Goal: Task Accomplishment & Management: Manage account settings

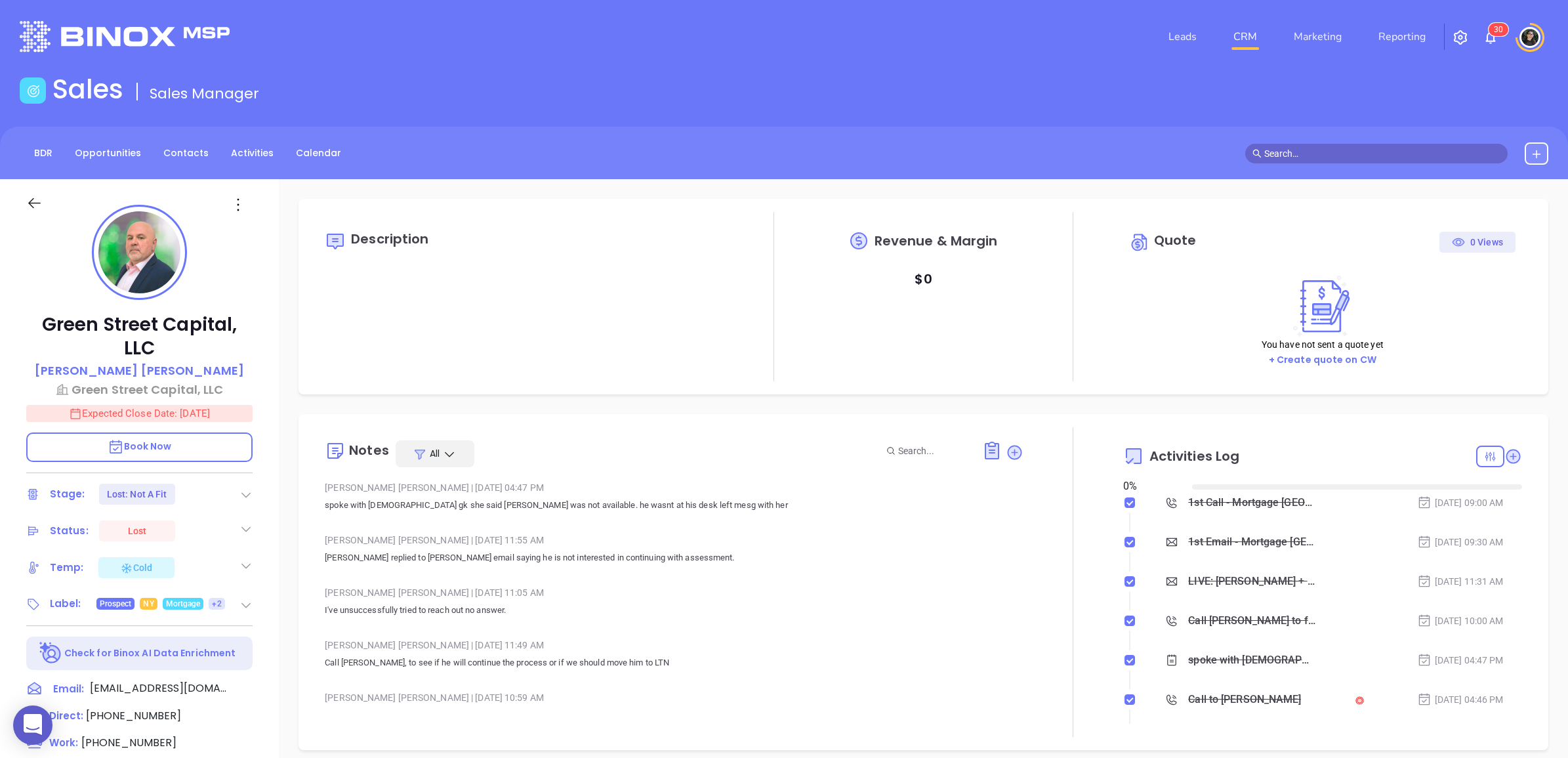
type input "[DATE]"
type input "[PERSON_NAME]"
click at [1254, 35] on link "CRM" at bounding box center [1245, 37] width 34 height 26
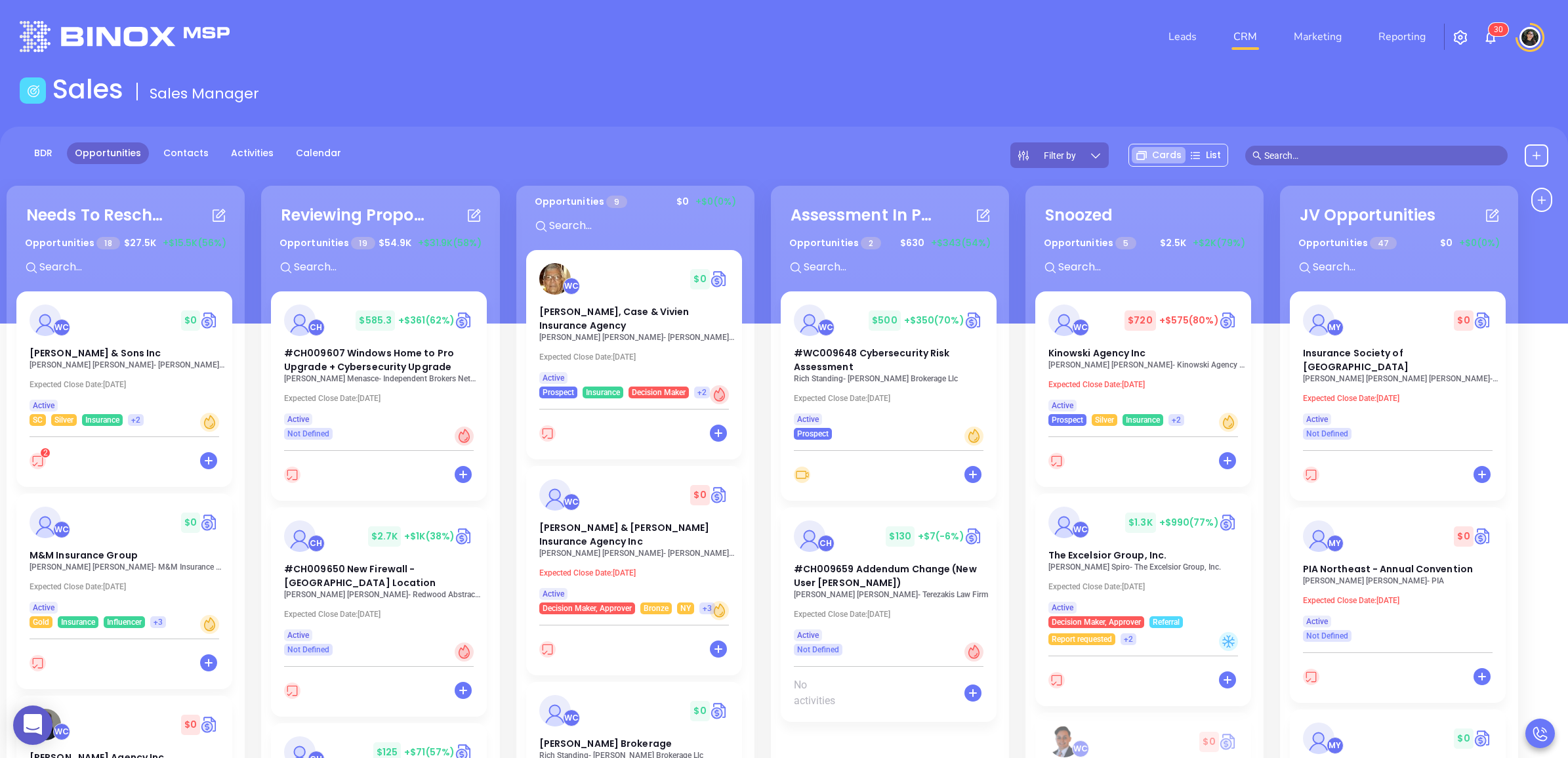
scroll to position [82, 0]
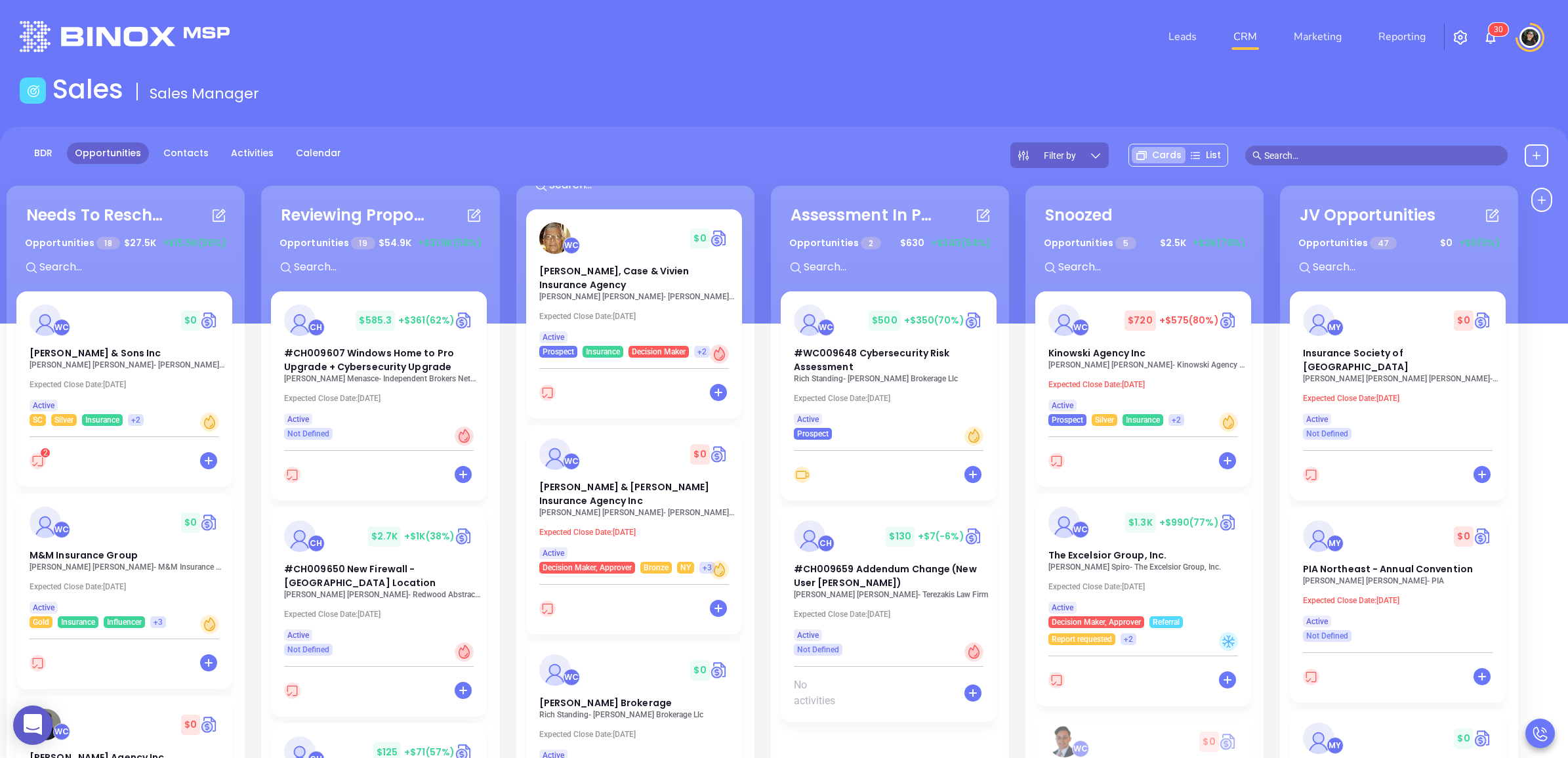
click at [1293, 153] on input "text" at bounding box center [1382, 155] width 236 height 15
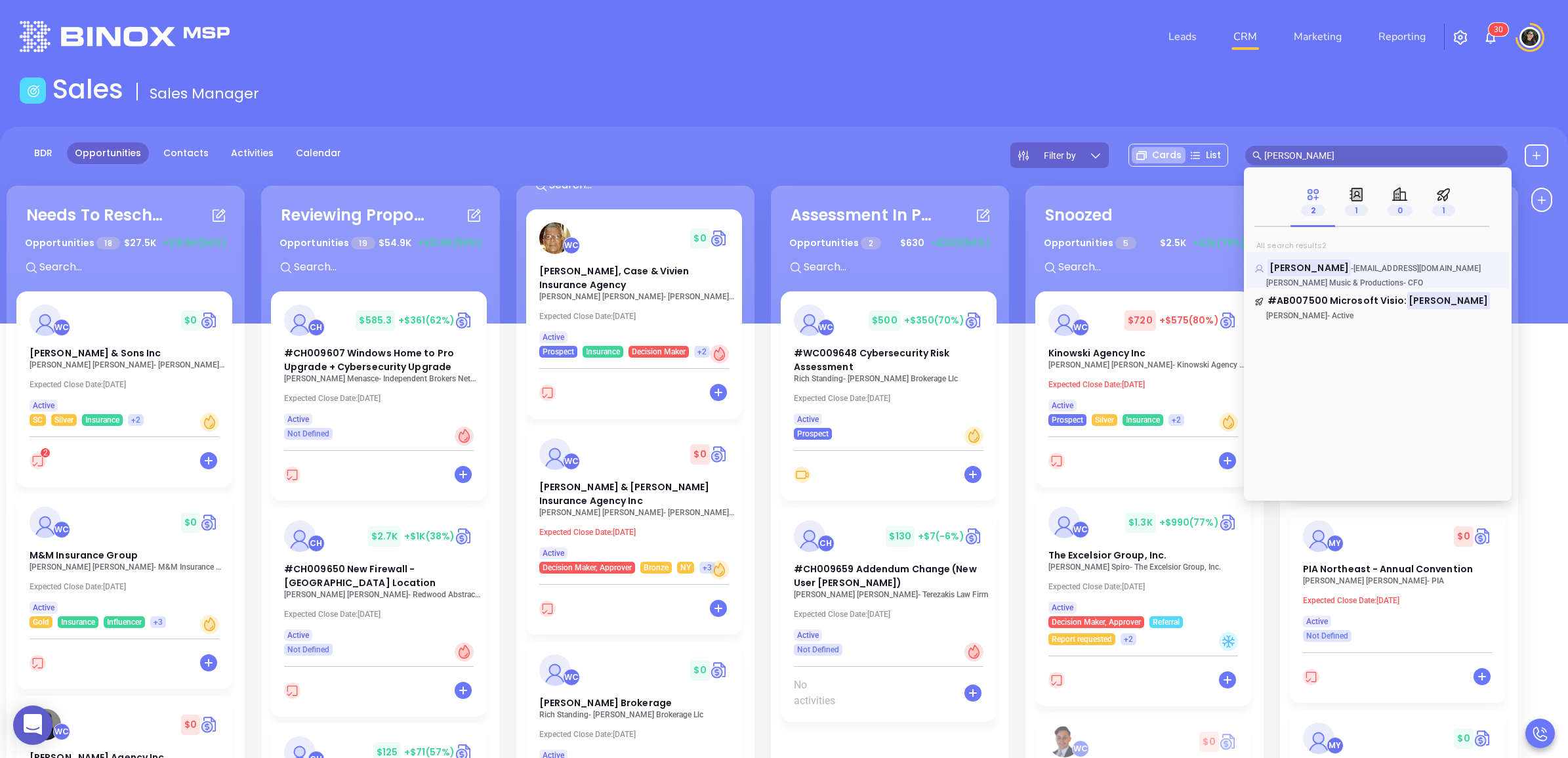
type input "donna kerge"
click at [1309, 269] on mark "Donna Kerge" at bounding box center [1309, 268] width 83 height 17
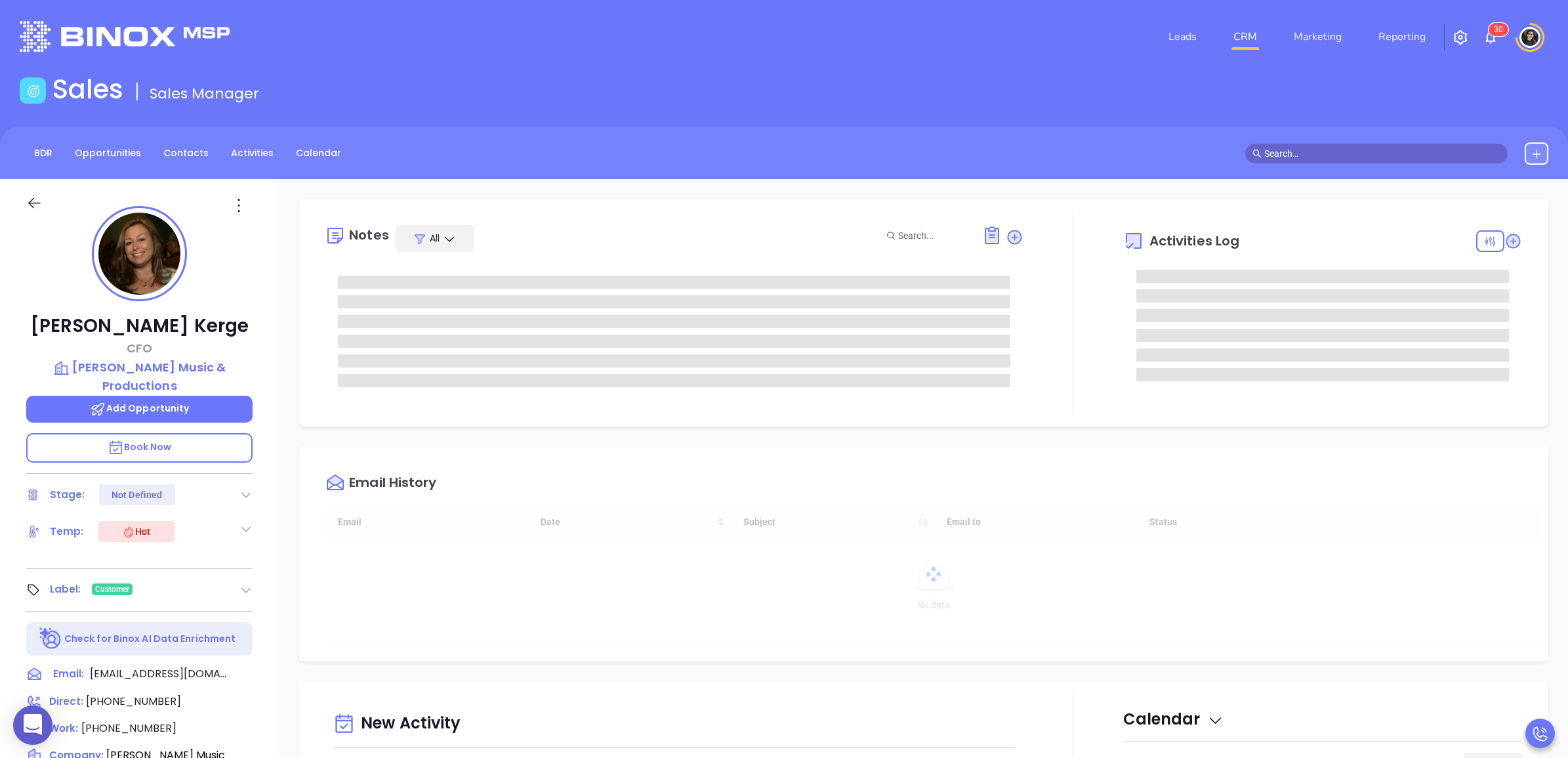
type input "[PERSON_NAME]"
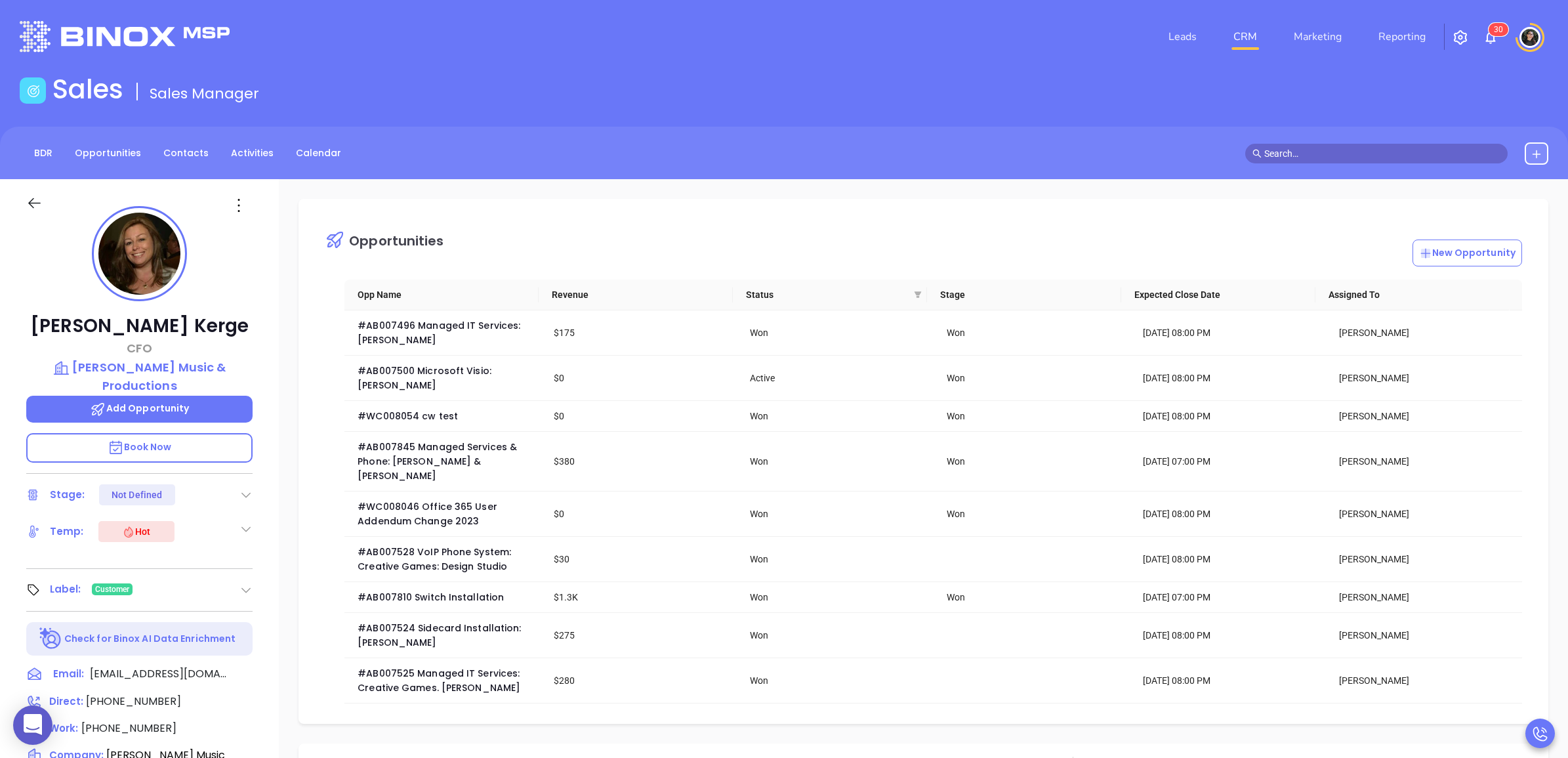
click at [1250, 37] on link "CRM" at bounding box center [1245, 37] width 34 height 26
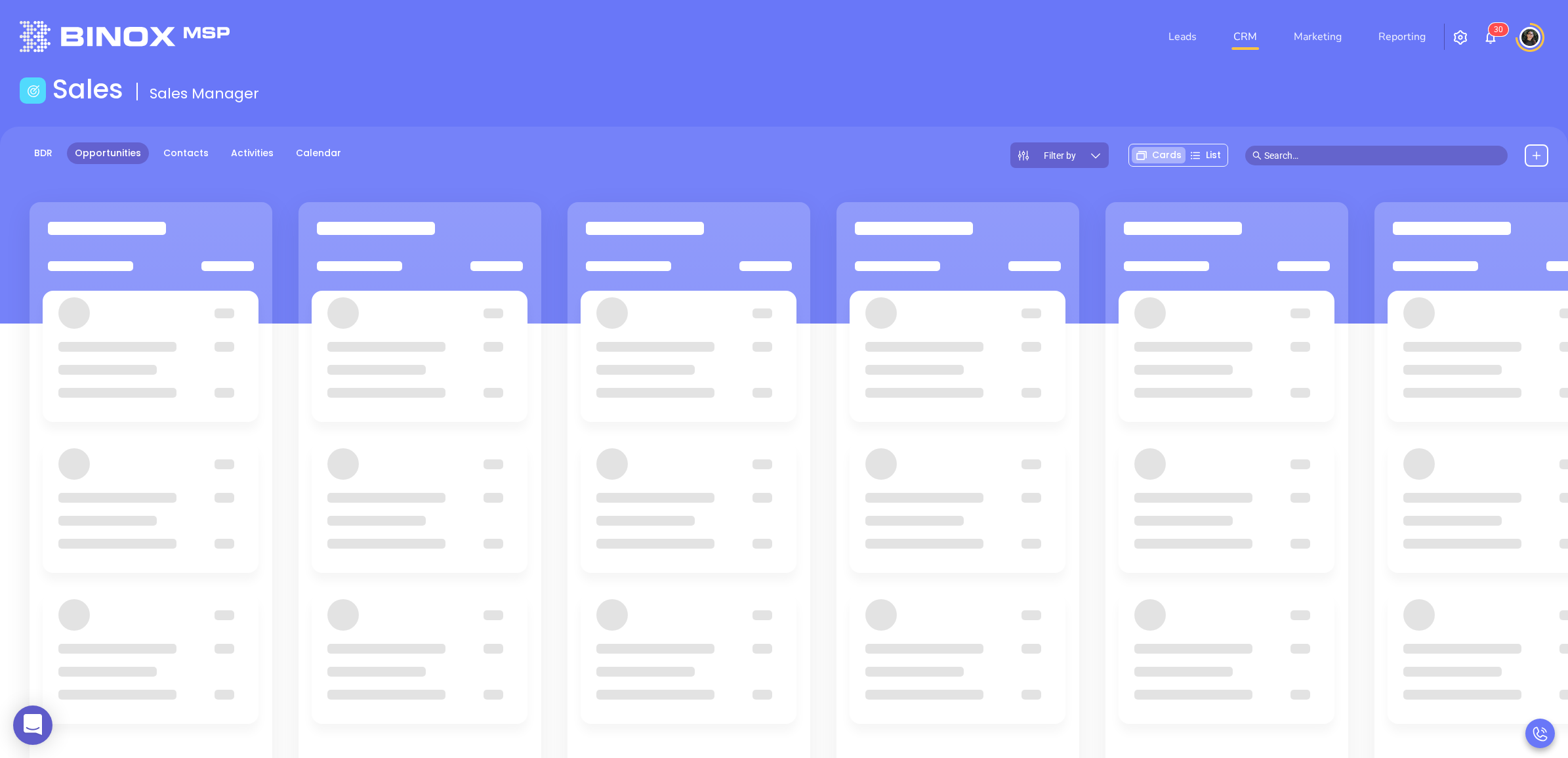
click at [1022, 115] on main "Sales Sales Manager BDR Opportunities Contacts Activities Calendar Filter by Ca…" at bounding box center [784, 507] width 1568 height 867
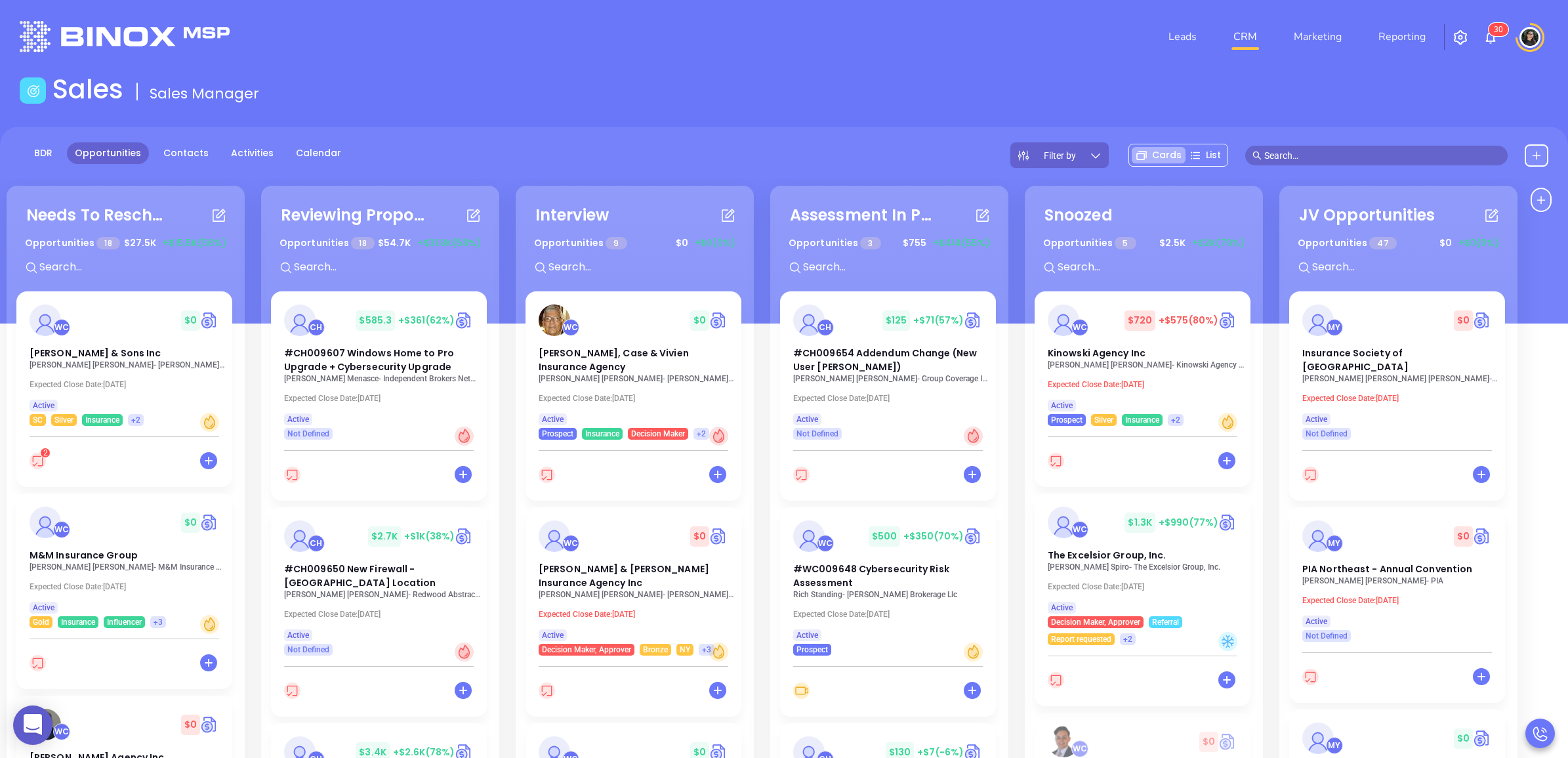
scroll to position [178, 0]
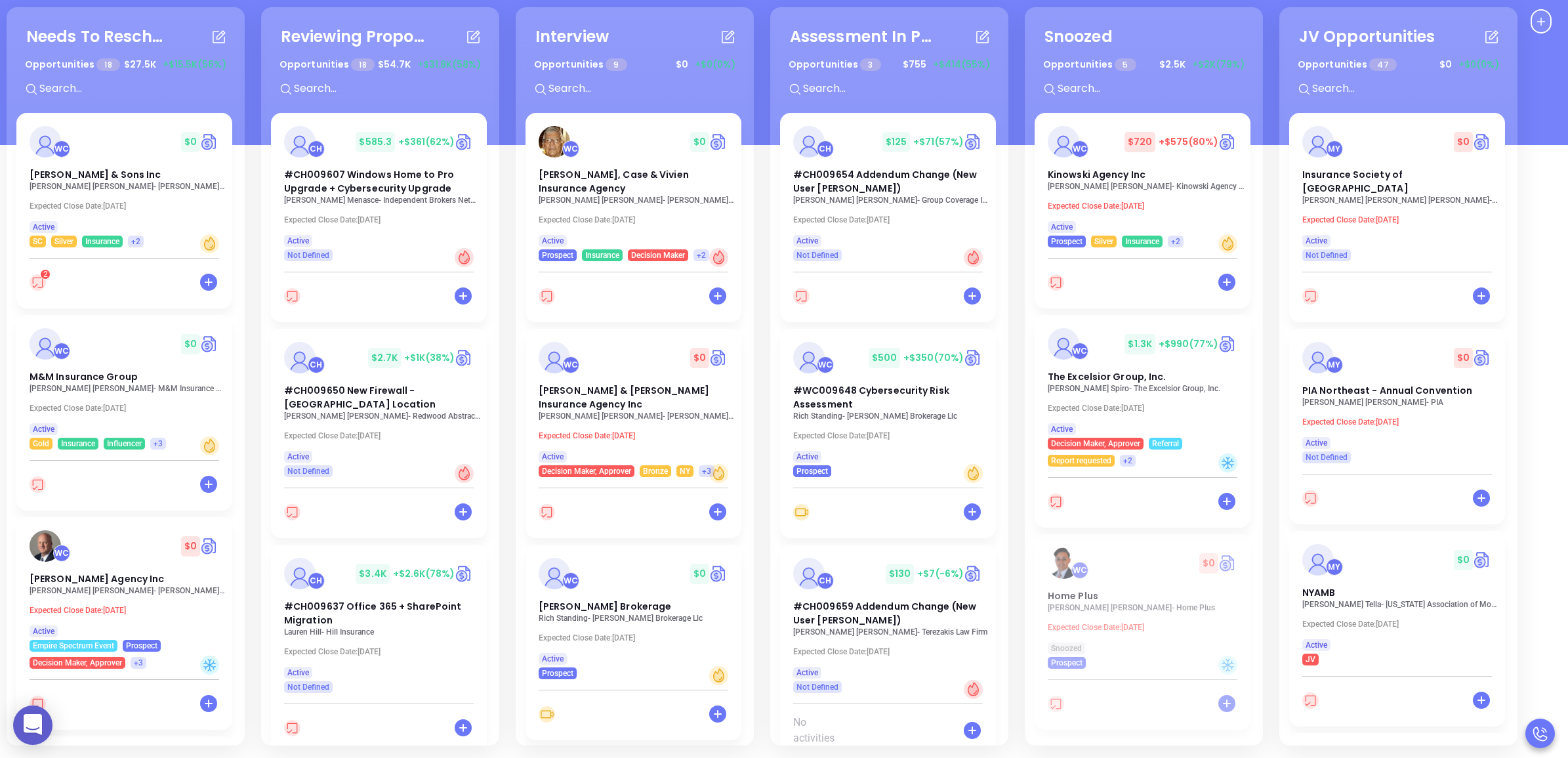
click at [608, 614] on p "Rich Standing - Chadwick Brokerage Llc" at bounding box center [637, 618] width 197 height 9
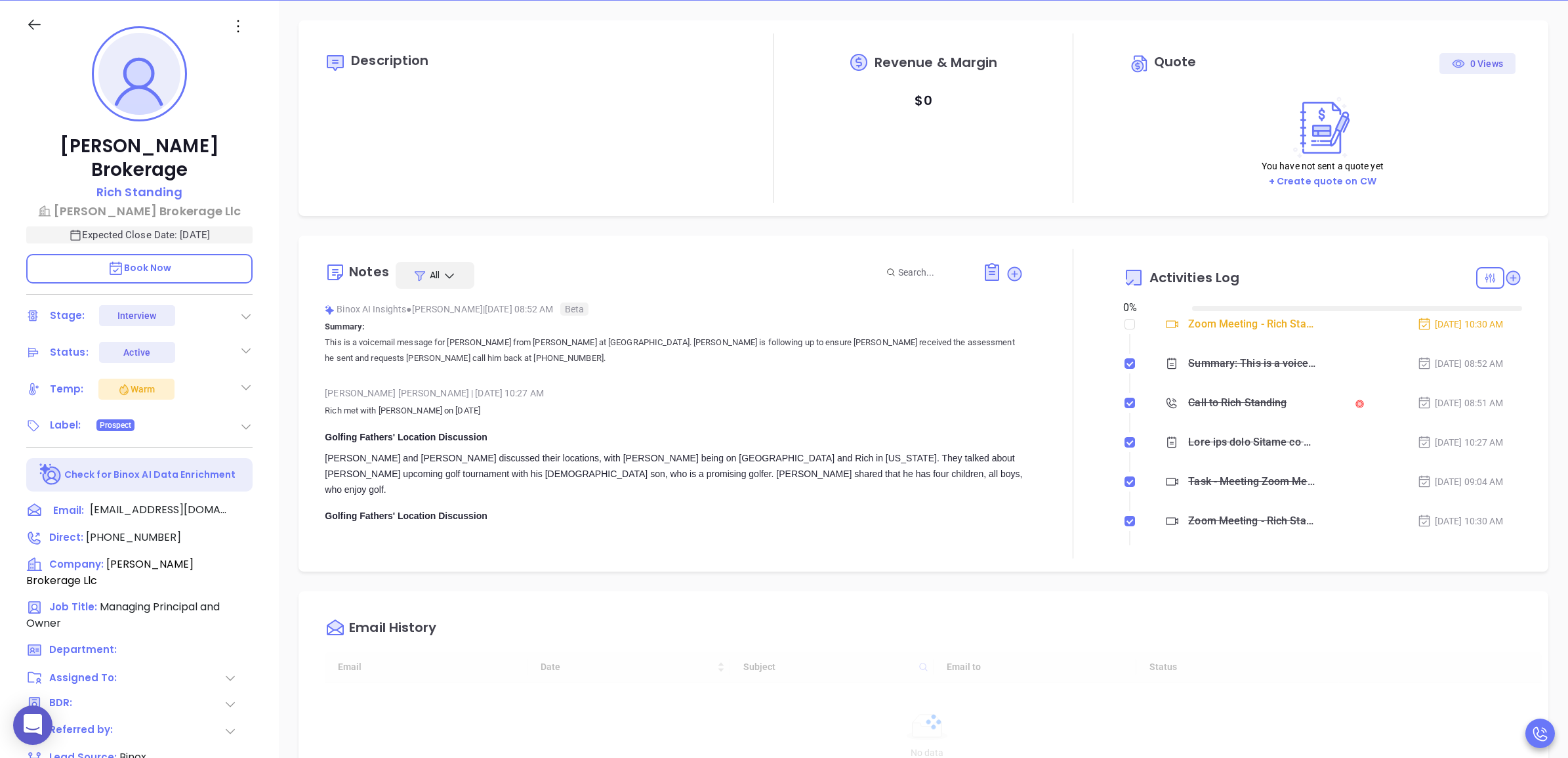
type input "[DATE]"
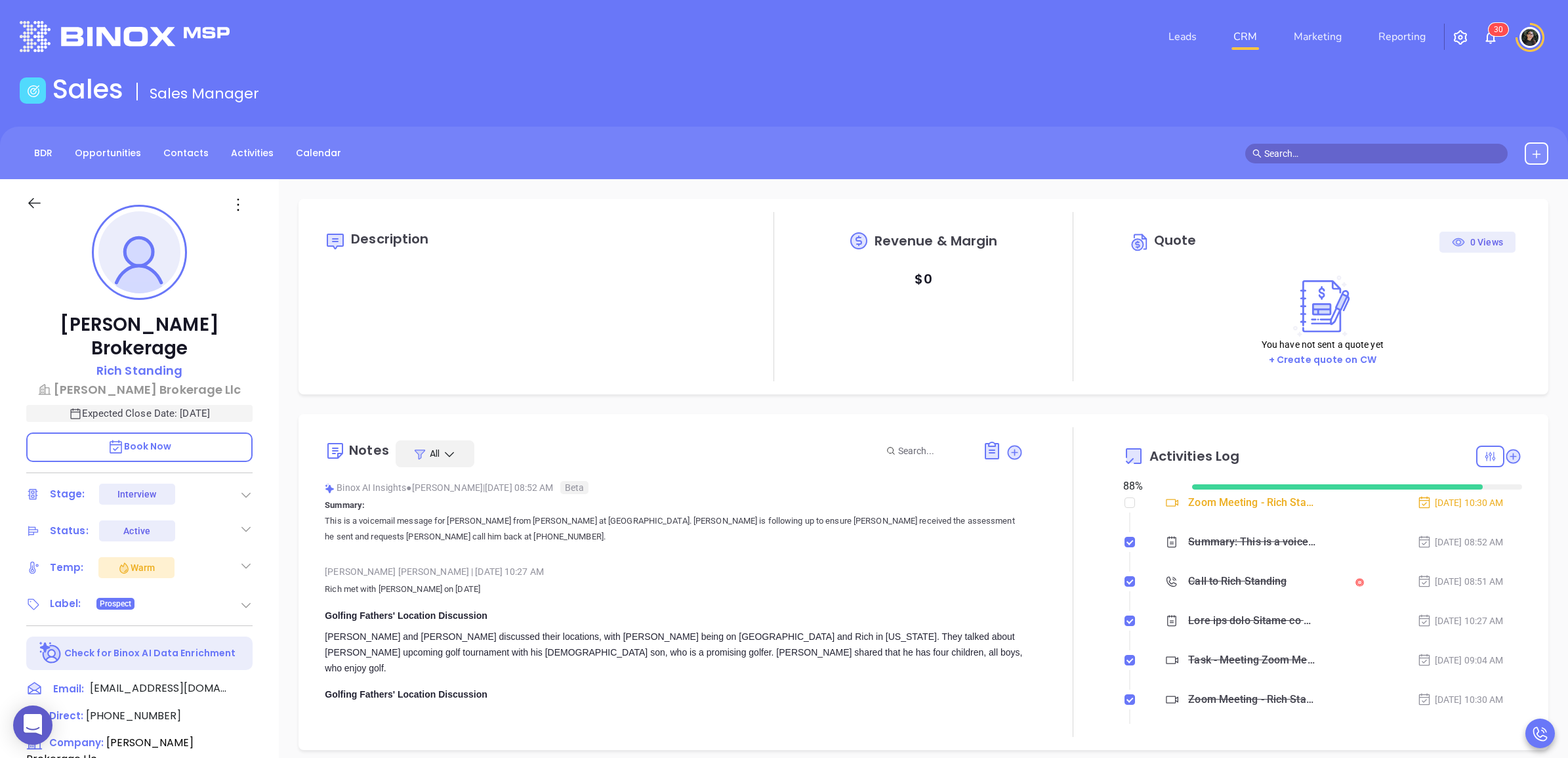
type input "[PERSON_NAME]"
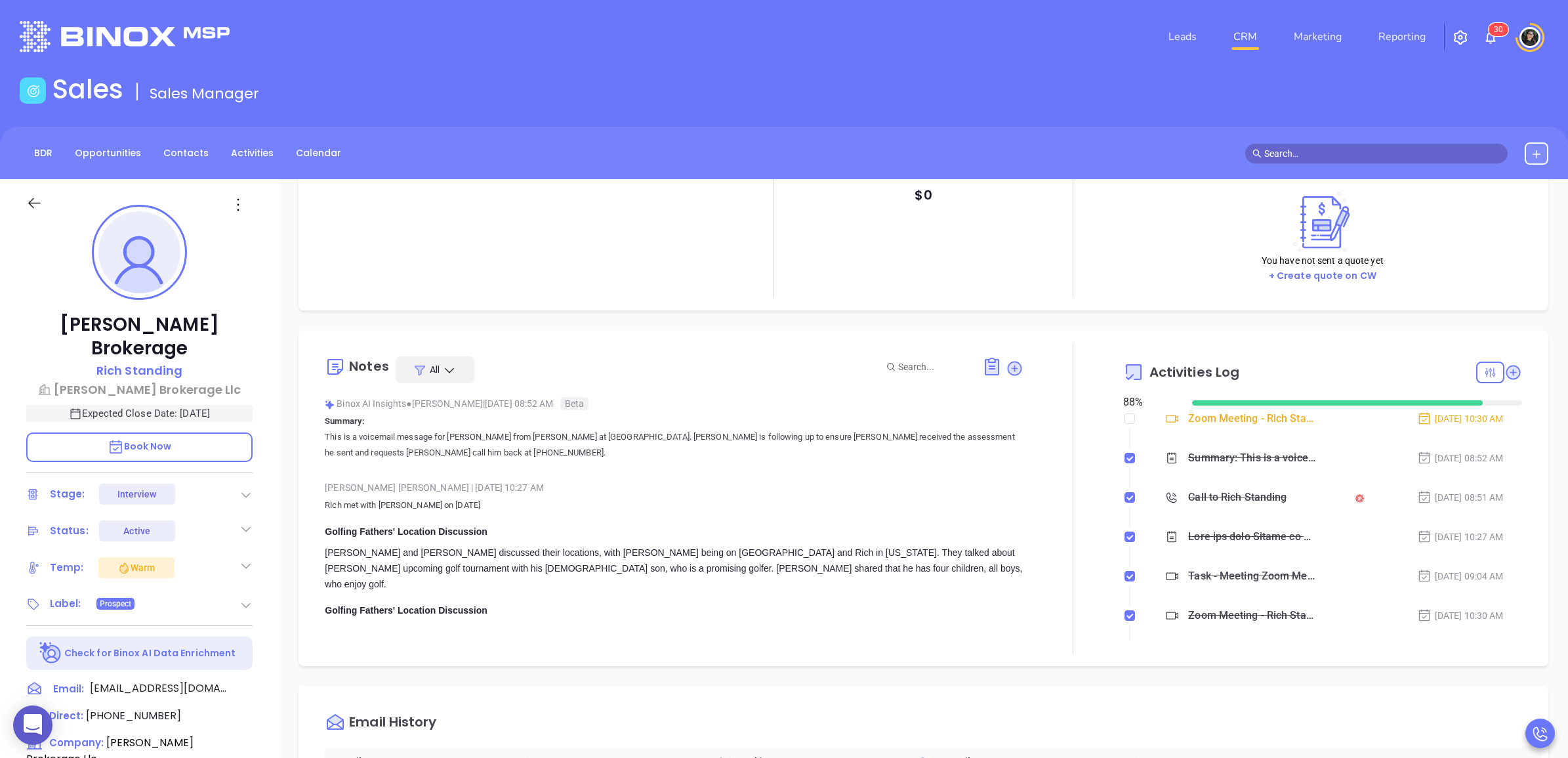
scroll to position [0, 0]
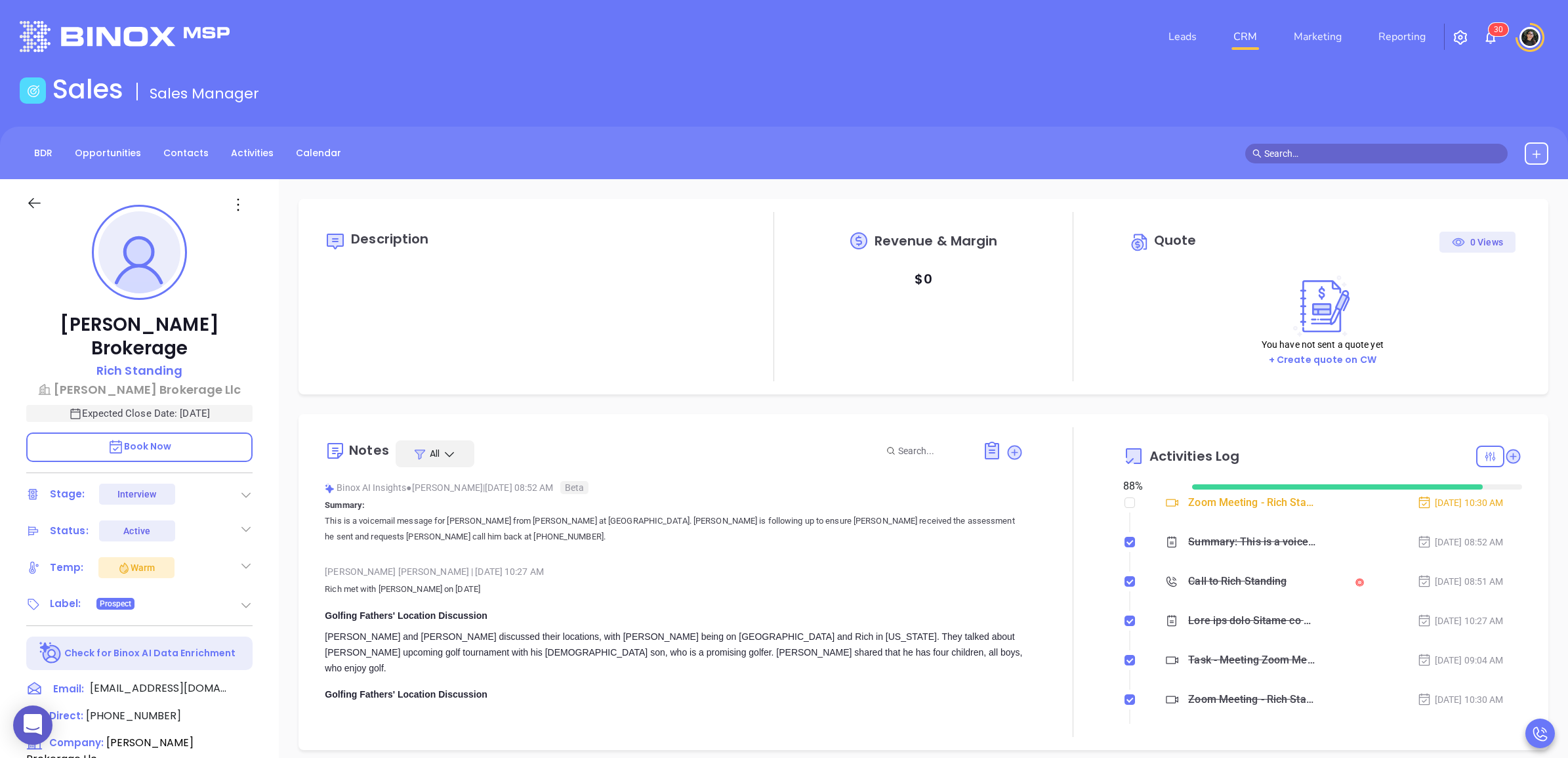
click at [631, 108] on div "Sales Sales Manager" at bounding box center [784, 92] width 1544 height 37
click at [459, 91] on div "Sales Sales Manager" at bounding box center [784, 92] width 1544 height 37
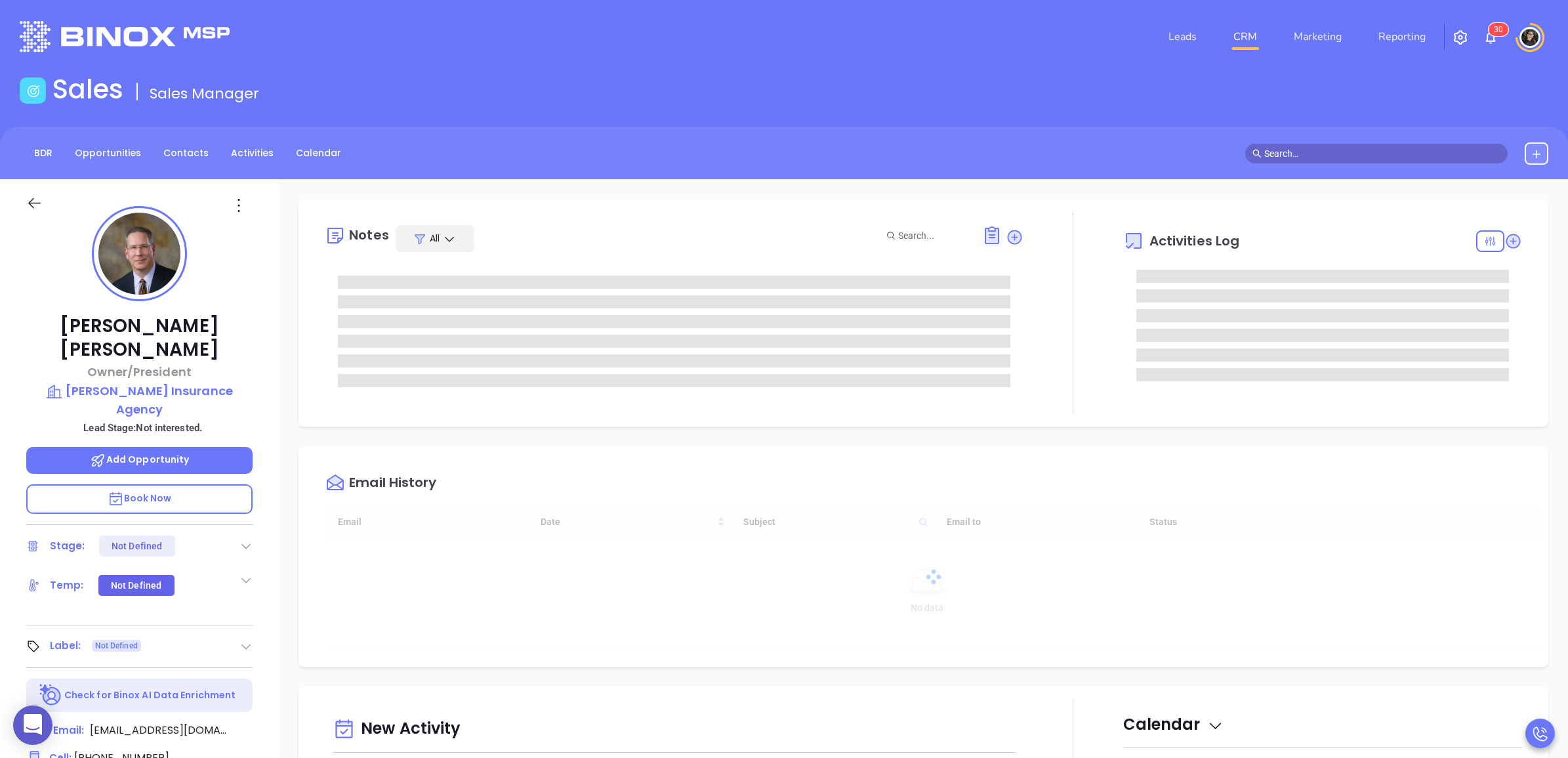
type input "[DATE]"
type input "[PERSON_NAME]"
click at [247, 725] on icon at bounding box center [249, 730] width 12 height 12
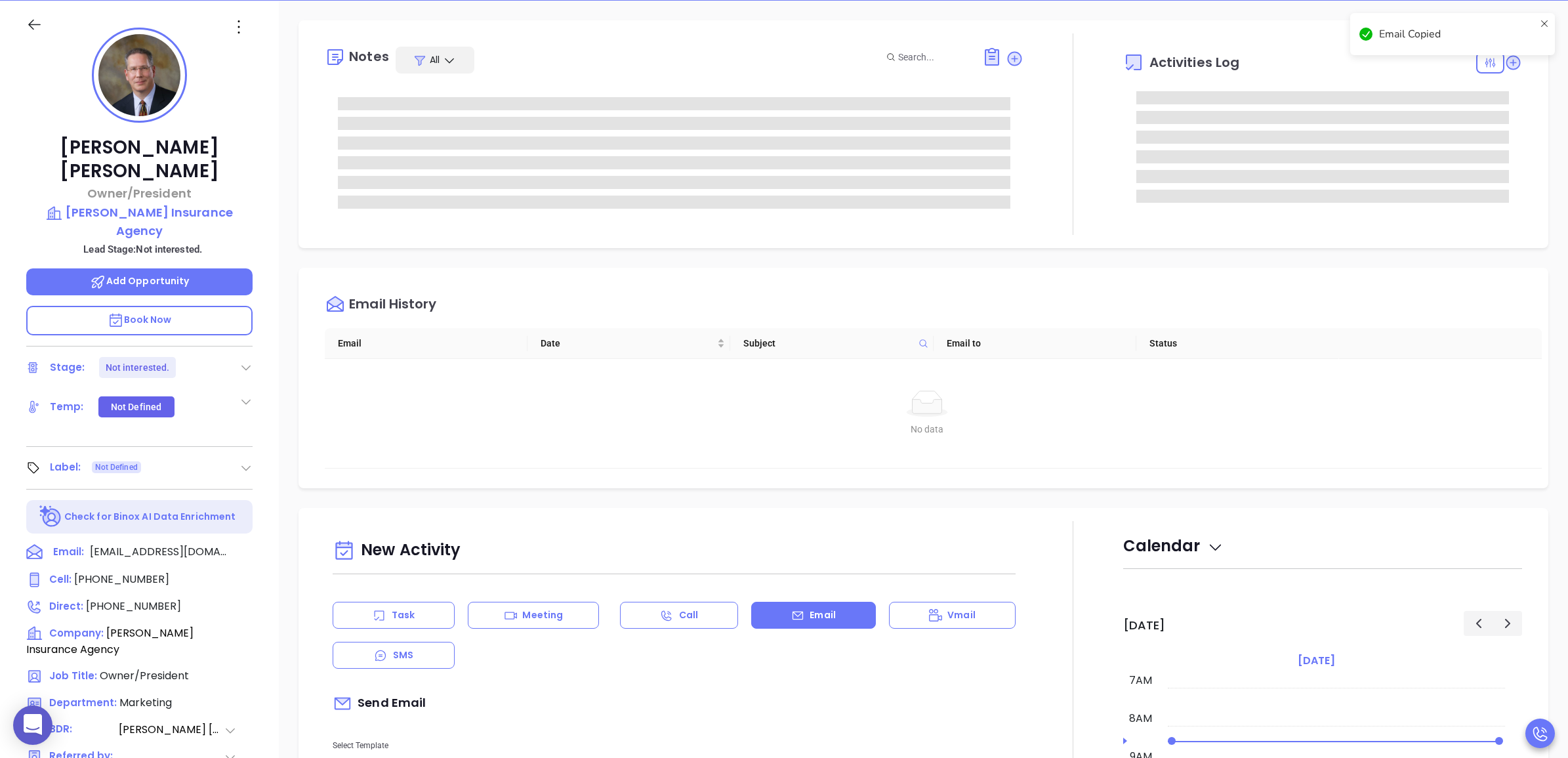
scroll to position [507, 0]
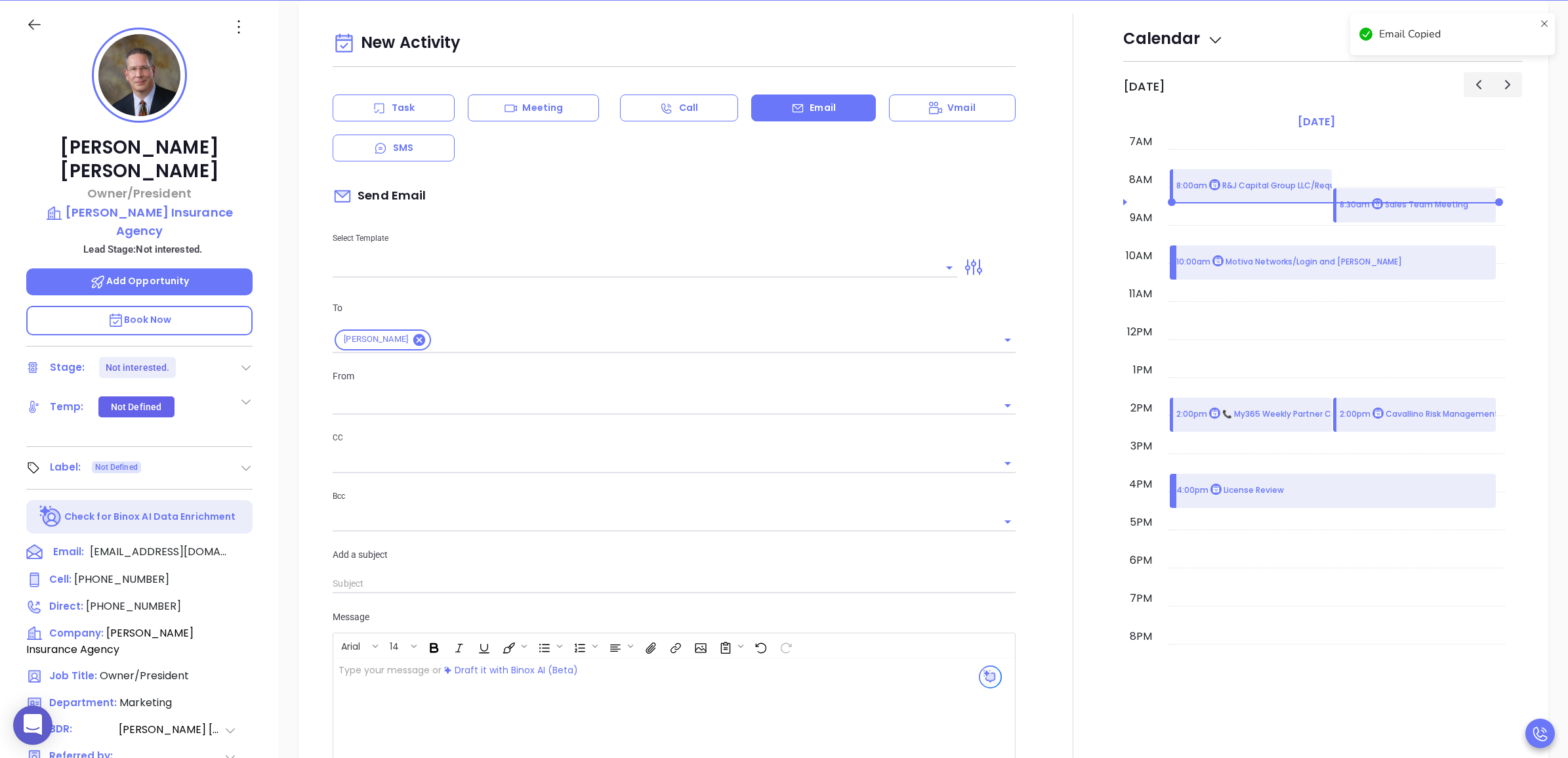
type input "[PERSON_NAME]"
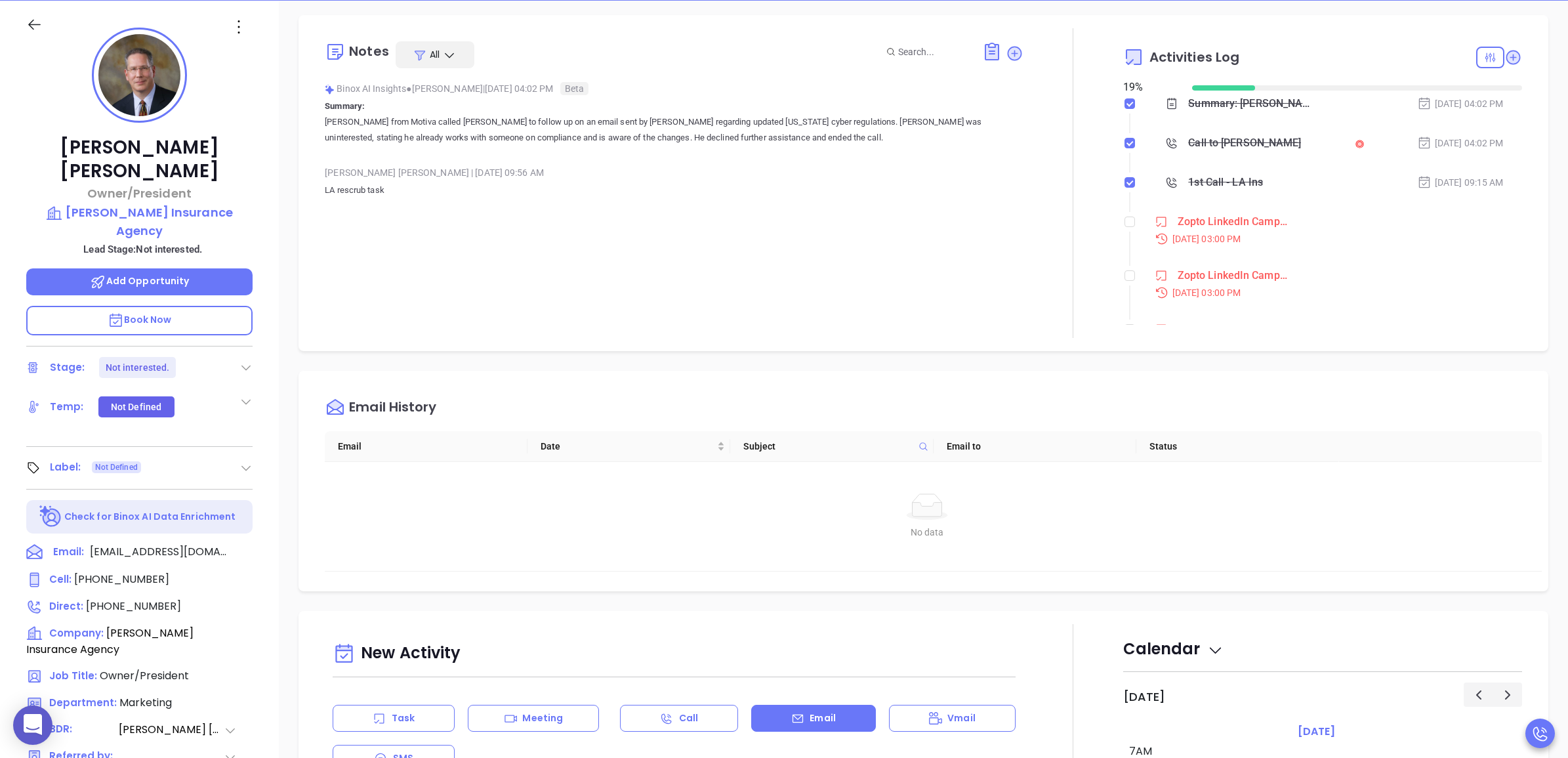
scroll to position [0, 0]
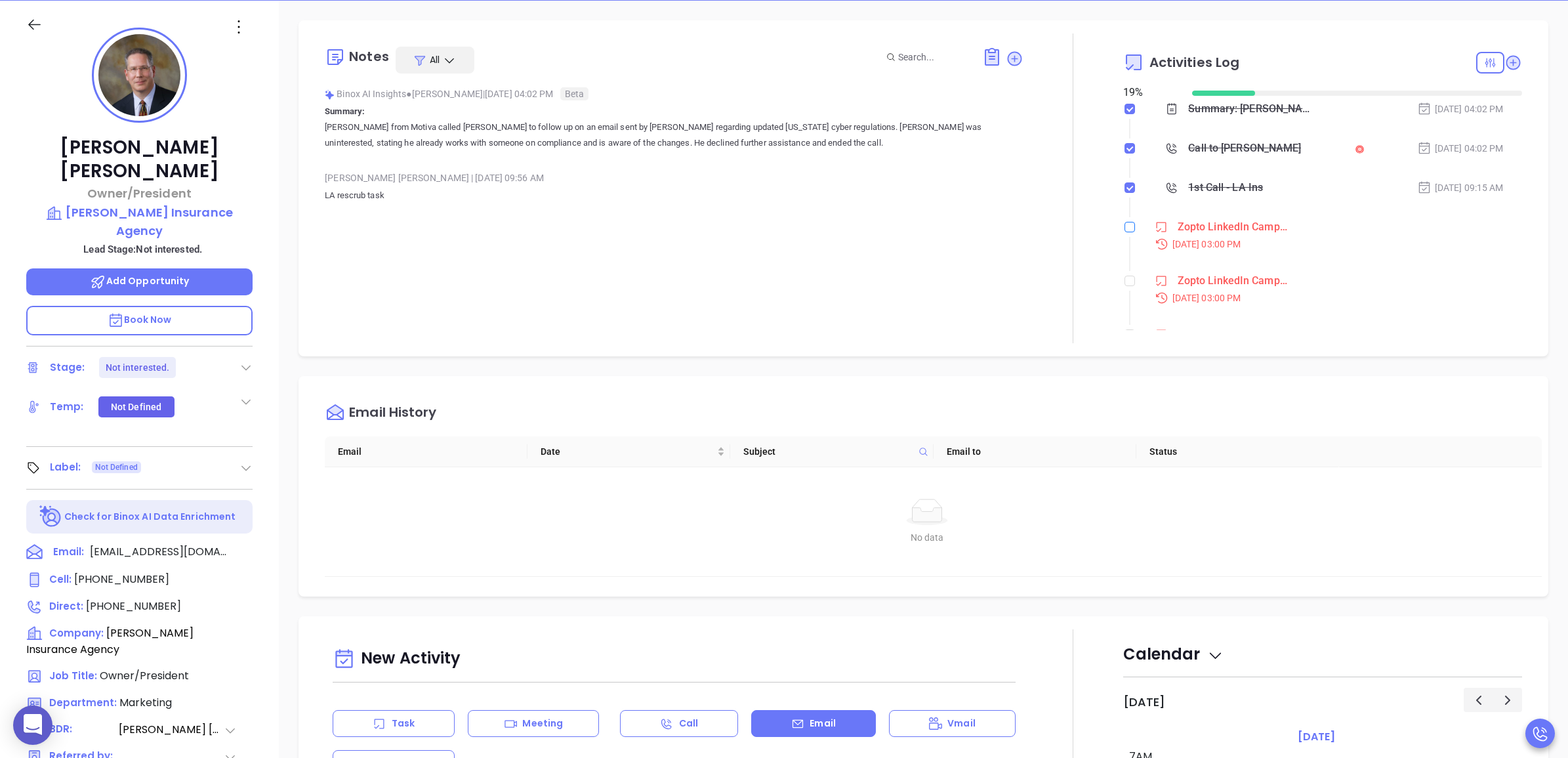
click at [1125, 224] on input "checkbox" at bounding box center [1130, 227] width 10 height 10
checkbox input "true"
click at [1125, 262] on input "checkbox" at bounding box center [1130, 266] width 10 height 10
checkbox input "true"
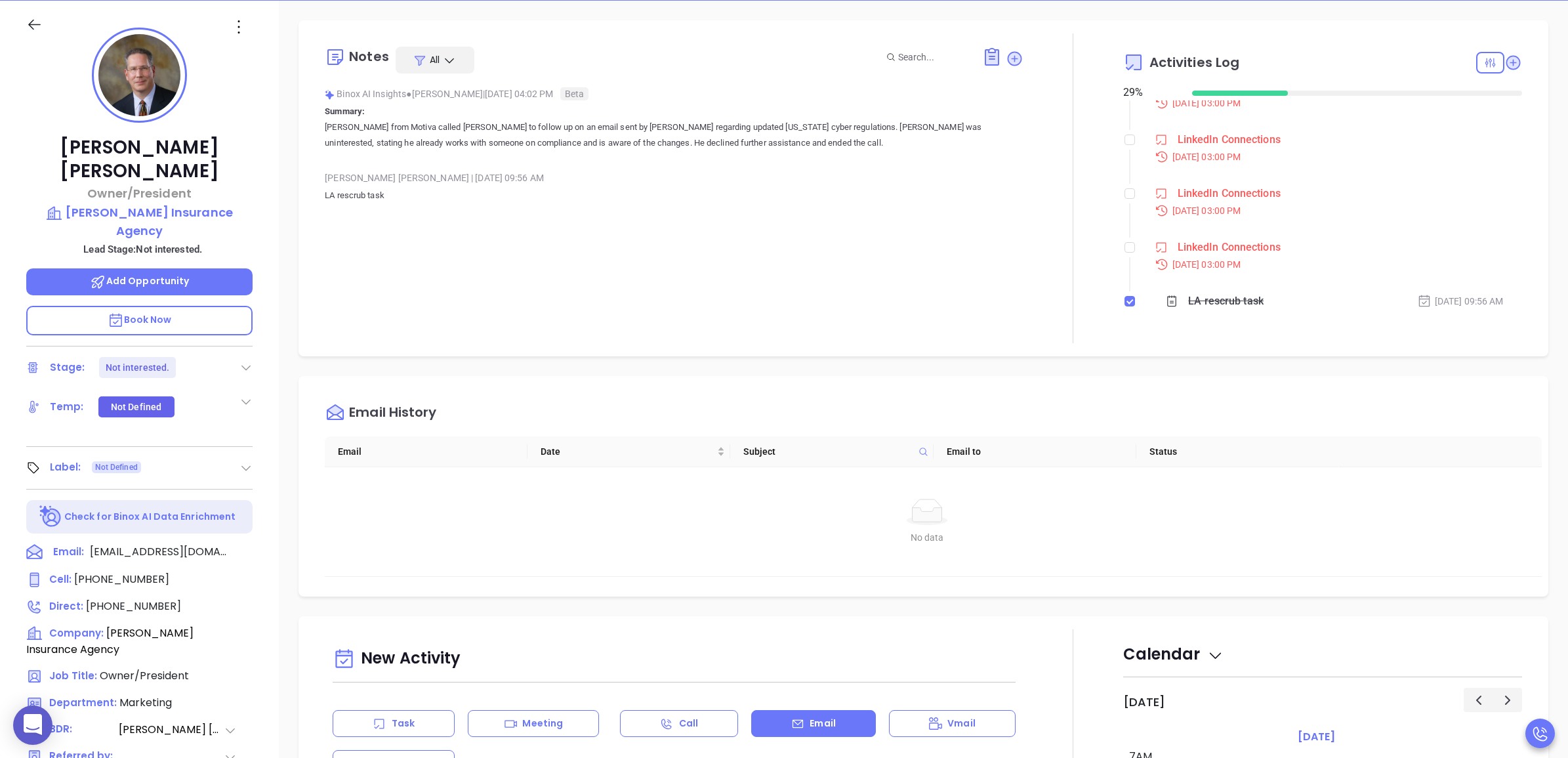
scroll to position [822, 0]
click at [1125, 235] on input "checkbox" at bounding box center [1130, 237] width 10 height 10
checkbox input "true"
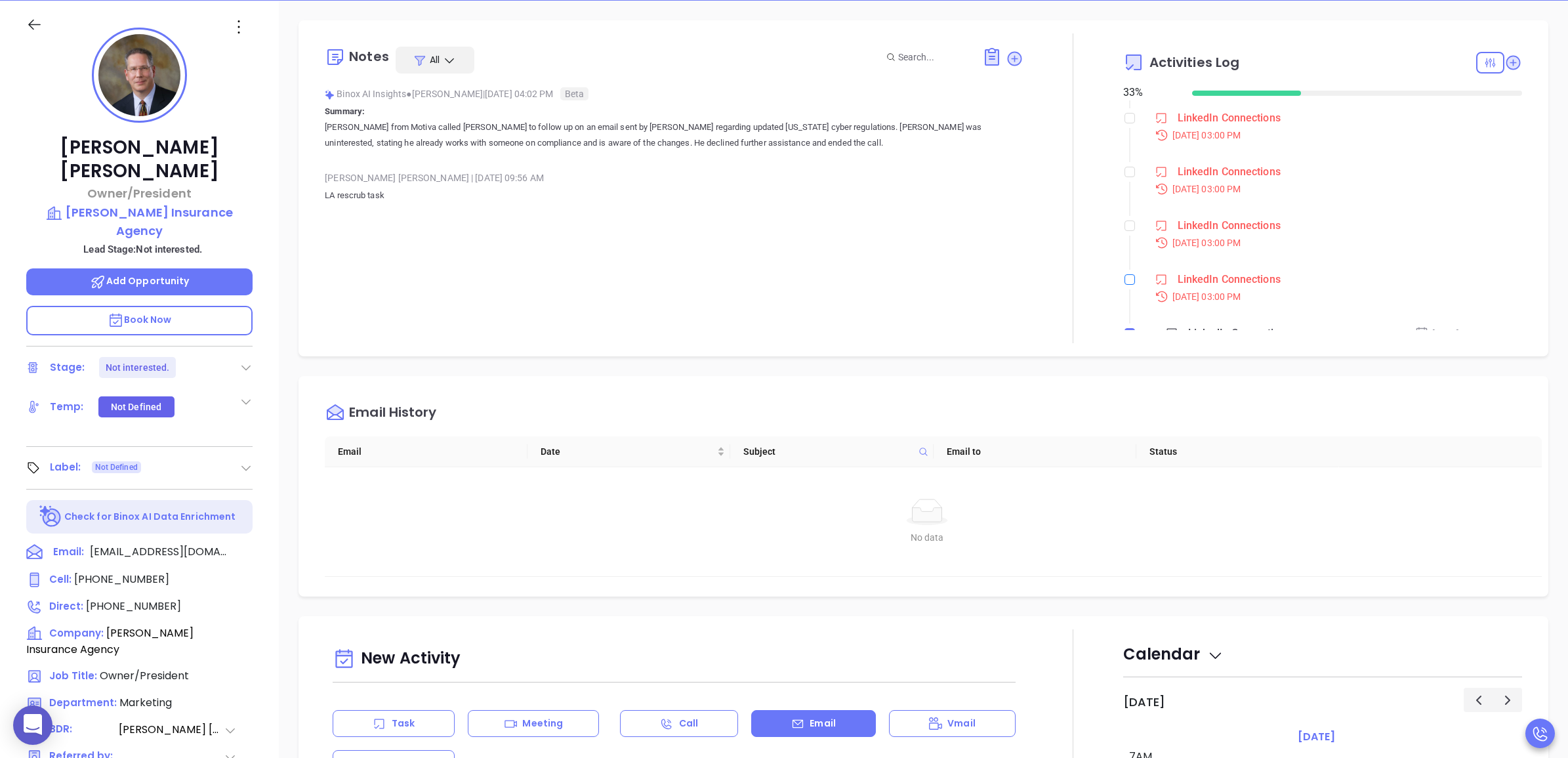
click at [1125, 280] on input "checkbox" at bounding box center [1130, 279] width 10 height 10
checkbox input "true"
click at [1125, 228] on input "checkbox" at bounding box center [1130, 226] width 10 height 10
checkbox input "true"
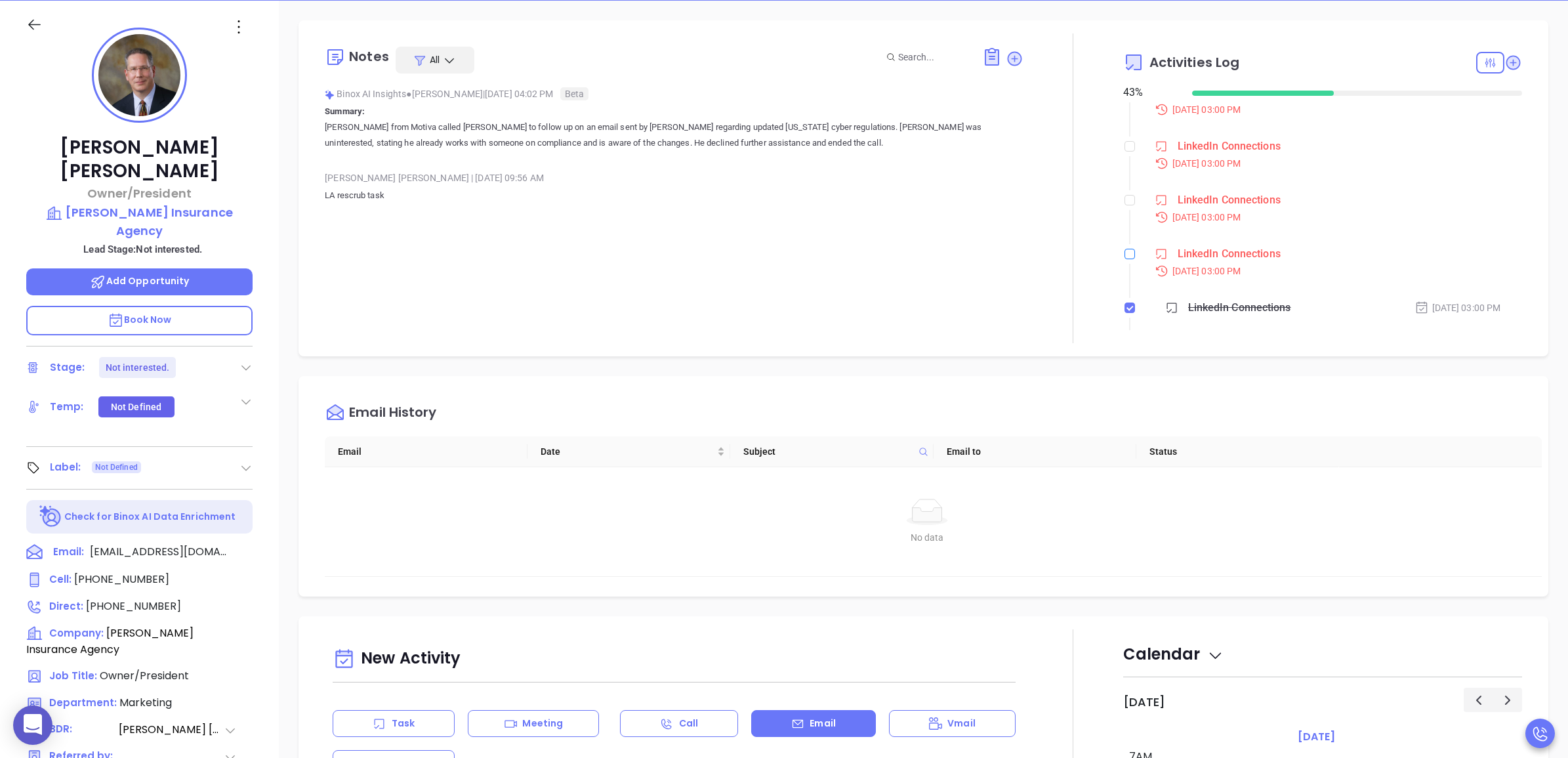
click at [1125, 253] on input "checkbox" at bounding box center [1130, 253] width 10 height 10
checkbox input "true"
click at [1125, 204] on input "checkbox" at bounding box center [1130, 200] width 10 height 10
checkbox input "true"
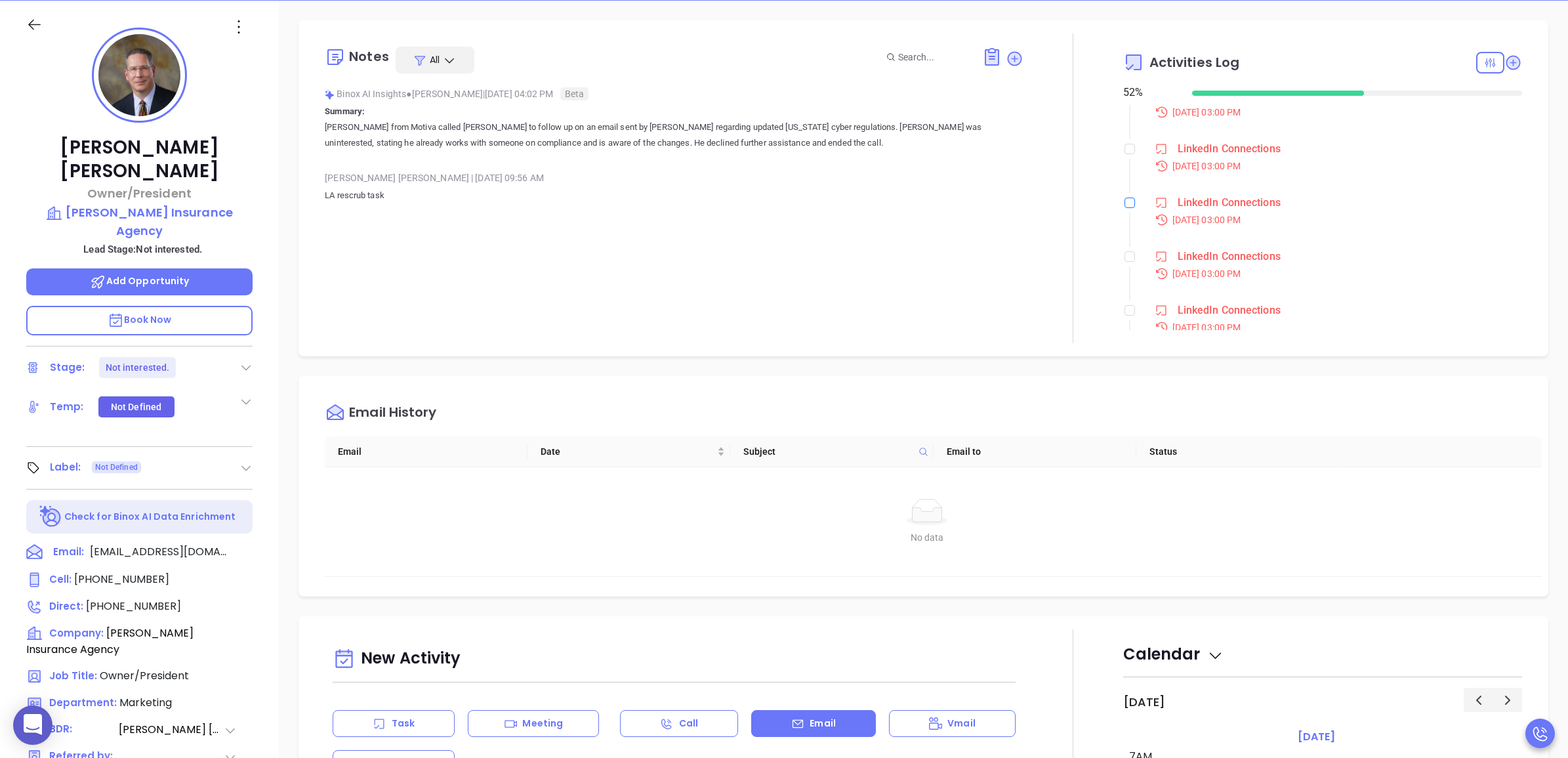
click at [1125, 205] on input "checkbox" at bounding box center [1130, 203] width 10 height 10
checkbox input "true"
click at [1125, 242] on input "checkbox" at bounding box center [1130, 242] width 10 height 10
checkbox input "true"
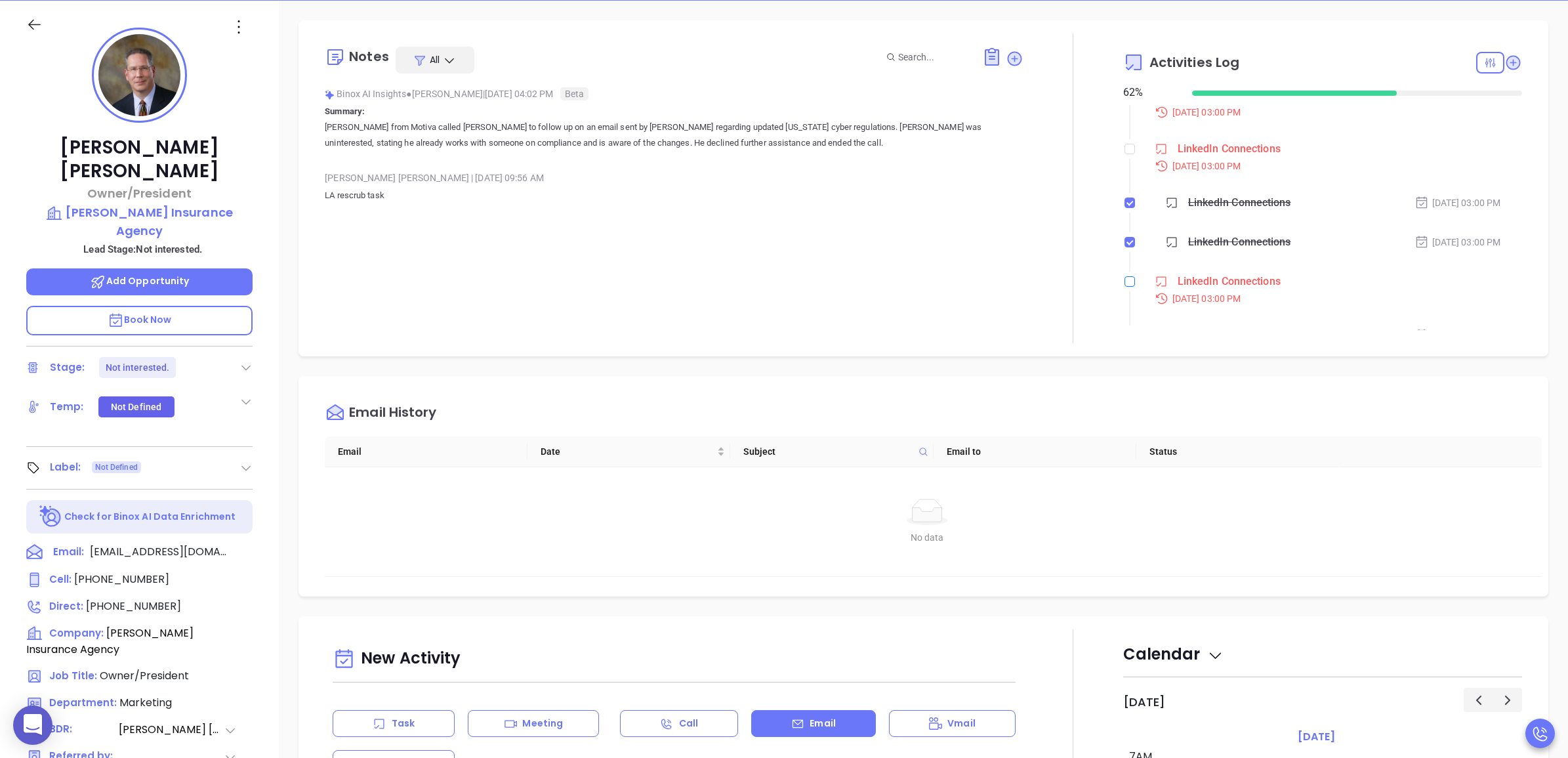
click at [1125, 283] on input "checkbox" at bounding box center [1130, 281] width 10 height 10
checkbox input "true"
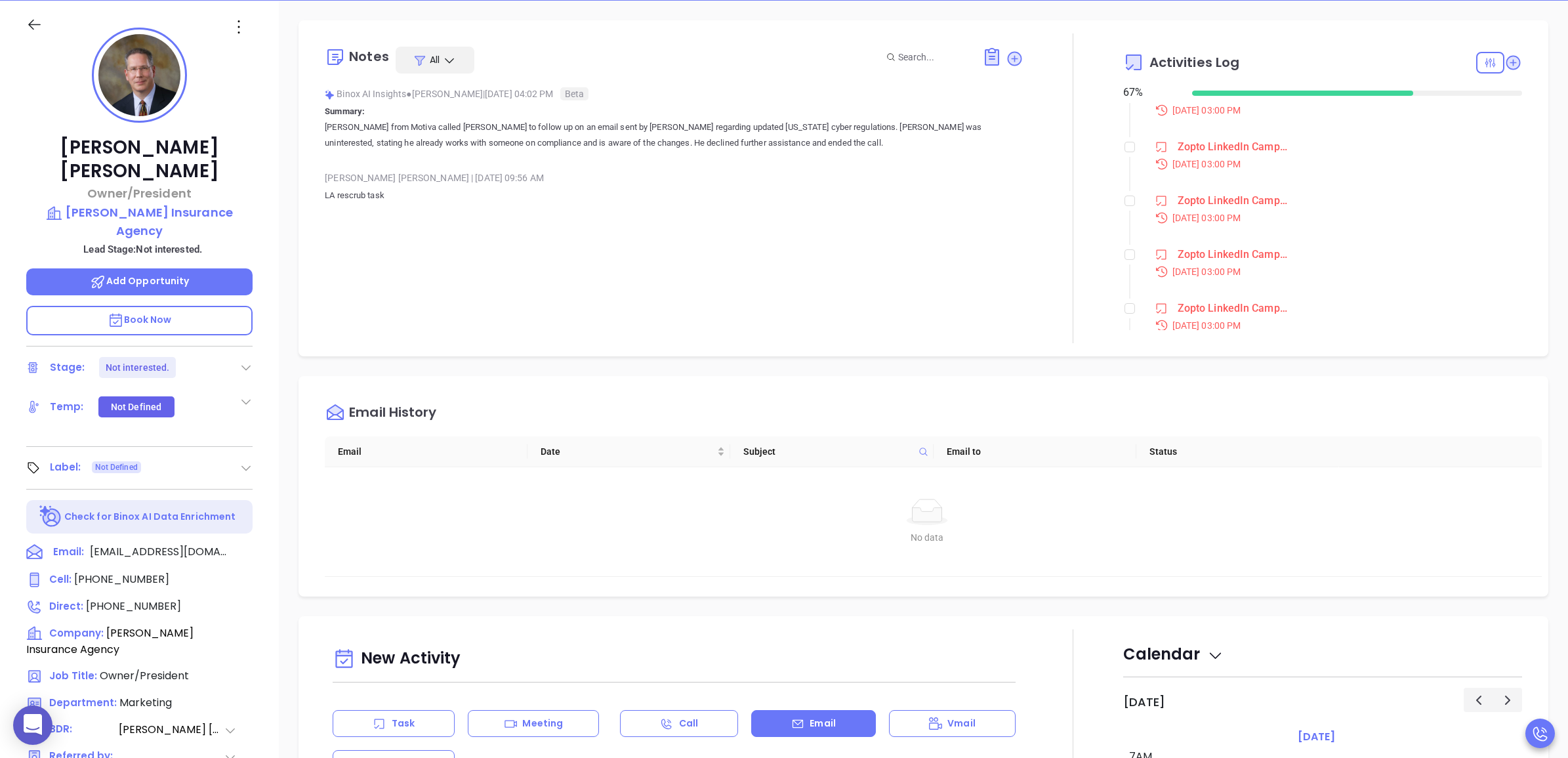
scroll to position [234, 0]
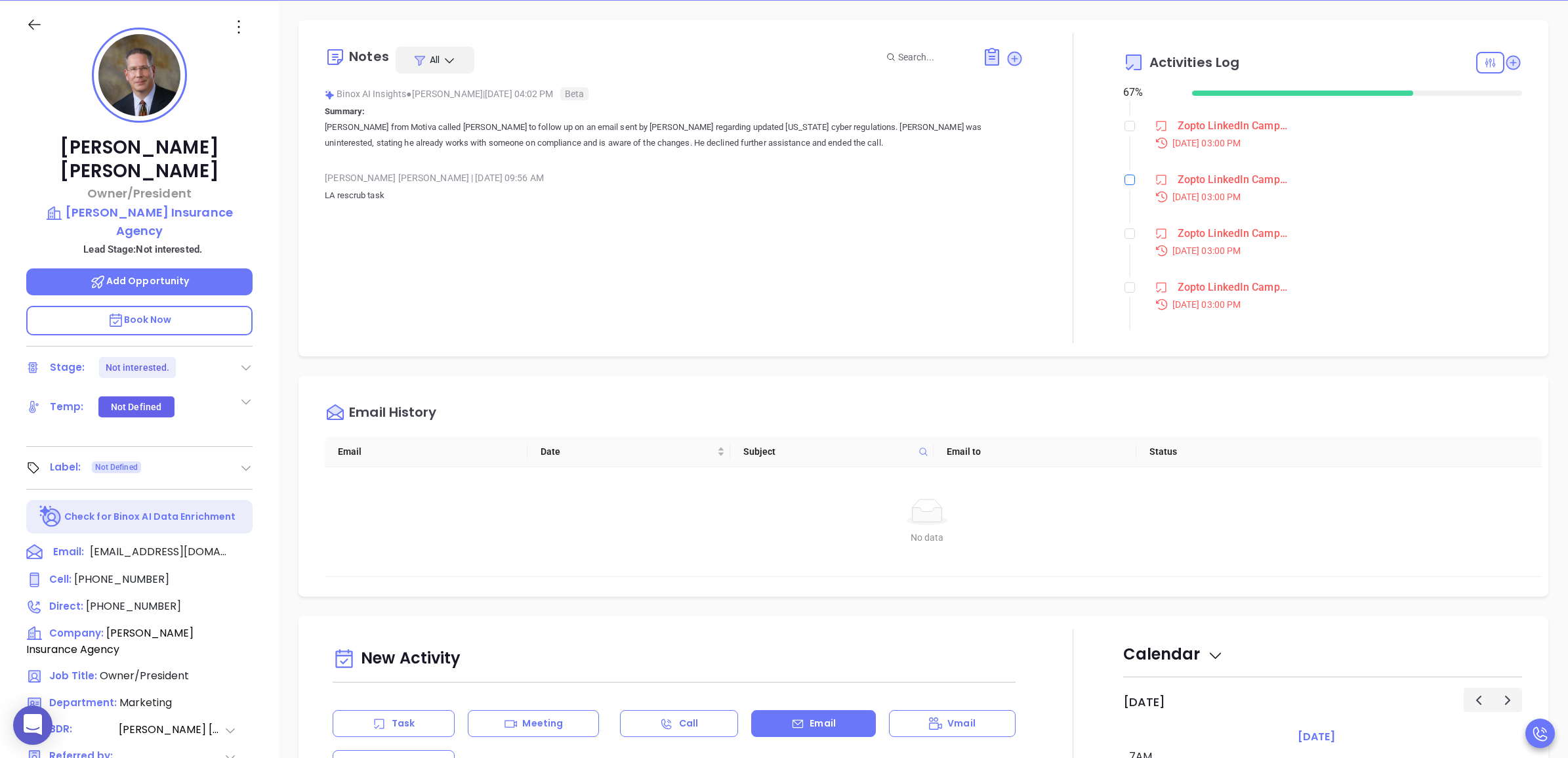
click at [1125, 185] on label at bounding box center [1130, 180] width 10 height 15
click at [1125, 185] on input "checkbox" at bounding box center [1130, 180] width 10 height 10
checkbox input "true"
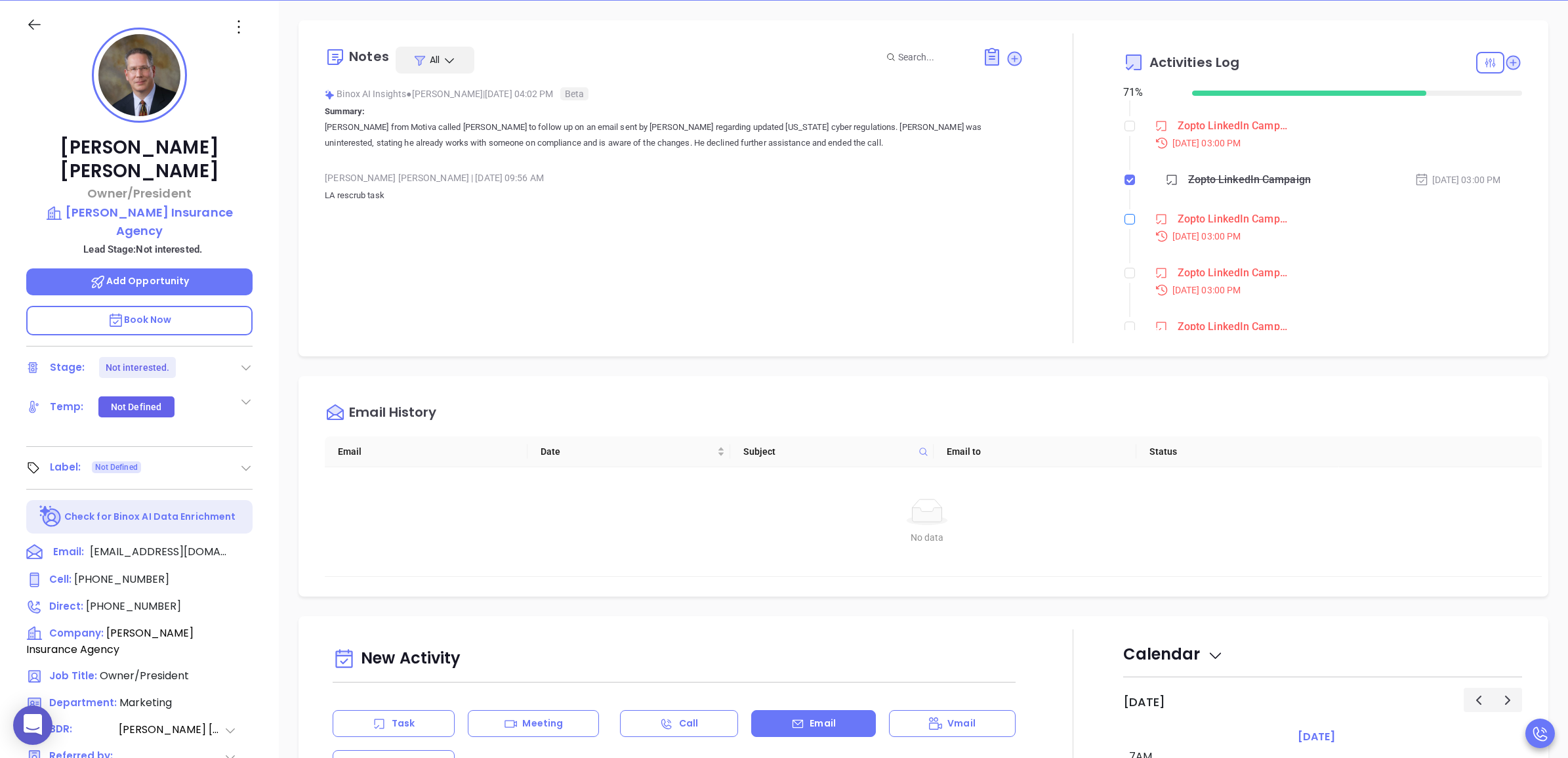
click at [1125, 220] on input "checkbox" at bounding box center [1130, 219] width 10 height 10
checkbox input "true"
click at [1125, 256] on input "checkbox" at bounding box center [1130, 258] width 10 height 10
checkbox input "true"
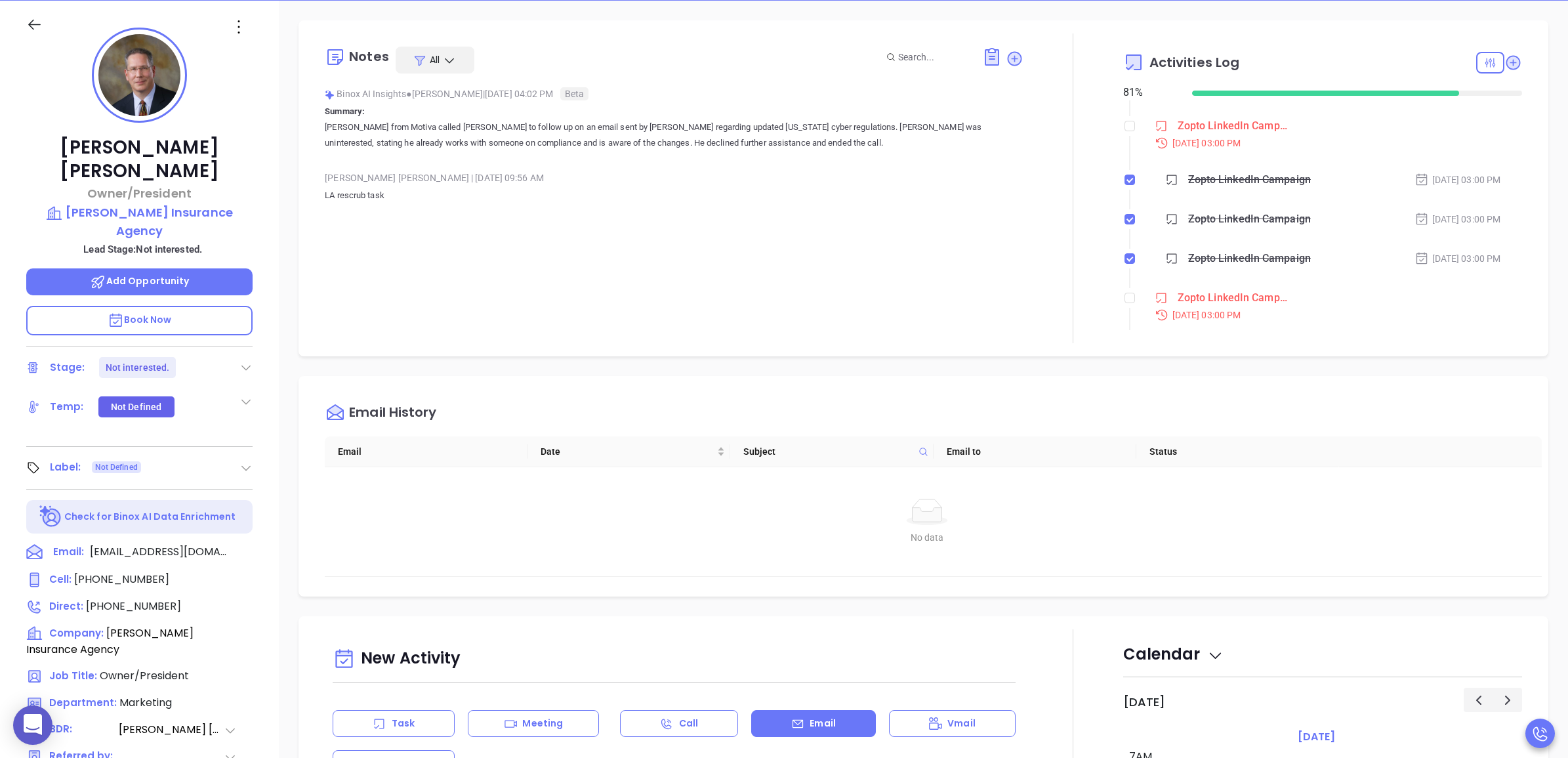
scroll to position [316, 0]
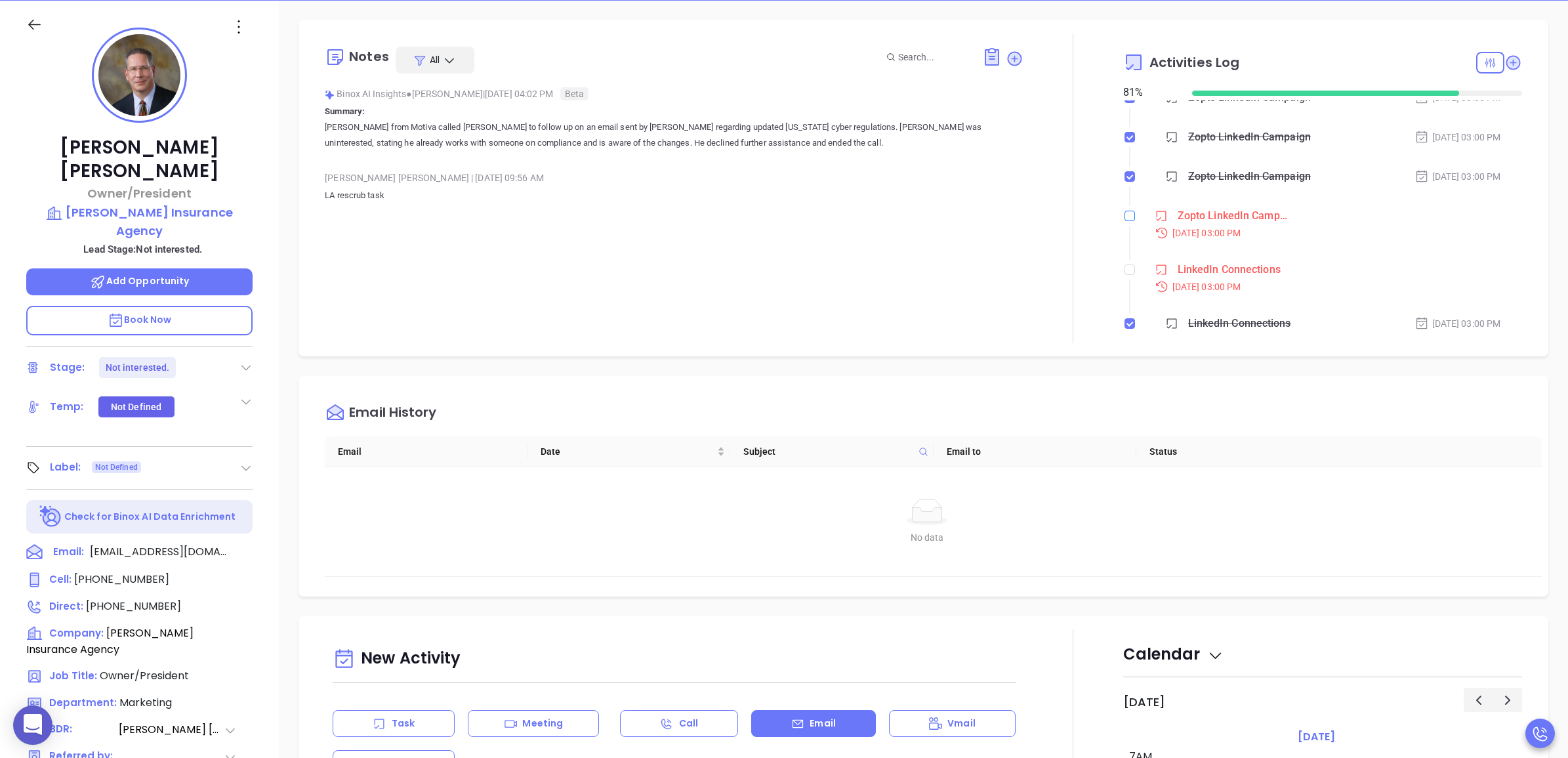
click at [1125, 224] on div at bounding box center [1130, 216] width 10 height 19
click at [1125, 221] on label at bounding box center [1130, 216] width 10 height 15
click at [1125, 221] on input "checkbox" at bounding box center [1130, 216] width 10 height 10
checkbox input "true"
click at [1125, 260] on input "checkbox" at bounding box center [1130, 255] width 10 height 10
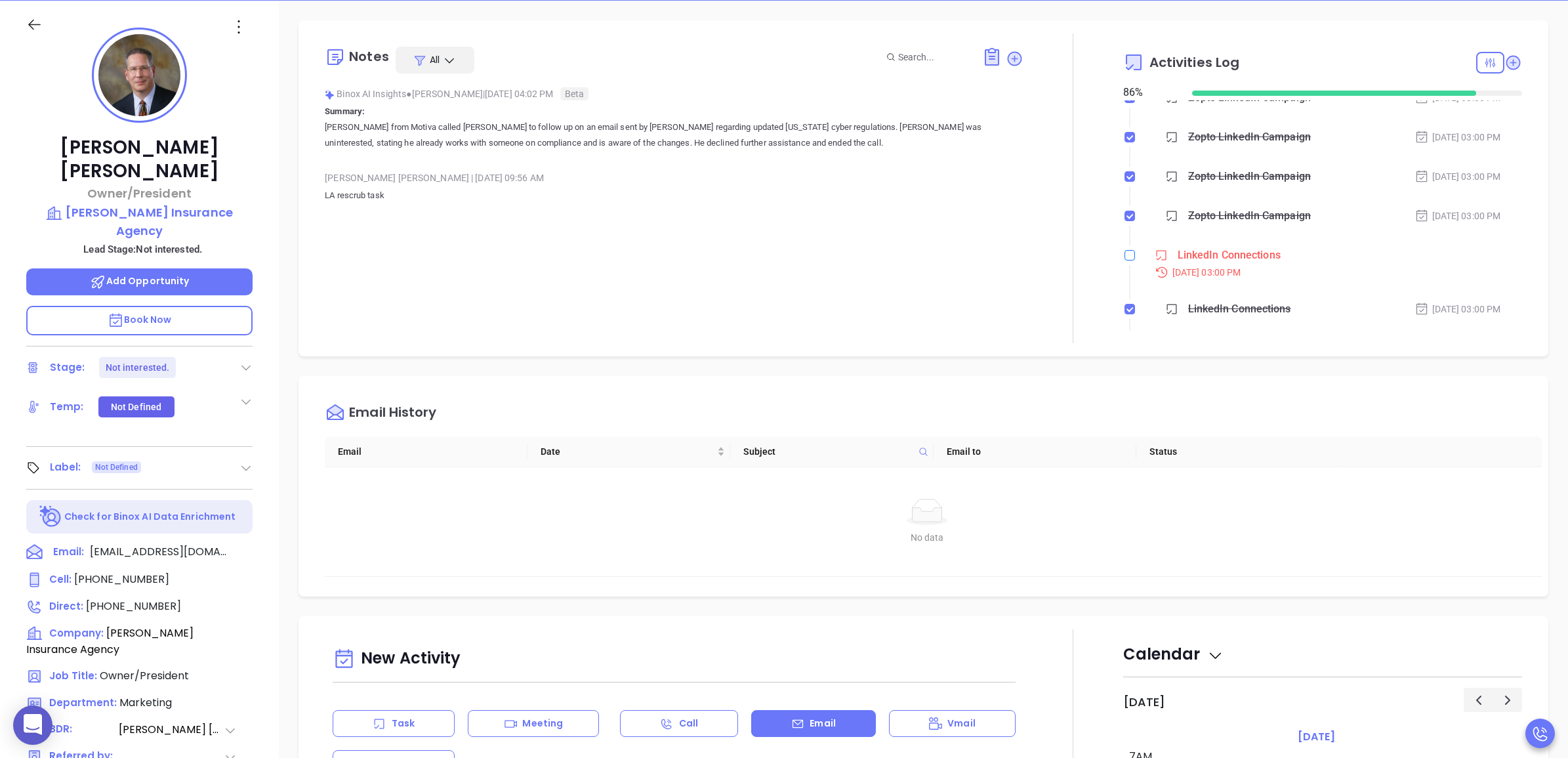
checkbox input "true"
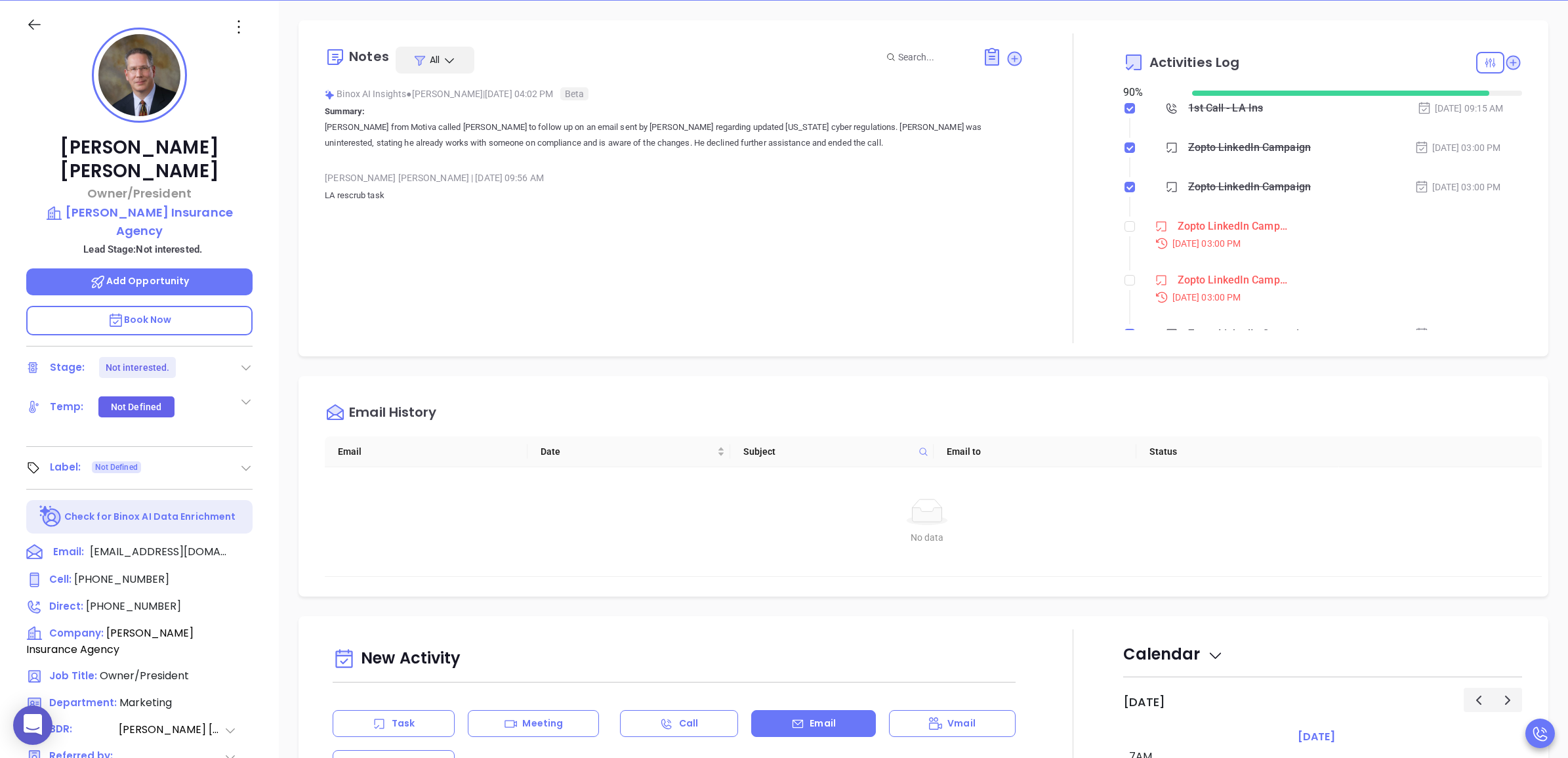
scroll to position [164, 0]
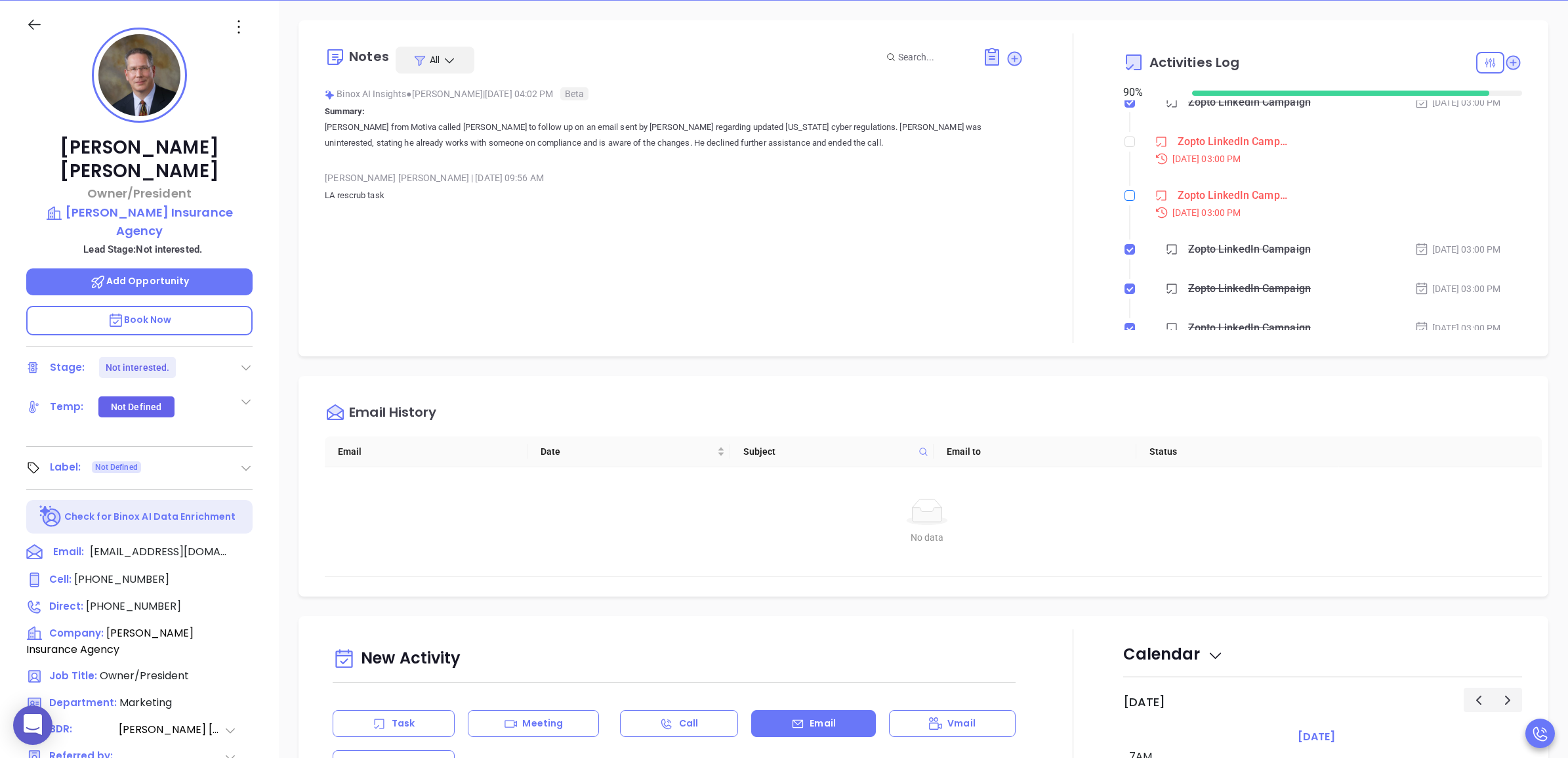
click at [1125, 199] on div at bounding box center [1130, 196] width 10 height 19
click at [1125, 197] on input "checkbox" at bounding box center [1130, 195] width 10 height 10
checkbox input "true"
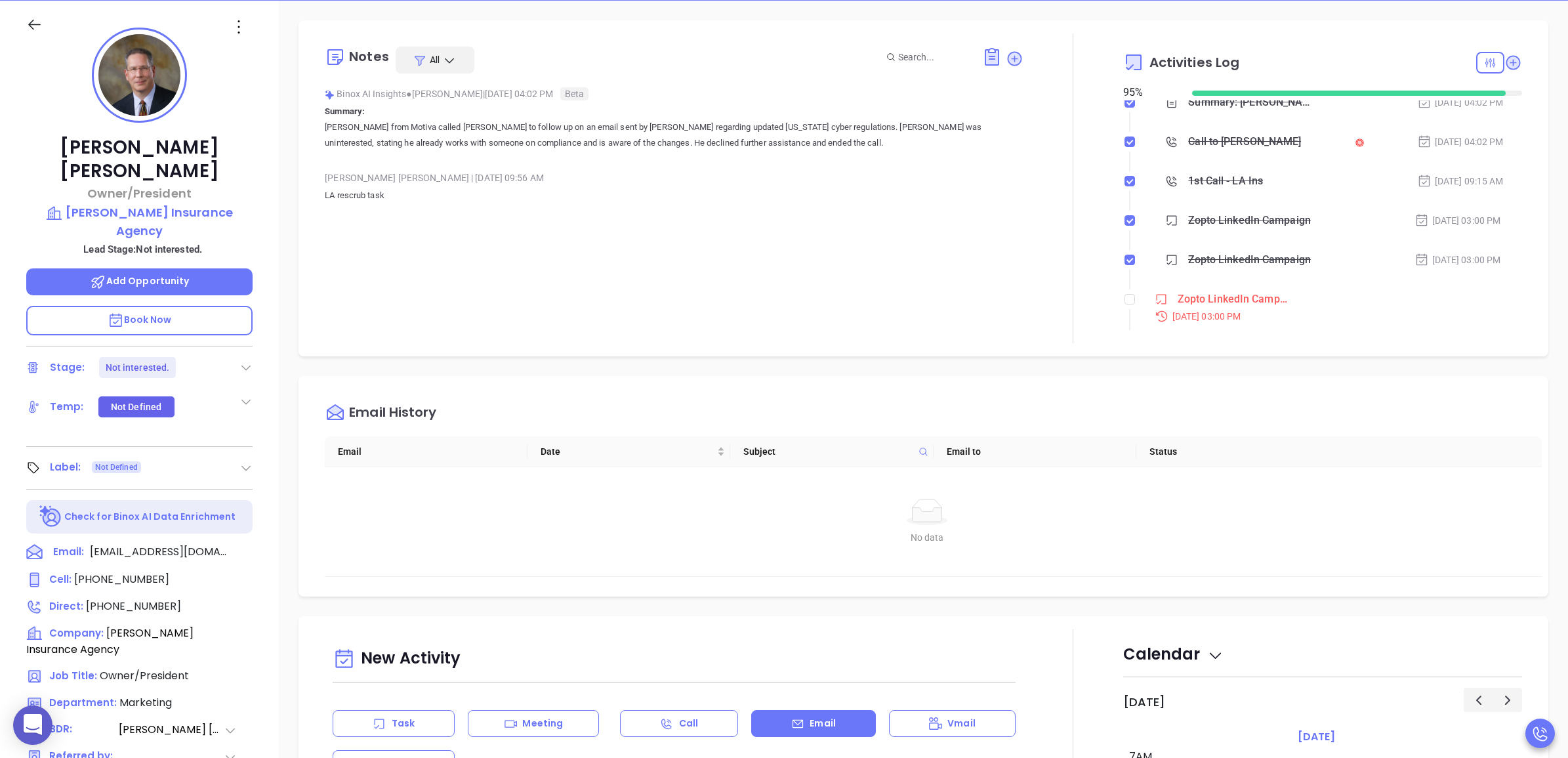
scroll to position [0, 0]
click at [1127, 307] on li "Zopto LinkedIn Campaign Aug 19, 2025 | 03:00 PM" at bounding box center [1324, 326] width 395 height 51
click at [1125, 303] on input "checkbox" at bounding box center [1130, 305] width 10 height 10
checkbox input "true"
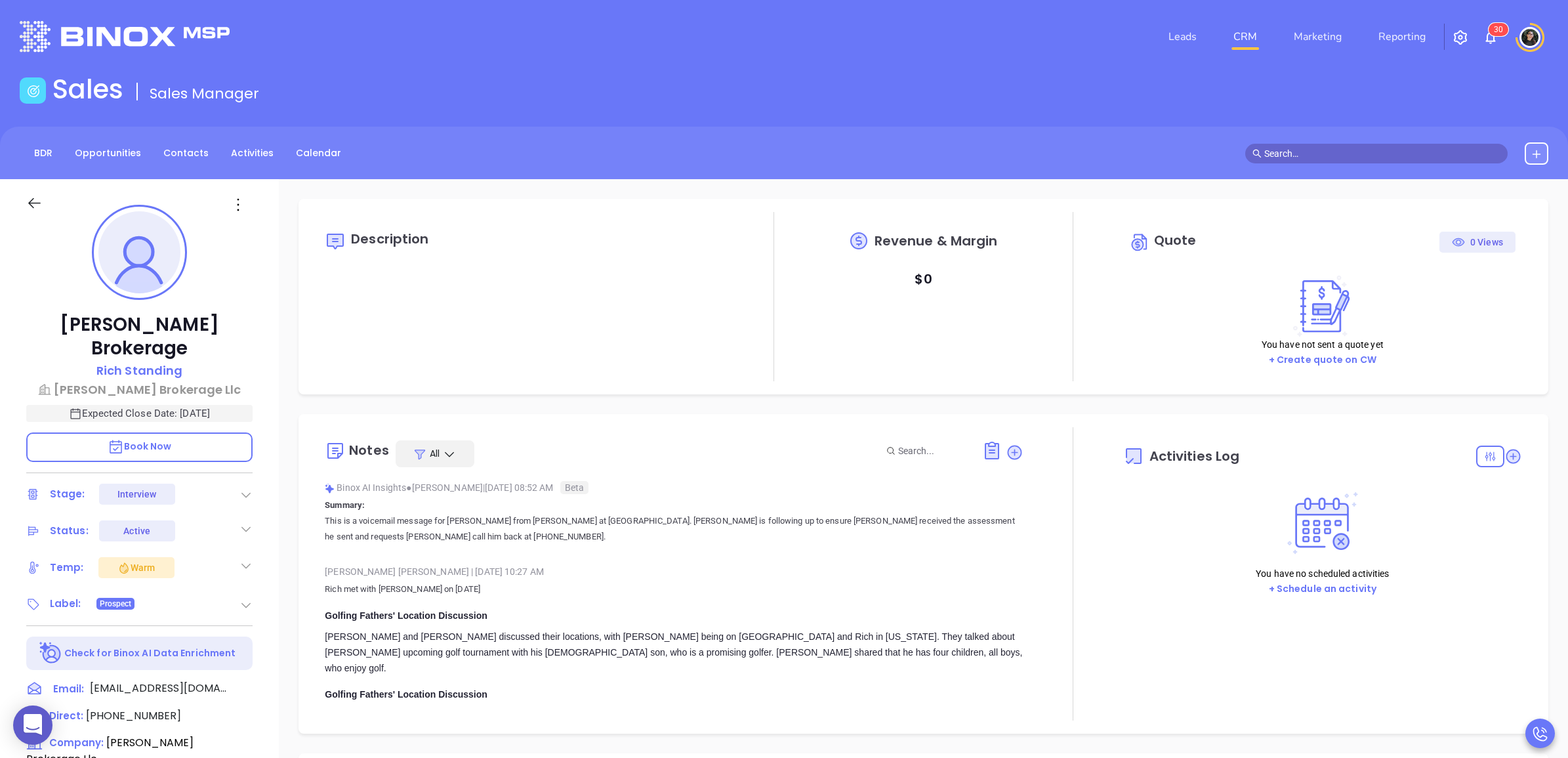
type input "[DATE]"
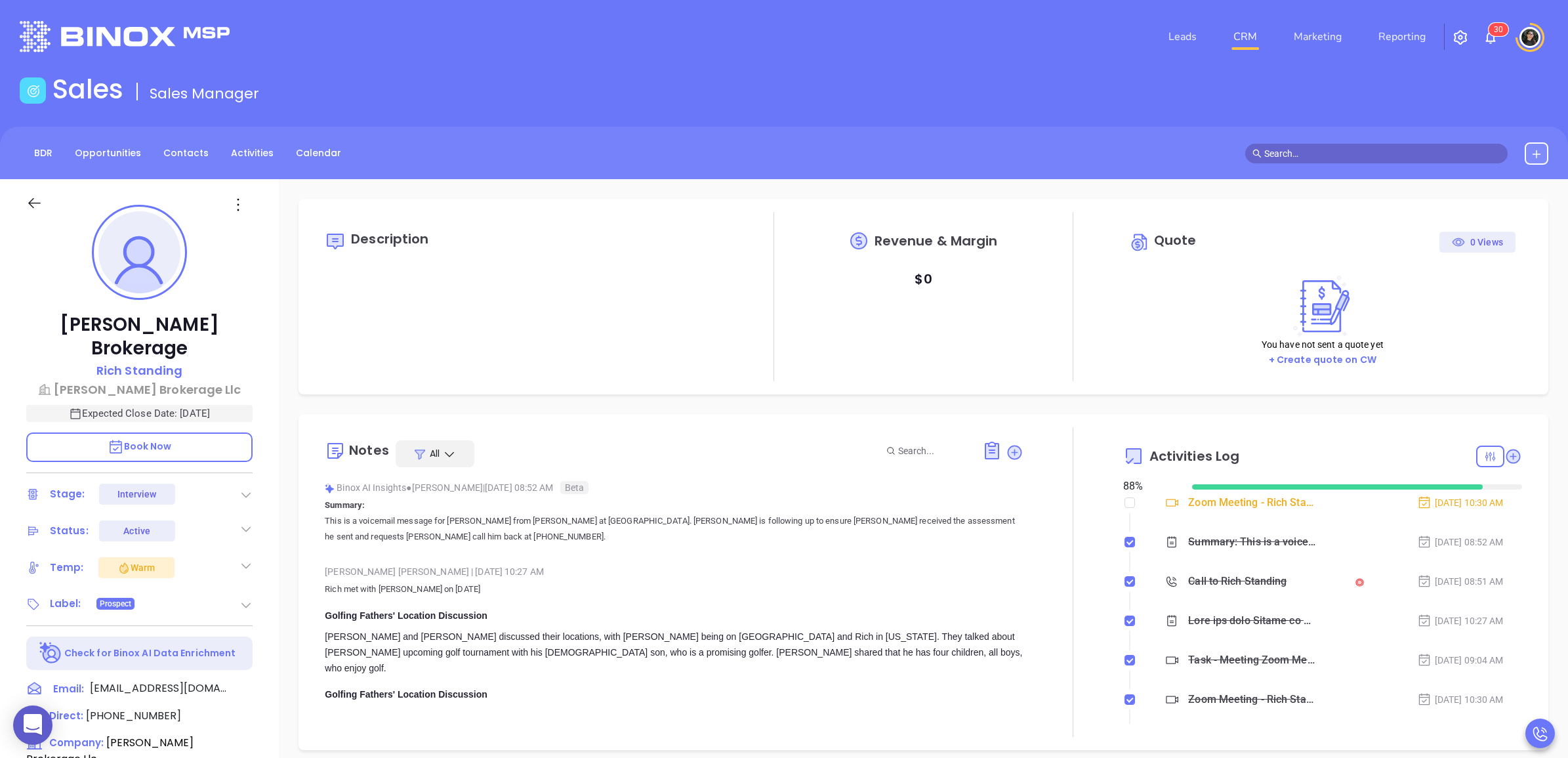
type input "[PERSON_NAME]"
click at [149, 362] on p "Rich Standing" at bounding box center [139, 371] width 86 height 18
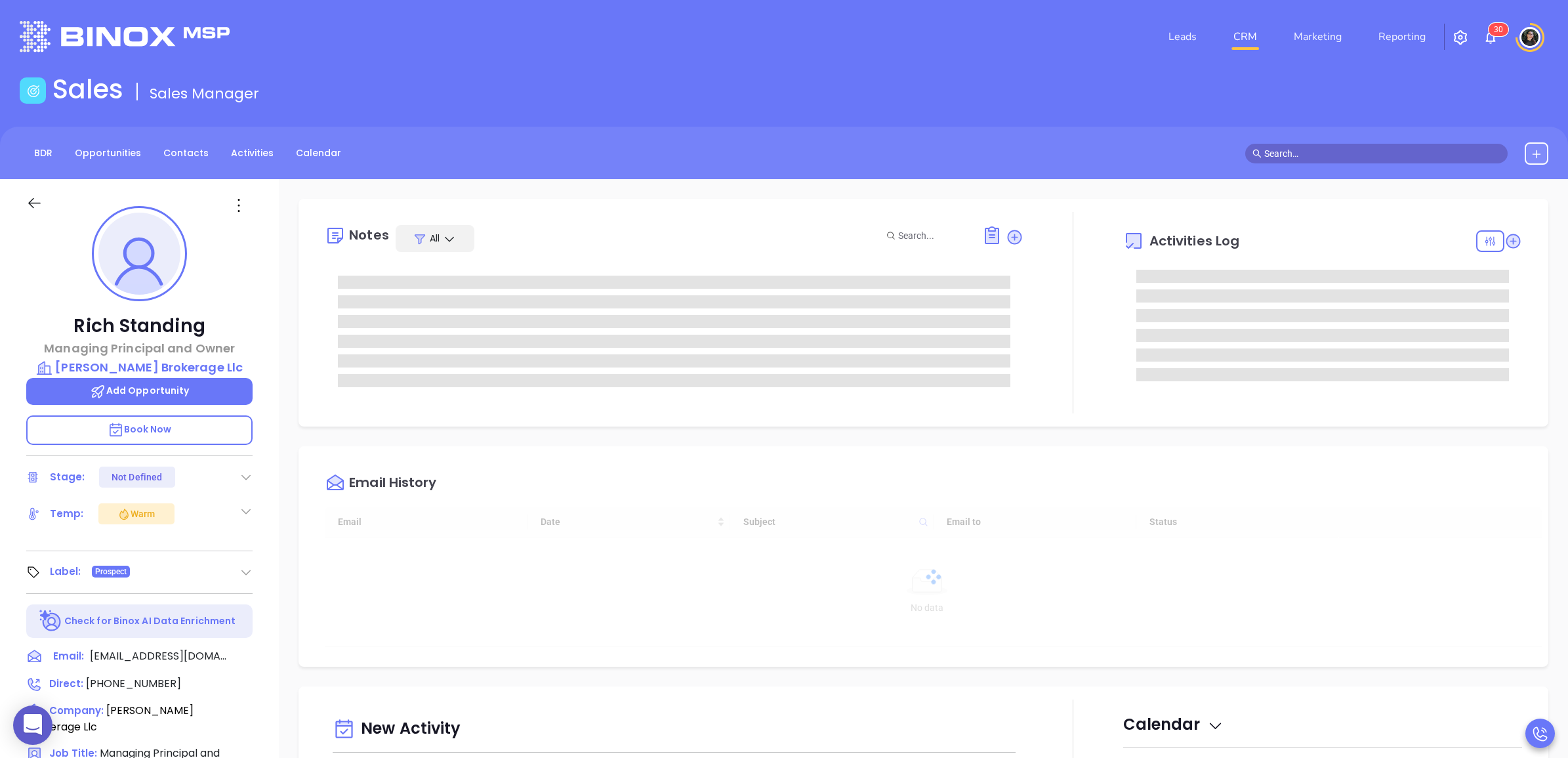
type input "[DATE]"
type input "[PERSON_NAME]"
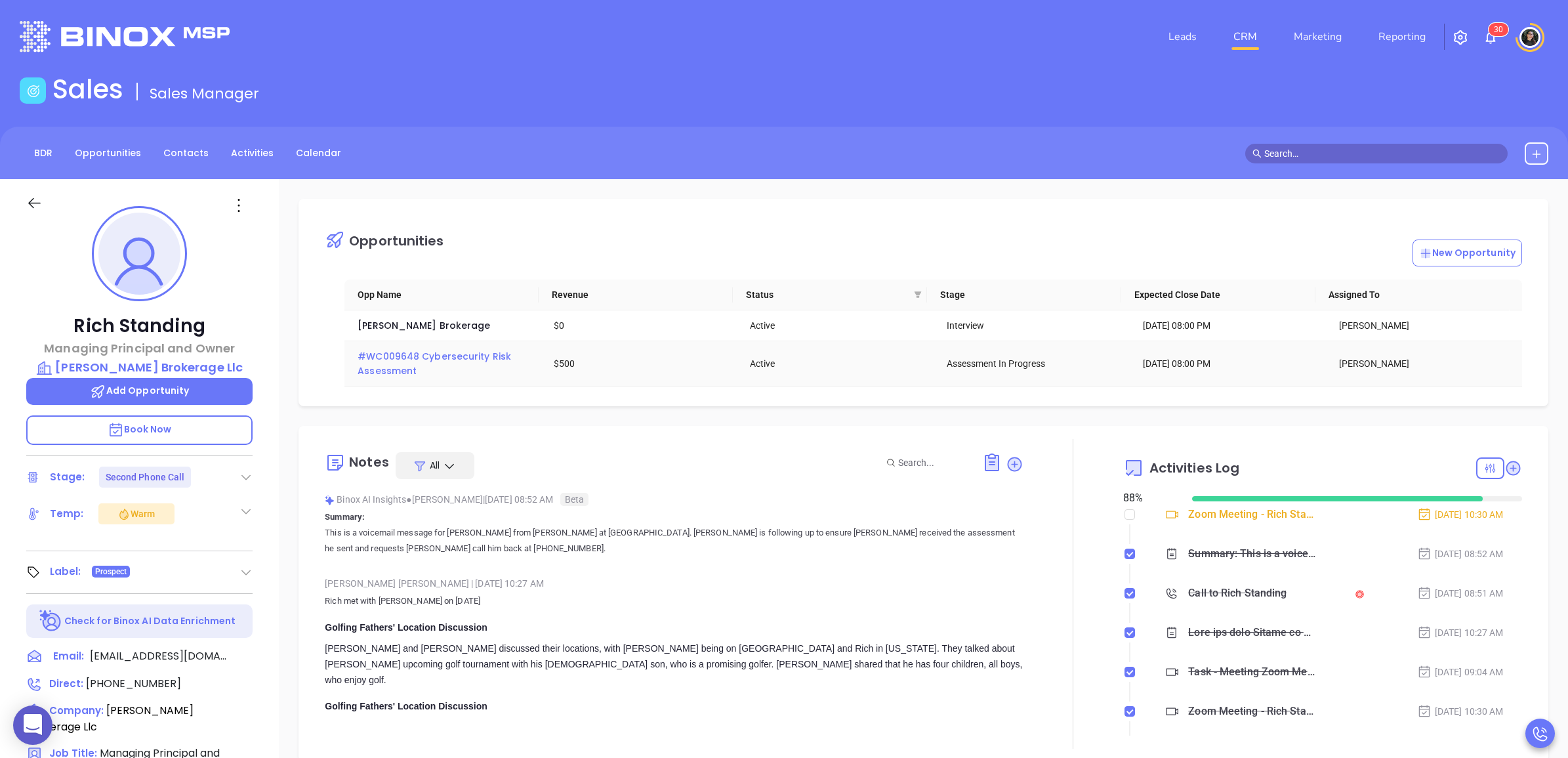
click at [397, 357] on span "#WC009648 Cybersecurity Risk Assessment" at bounding box center [435, 364] width 156 height 28
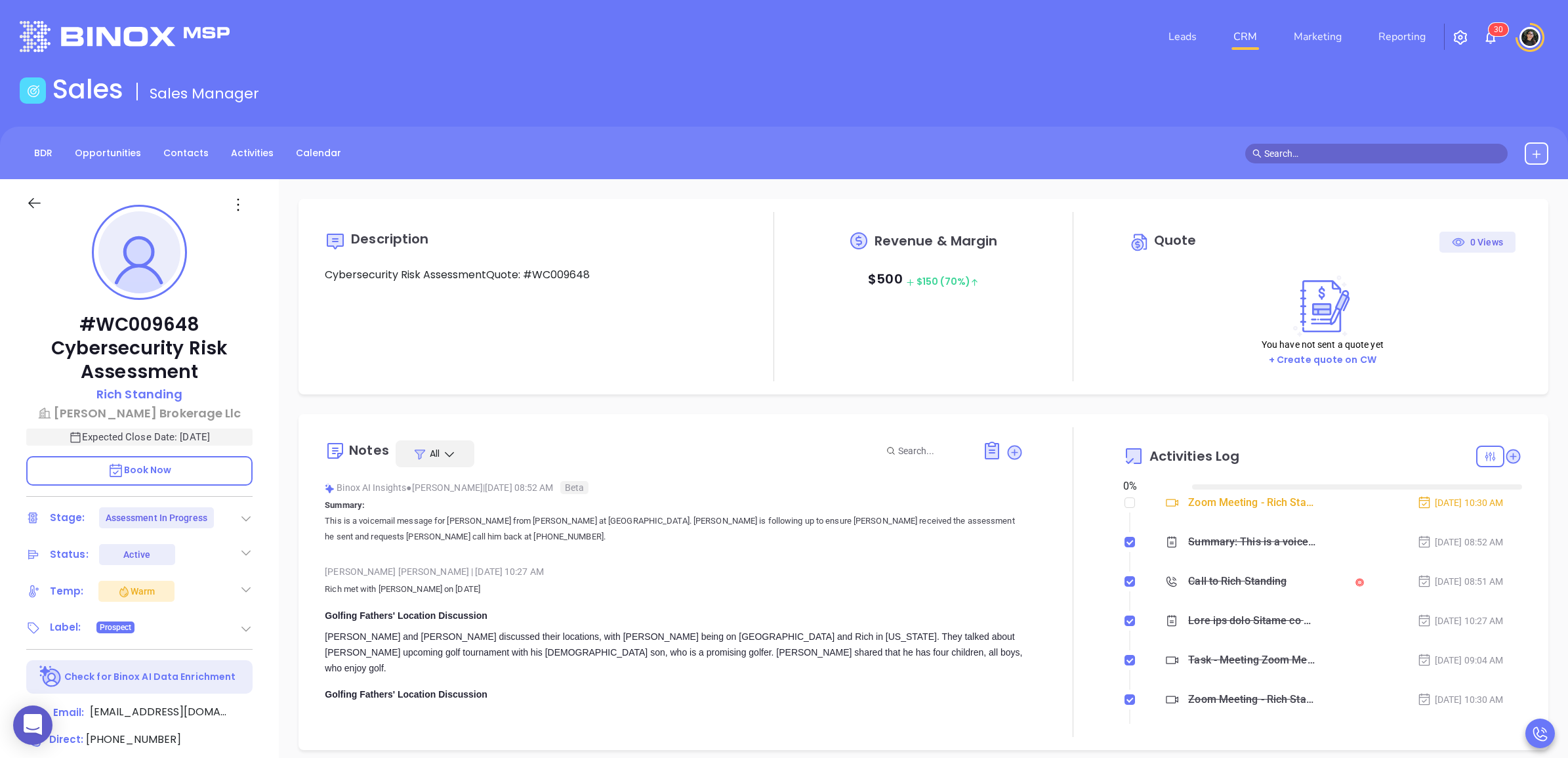
type input "[DATE]"
type input "[PERSON_NAME]"
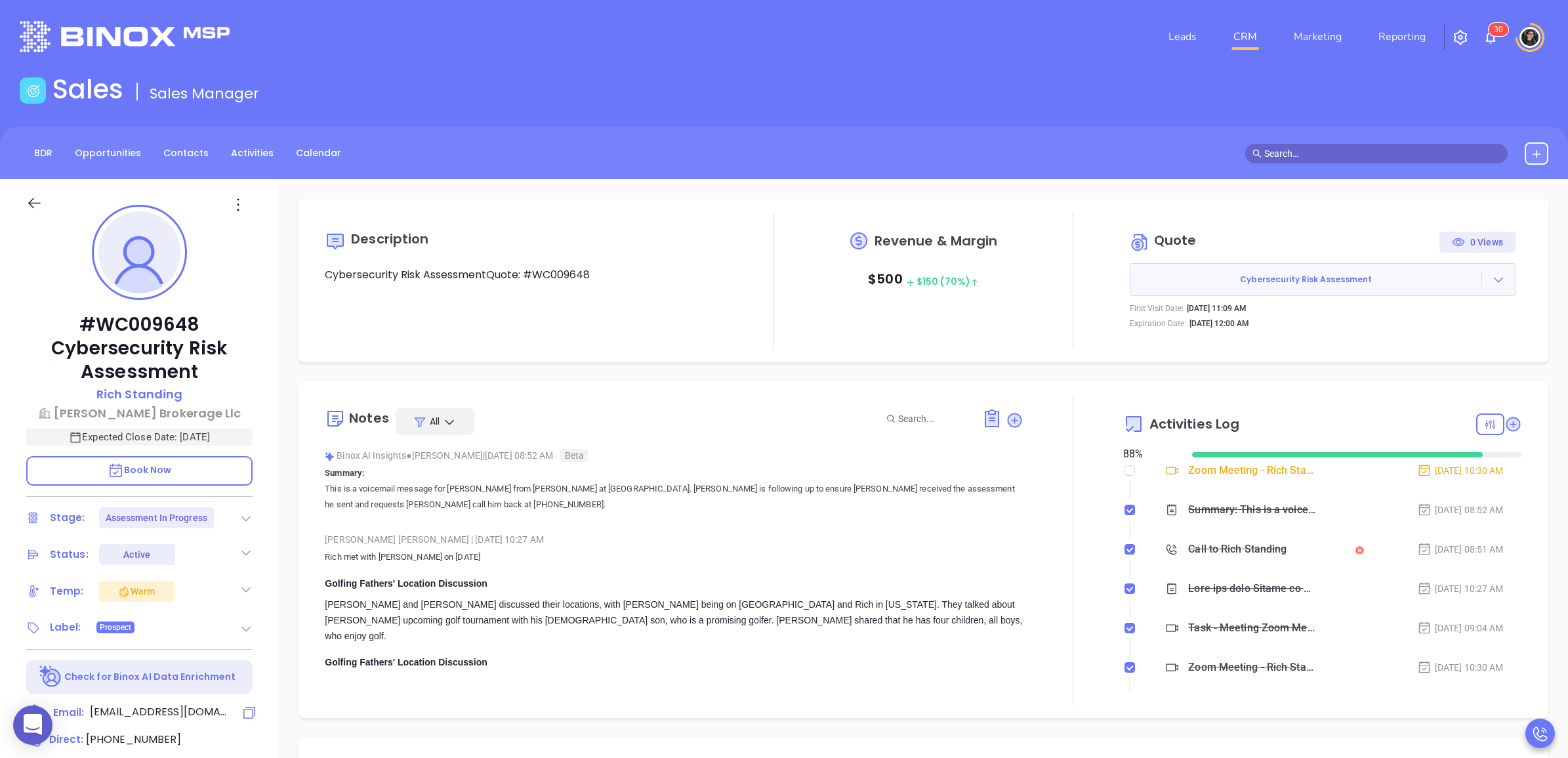
click at [241, 716] on icon at bounding box center [249, 713] width 16 height 16
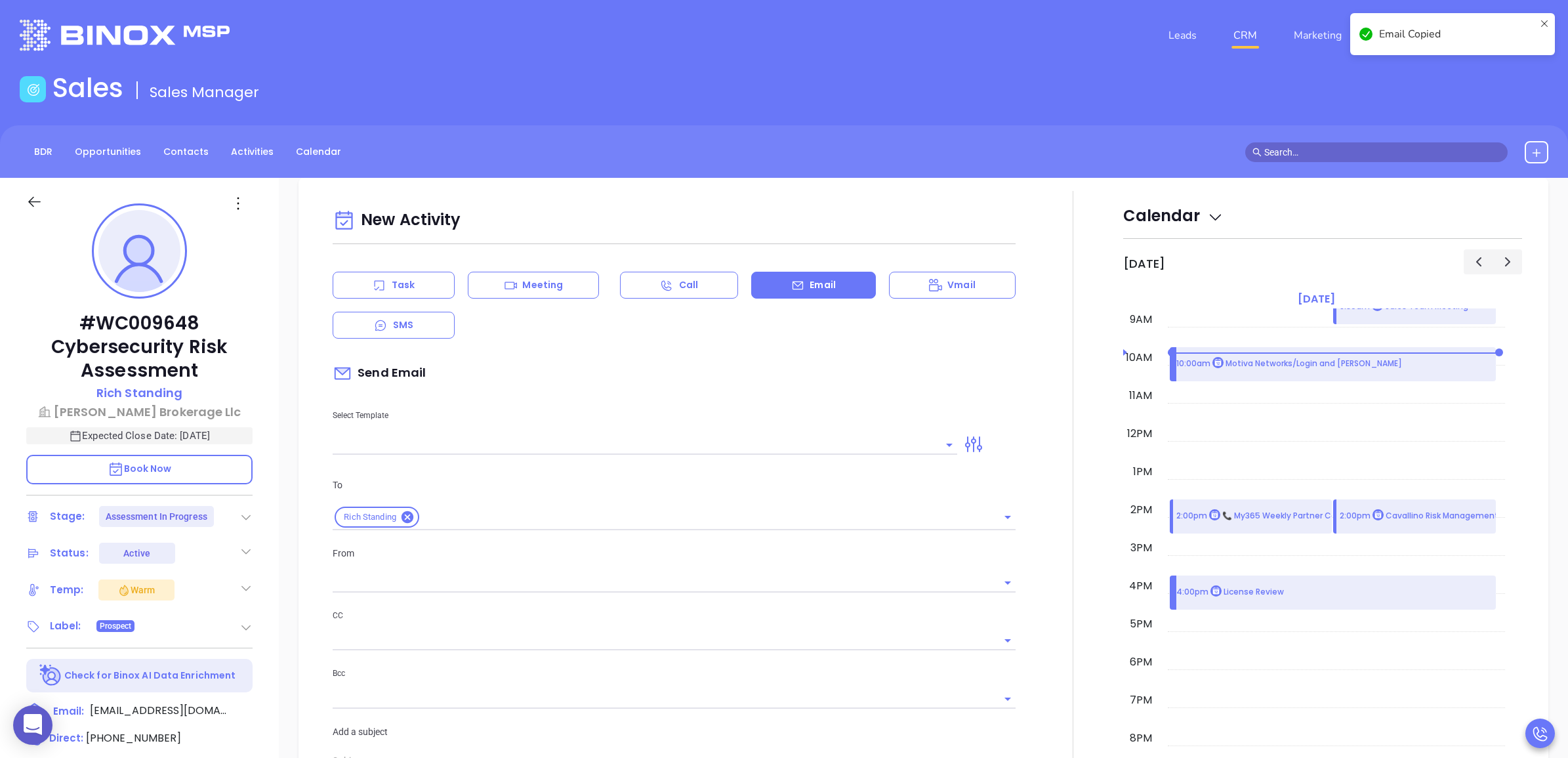
scroll to position [178, 0]
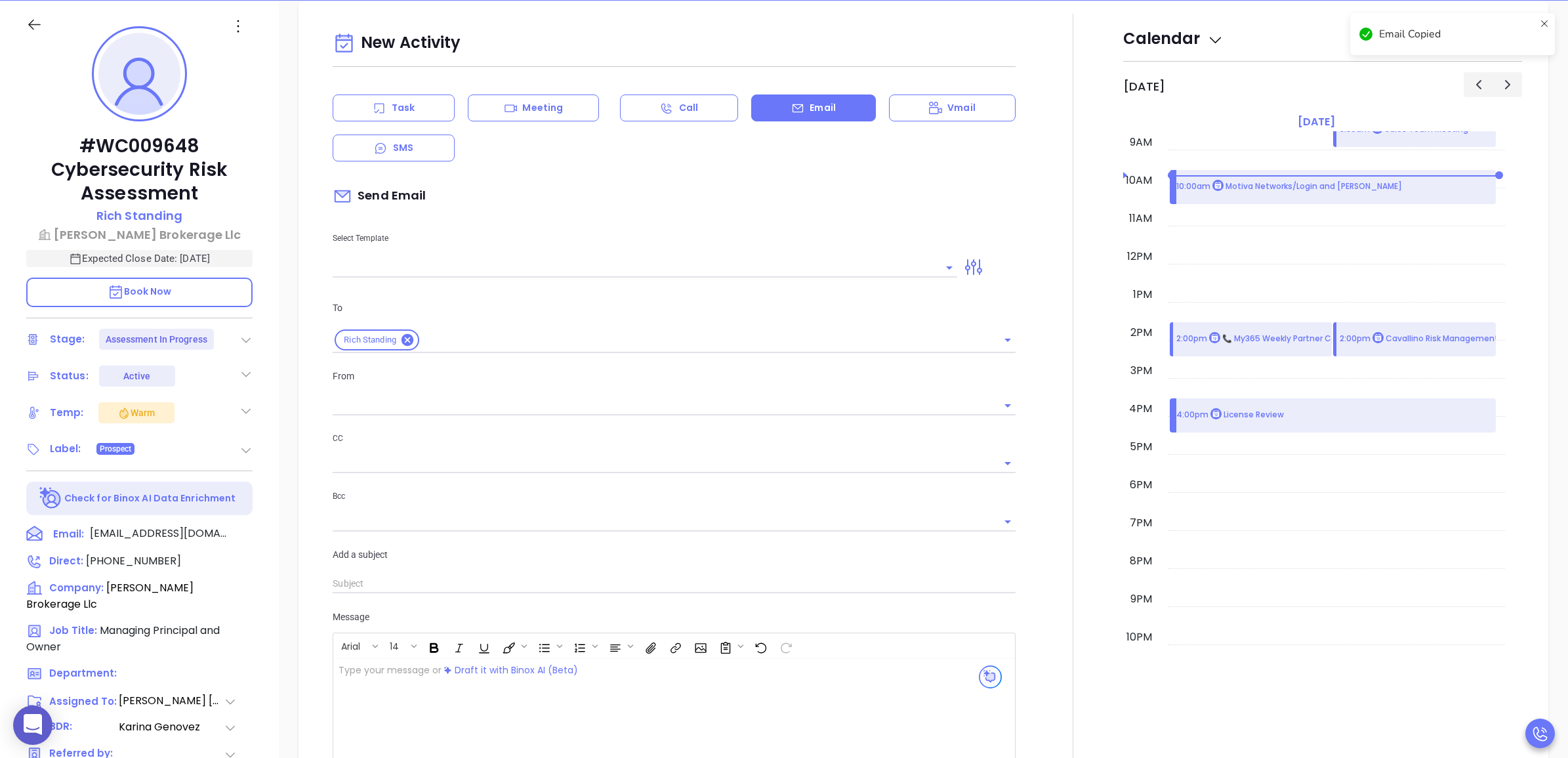
type input "[PERSON_NAME]"
click at [250, 537] on icon at bounding box center [249, 534] width 16 height 16
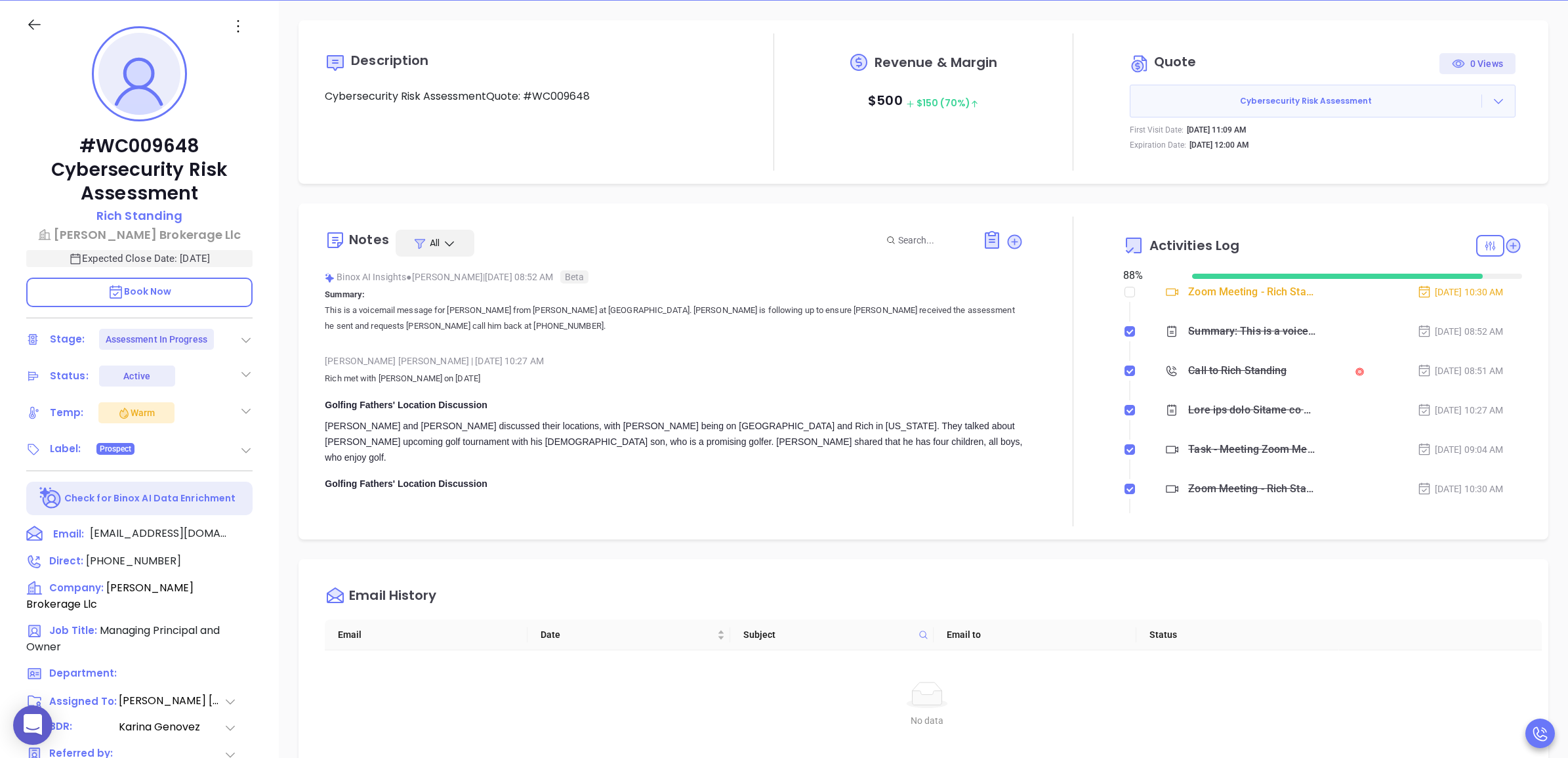
scroll to position [0, 0]
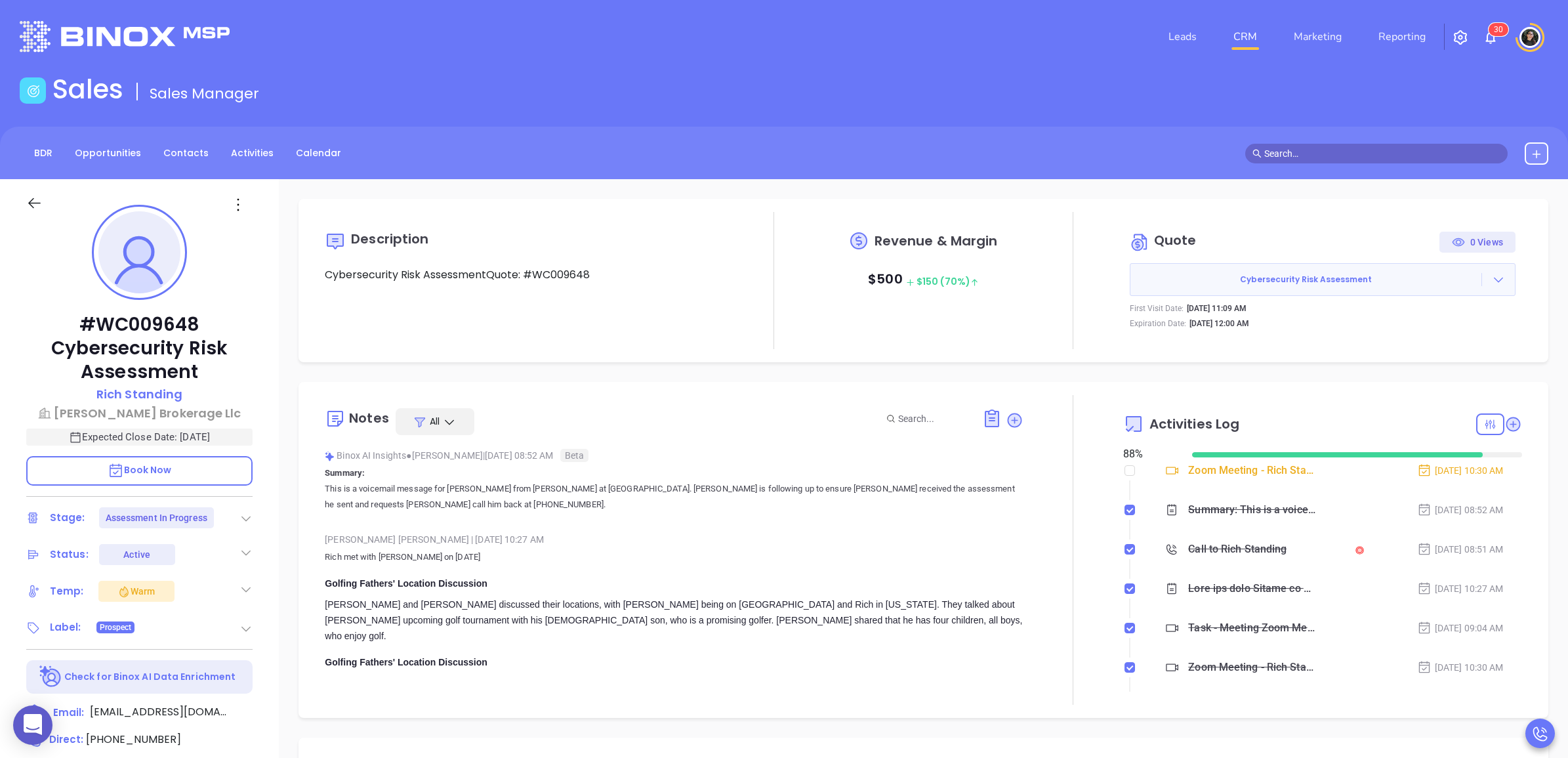
click at [1251, 42] on link "CRM" at bounding box center [1245, 37] width 34 height 26
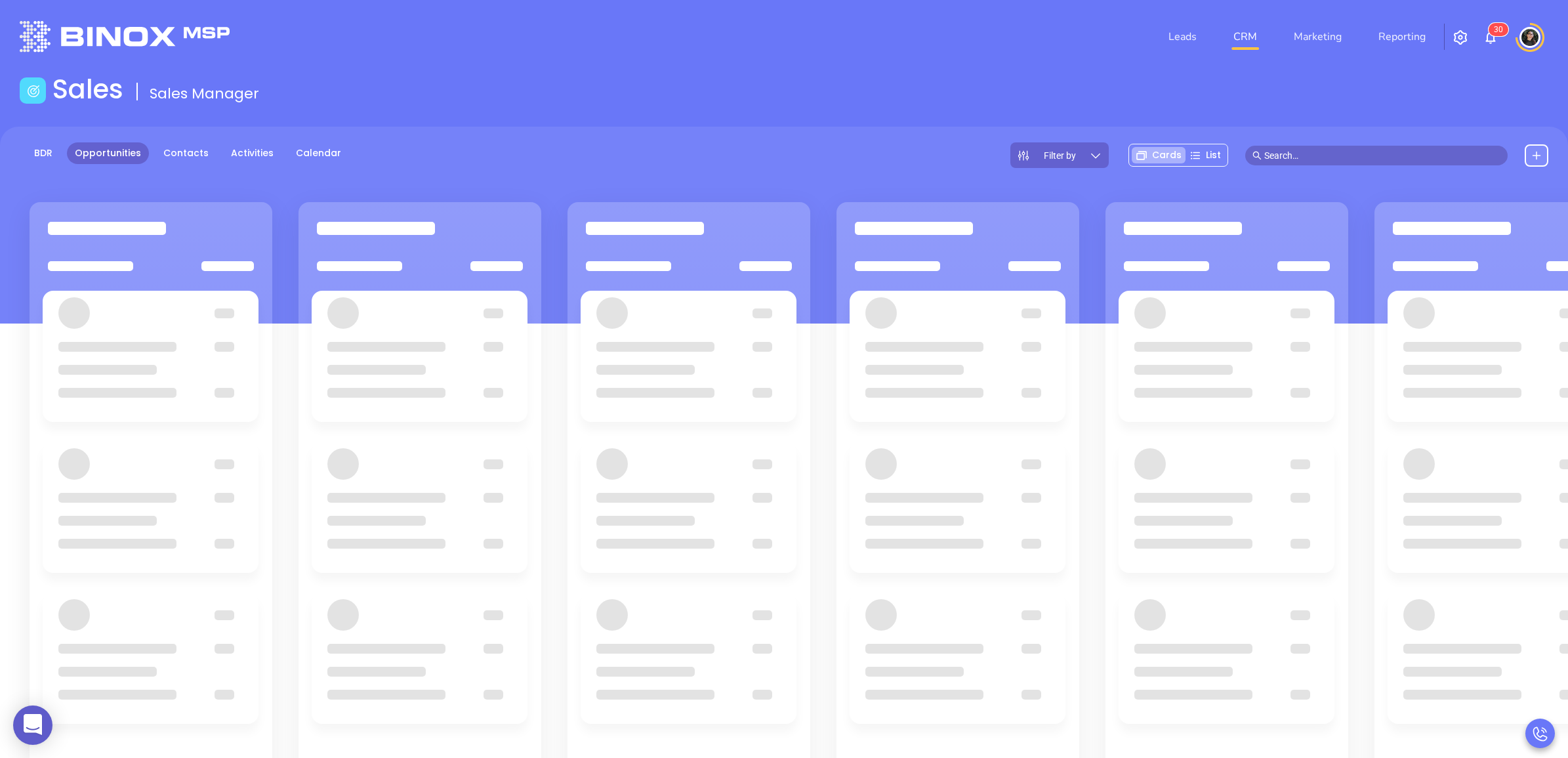
click at [796, 74] on div "Sales Sales Manager" at bounding box center [784, 92] width 1544 height 37
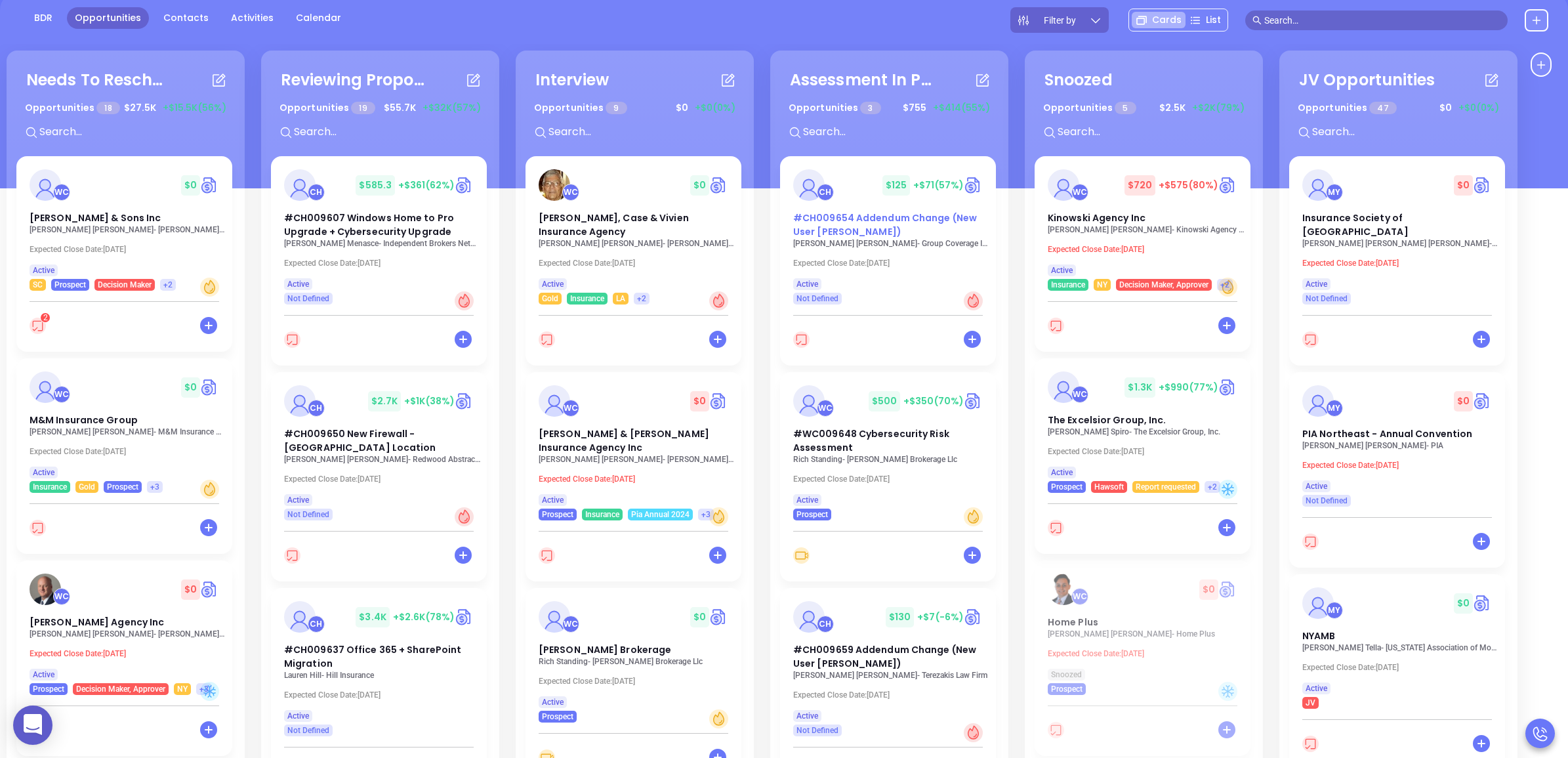
scroll to position [96, 0]
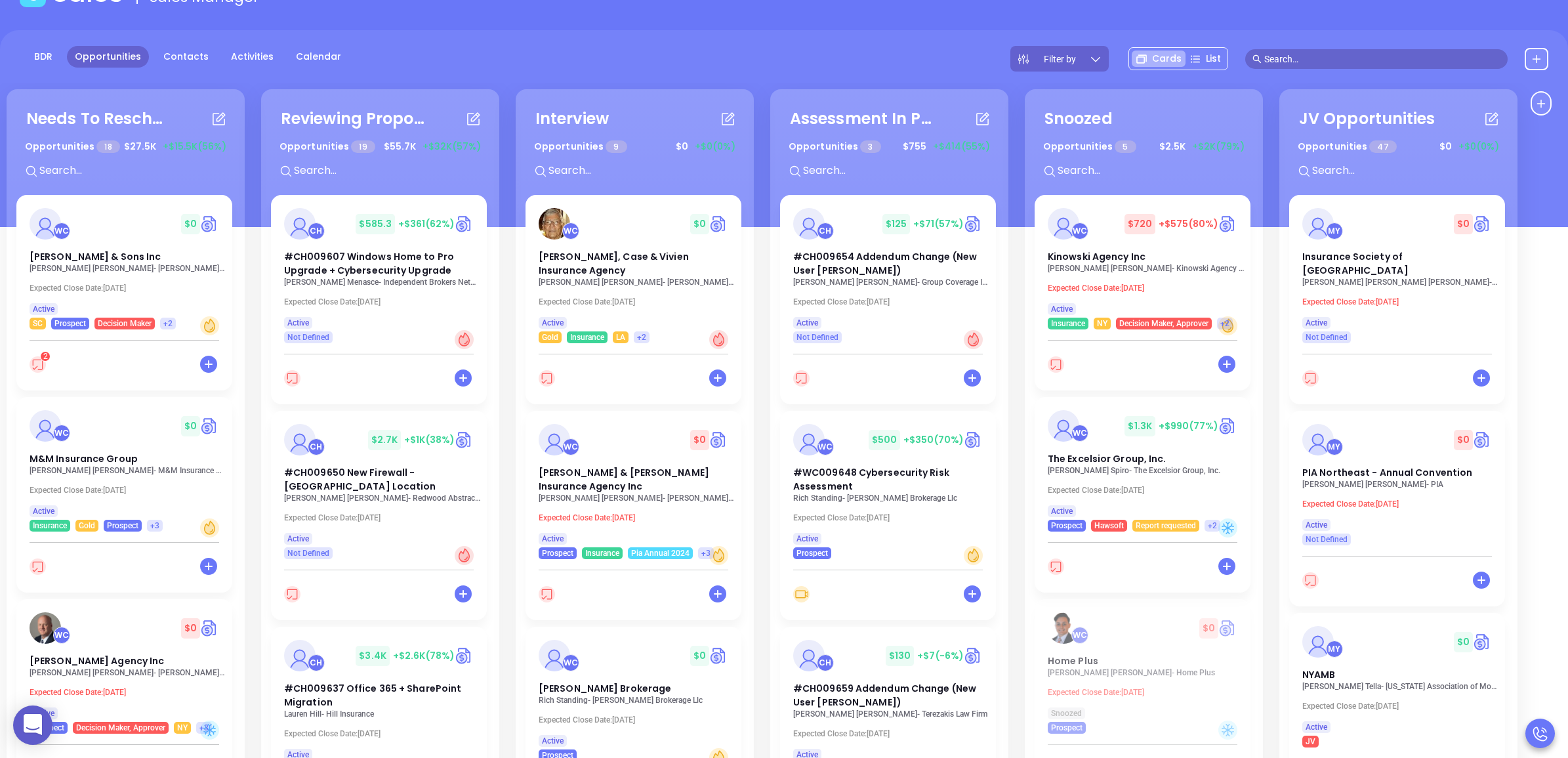
click at [884, 280] on p "[PERSON_NAME] - Group Coverage Inc" at bounding box center [892, 282] width 197 height 9
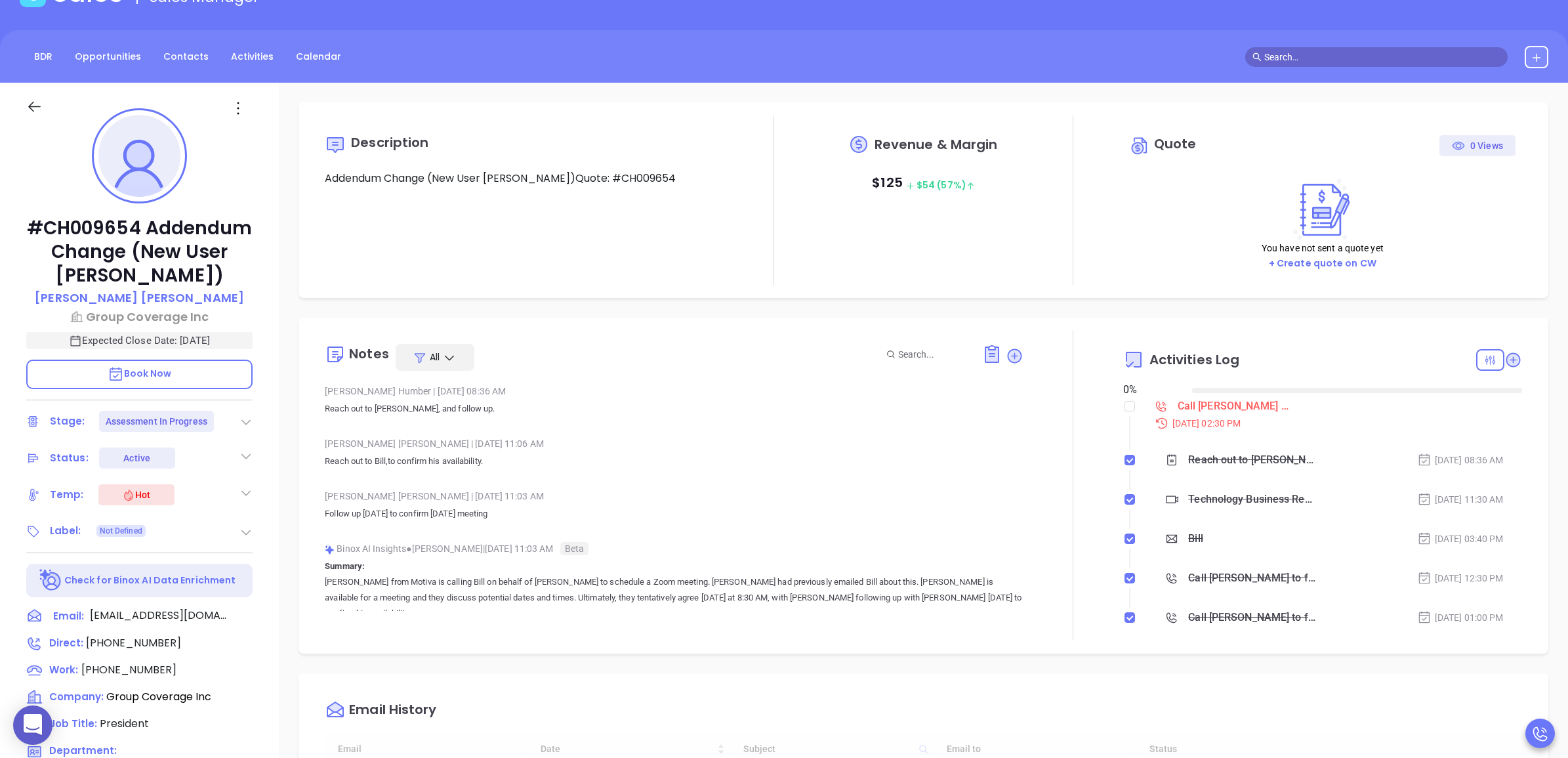
type input "[DATE]"
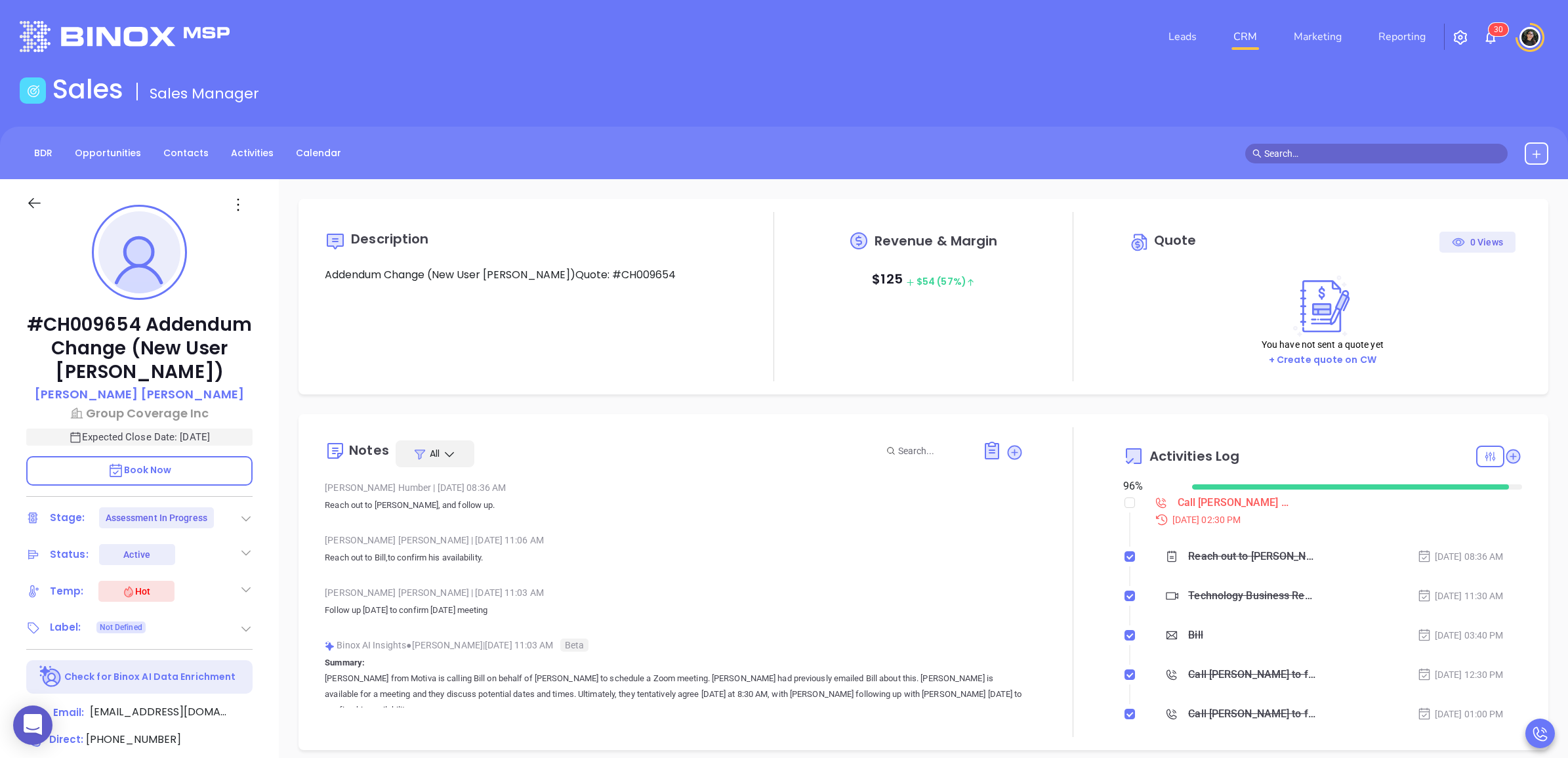
scroll to position [343, 0]
click at [1236, 37] on link "CRM" at bounding box center [1245, 37] width 34 height 26
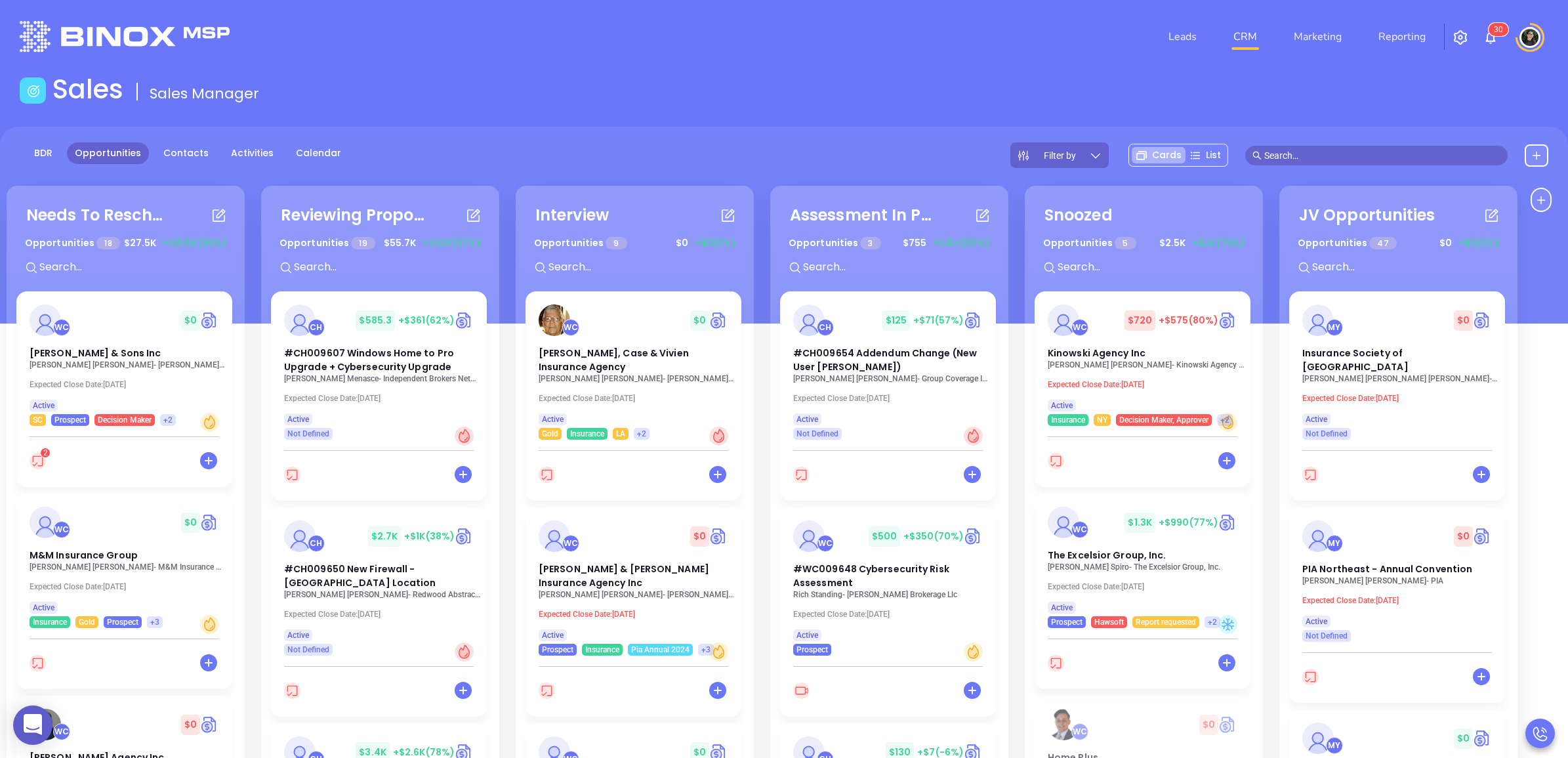
click at [566, 71] on header "Leads CRM Marketing Reporting 3 0 Financial Leads Leads" at bounding box center [783, 37] width 1528 height 74
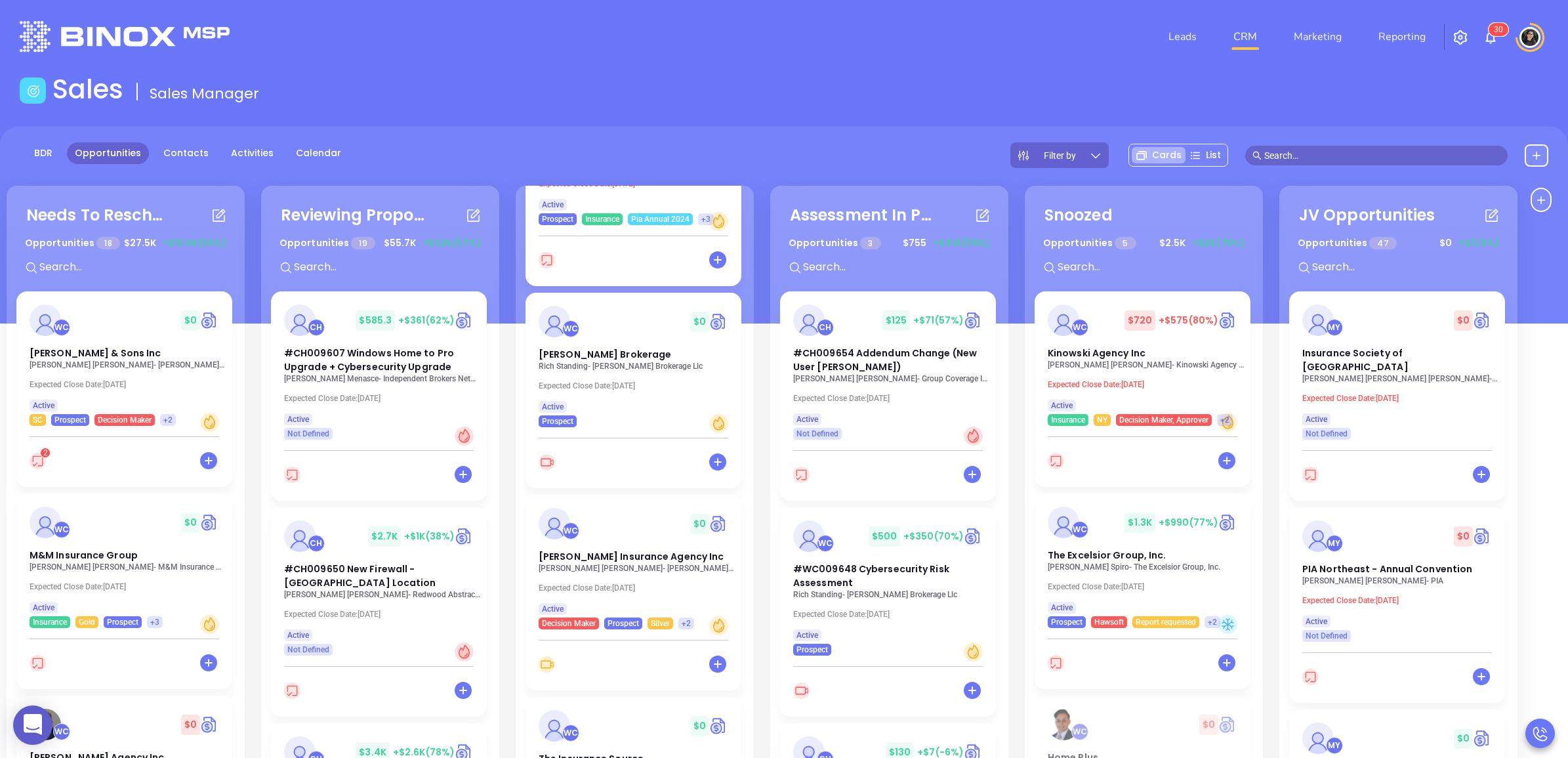
click at [595, 584] on p "Expected Close Date: [DATE]" at bounding box center [637, 588] width 197 height 9
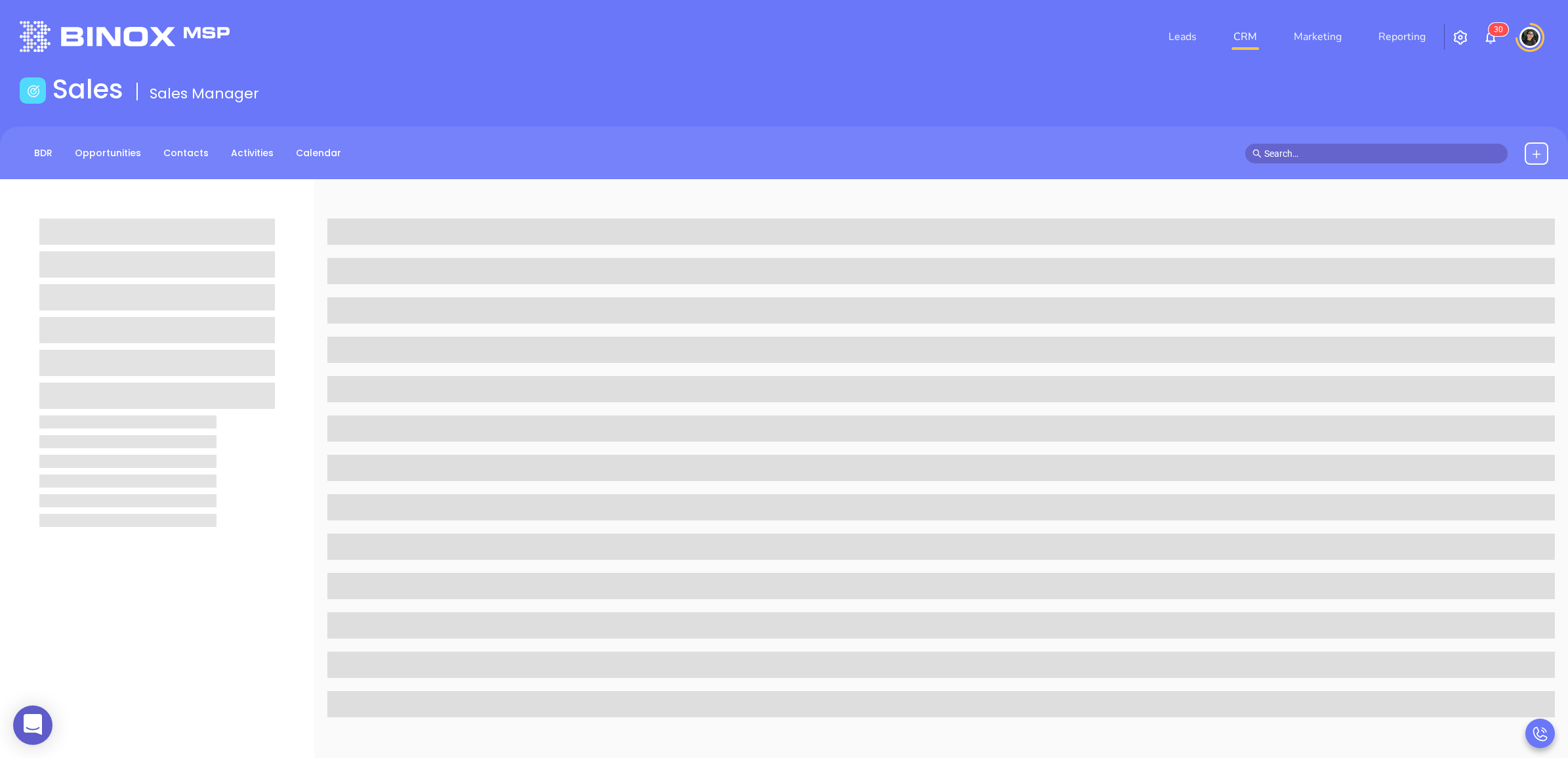
drag, startPoint x: 871, startPoint y: 117, endPoint x: 883, endPoint y: 117, distance: 12.0
click at [876, 117] on main "Sales Sales Manager BDR Opportunities Contacts Activities Calendar Call Now Cal…" at bounding box center [784, 600] width 1568 height 1054
click at [991, 87] on div "Sales Sales Manager" at bounding box center [784, 92] width 1544 height 37
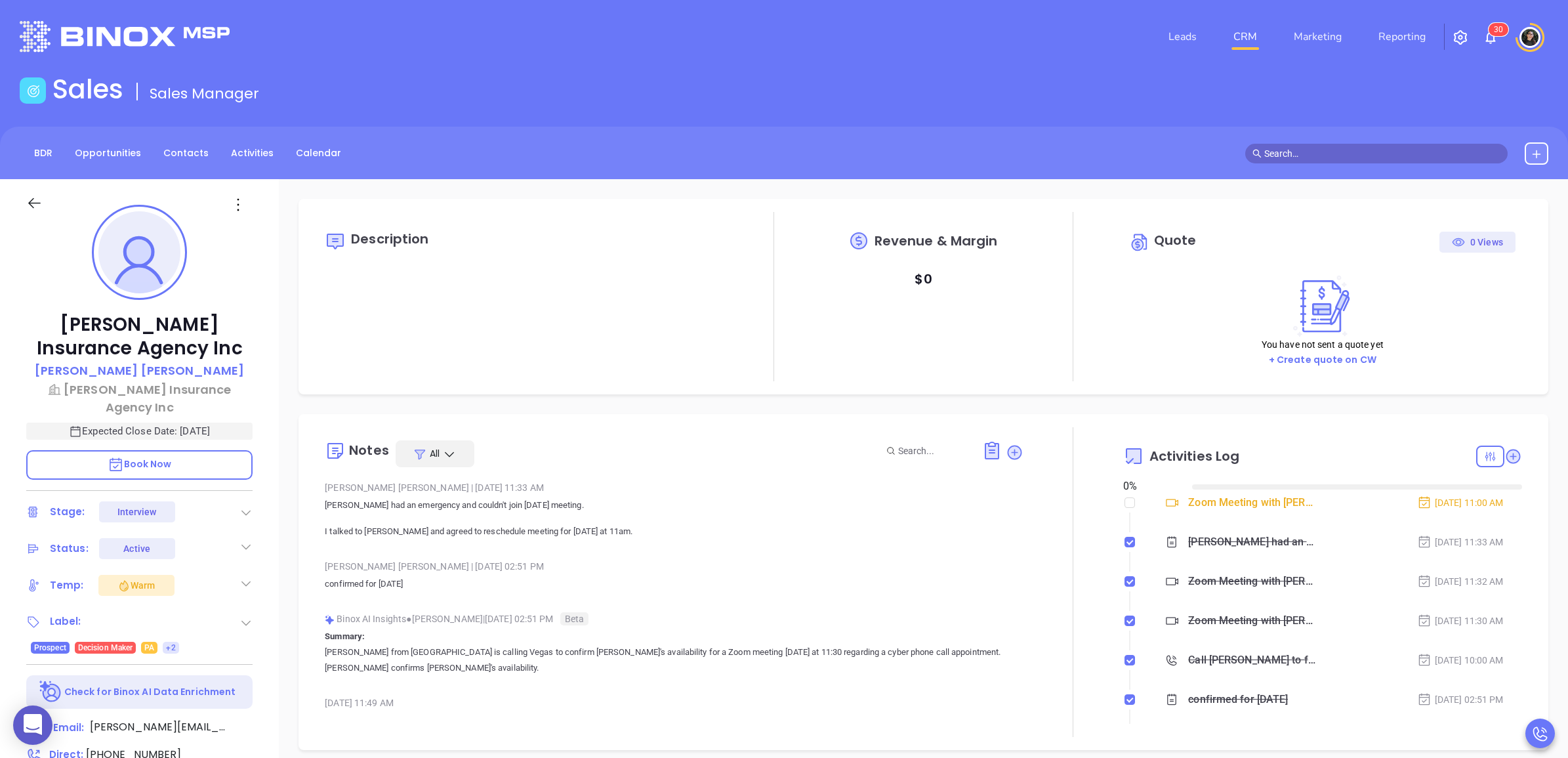
type input "[DATE]"
type input "[PERSON_NAME]"
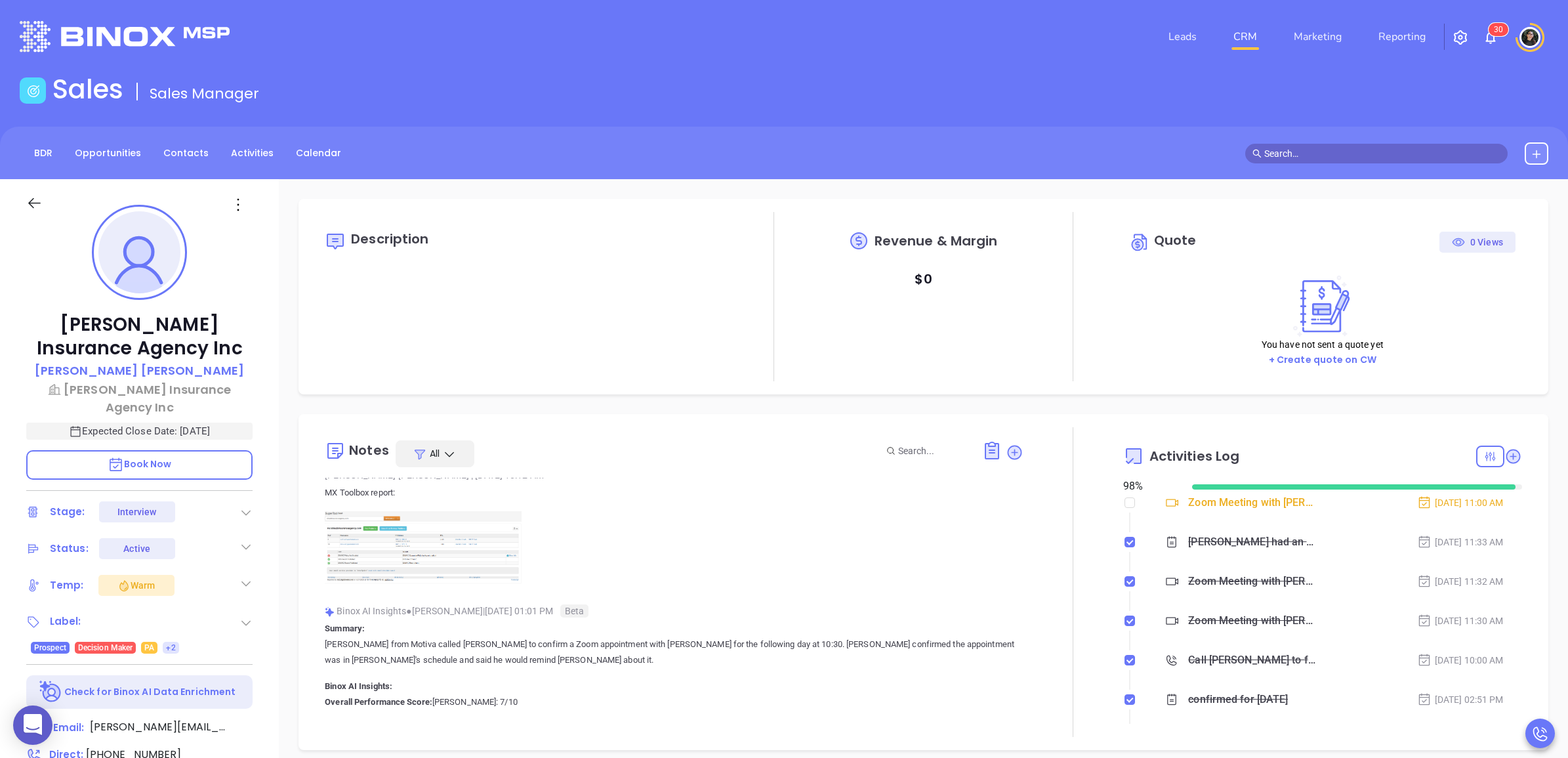
scroll to position [1231, 0]
click at [520, 47] on div at bounding box center [269, 36] width 515 height 31
click at [405, 522] on img at bounding box center [423, 542] width 197 height 73
click at [253, 722] on icon at bounding box center [249, 727] width 12 height 12
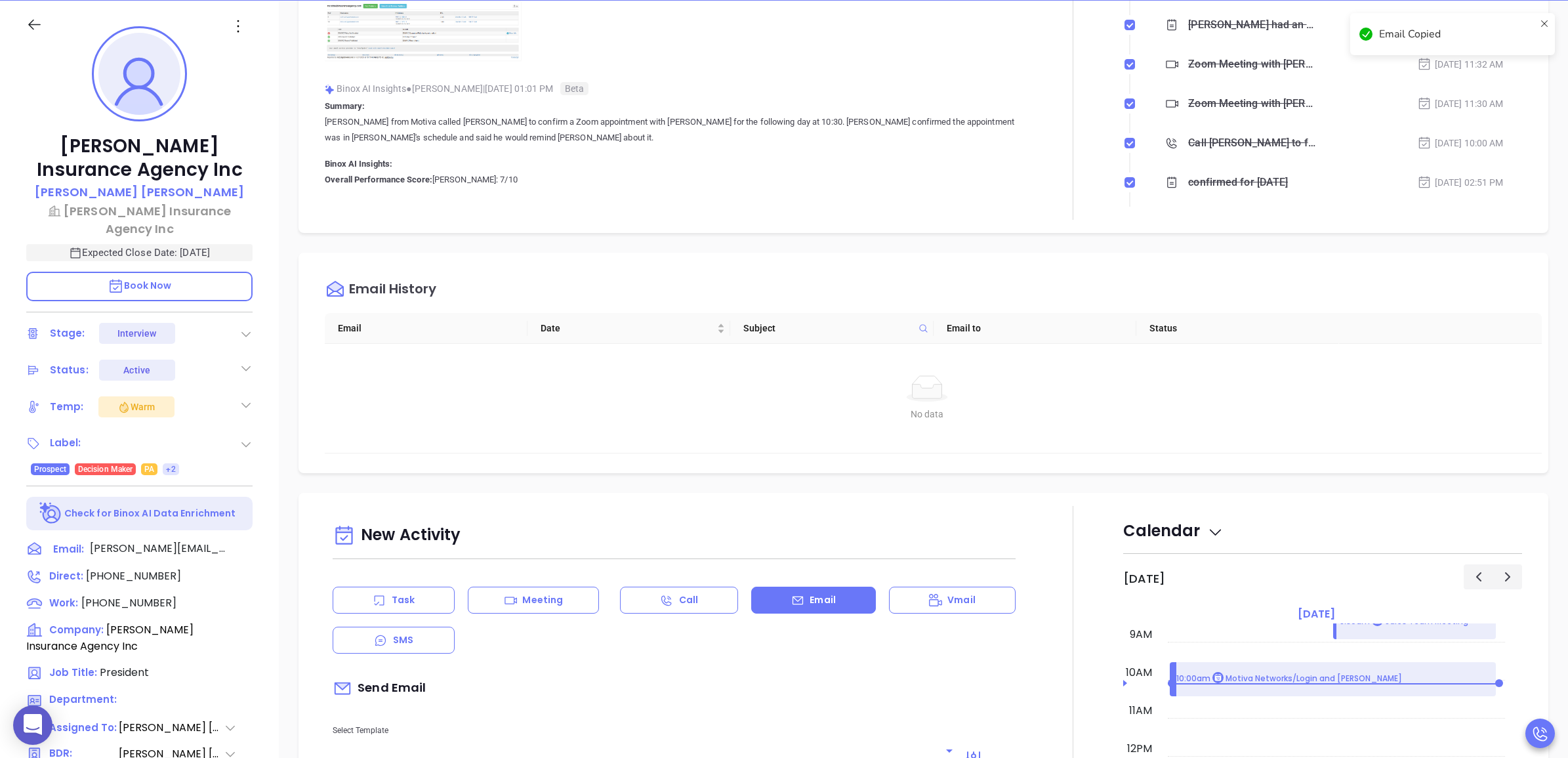
scroll to position [0, 0]
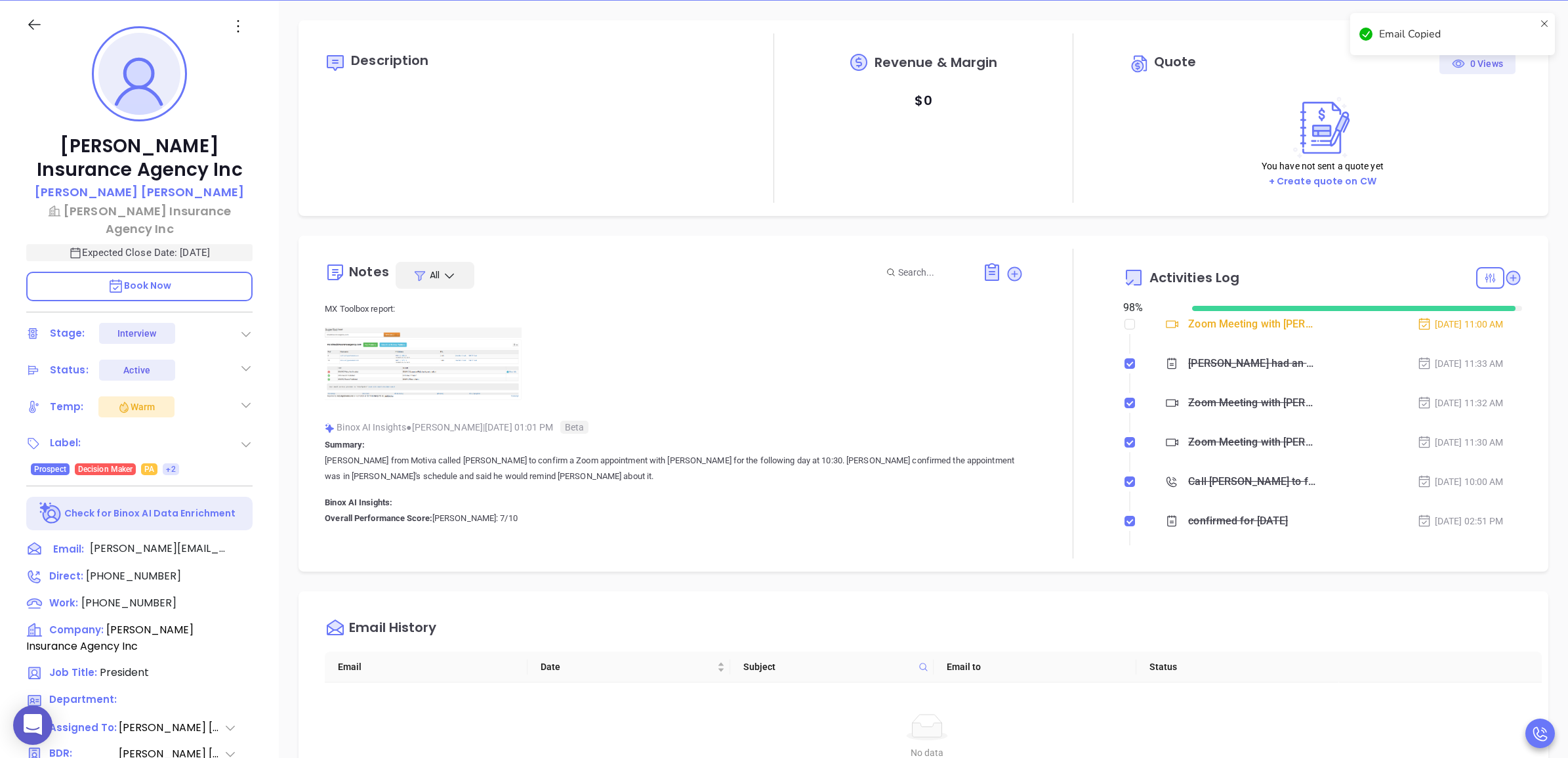
type input "[PERSON_NAME]"
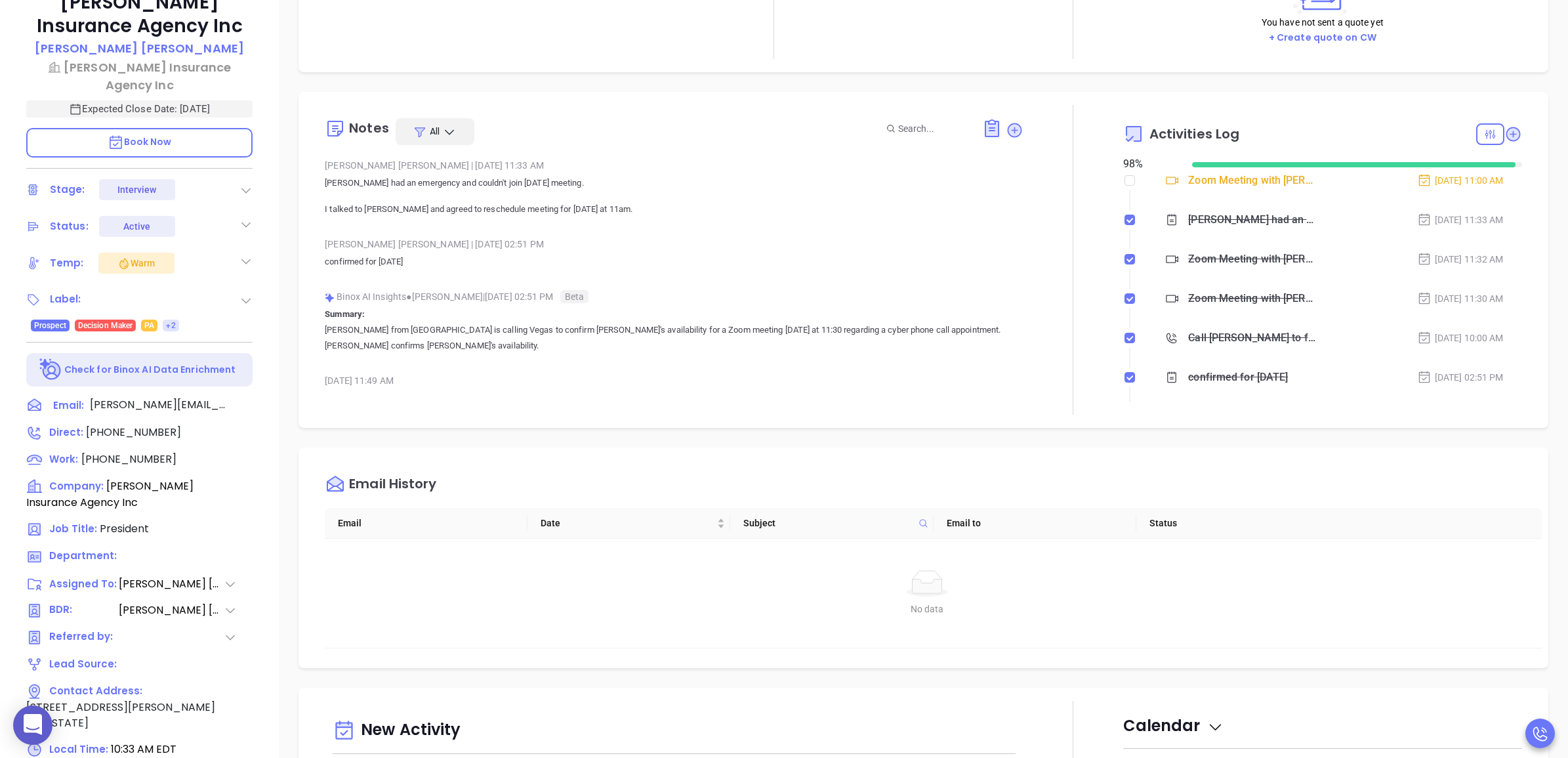
scroll to position [286, 0]
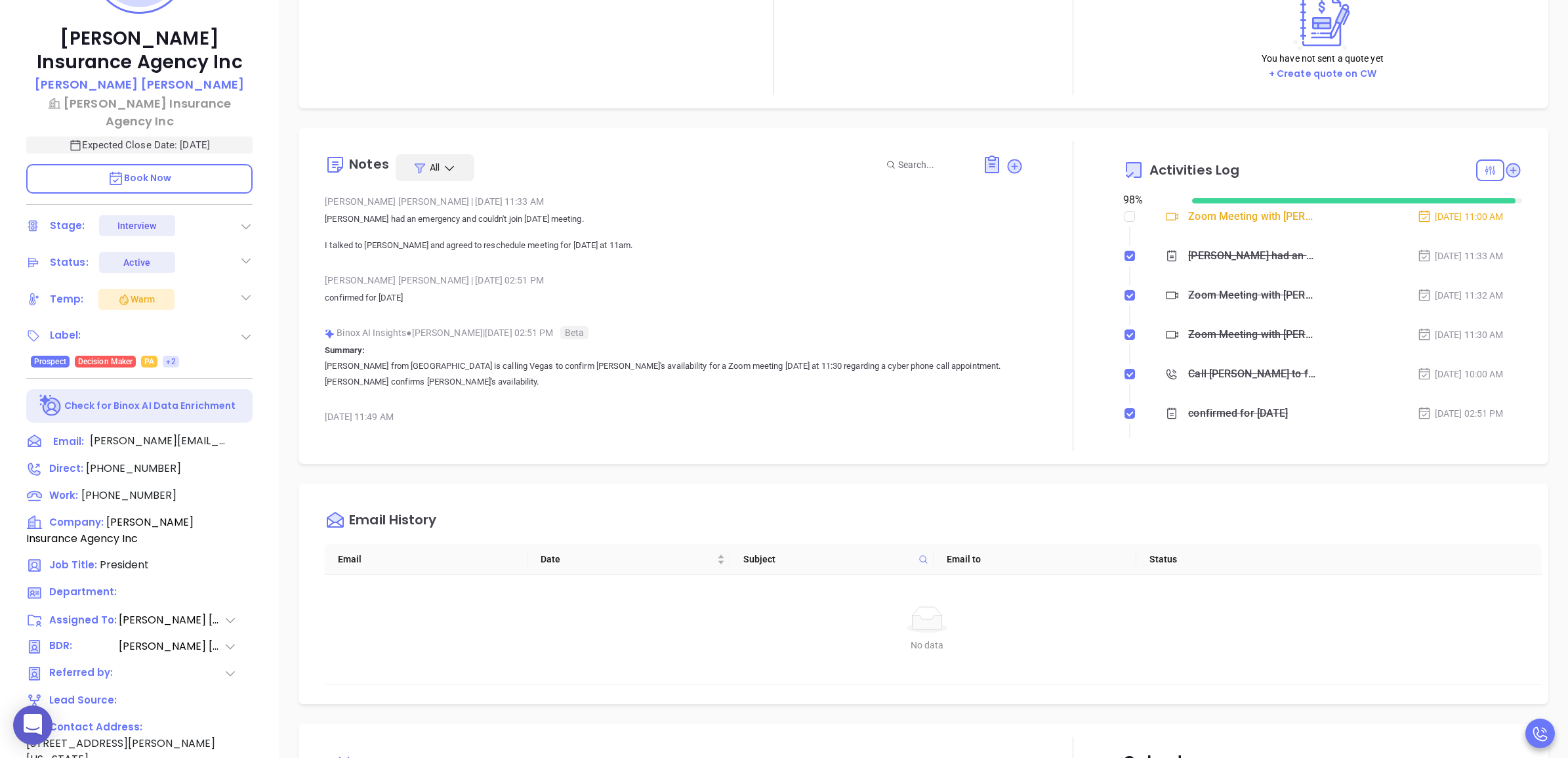
click at [1454, 591] on div "No data No data" at bounding box center [927, 629] width 1204 height 109
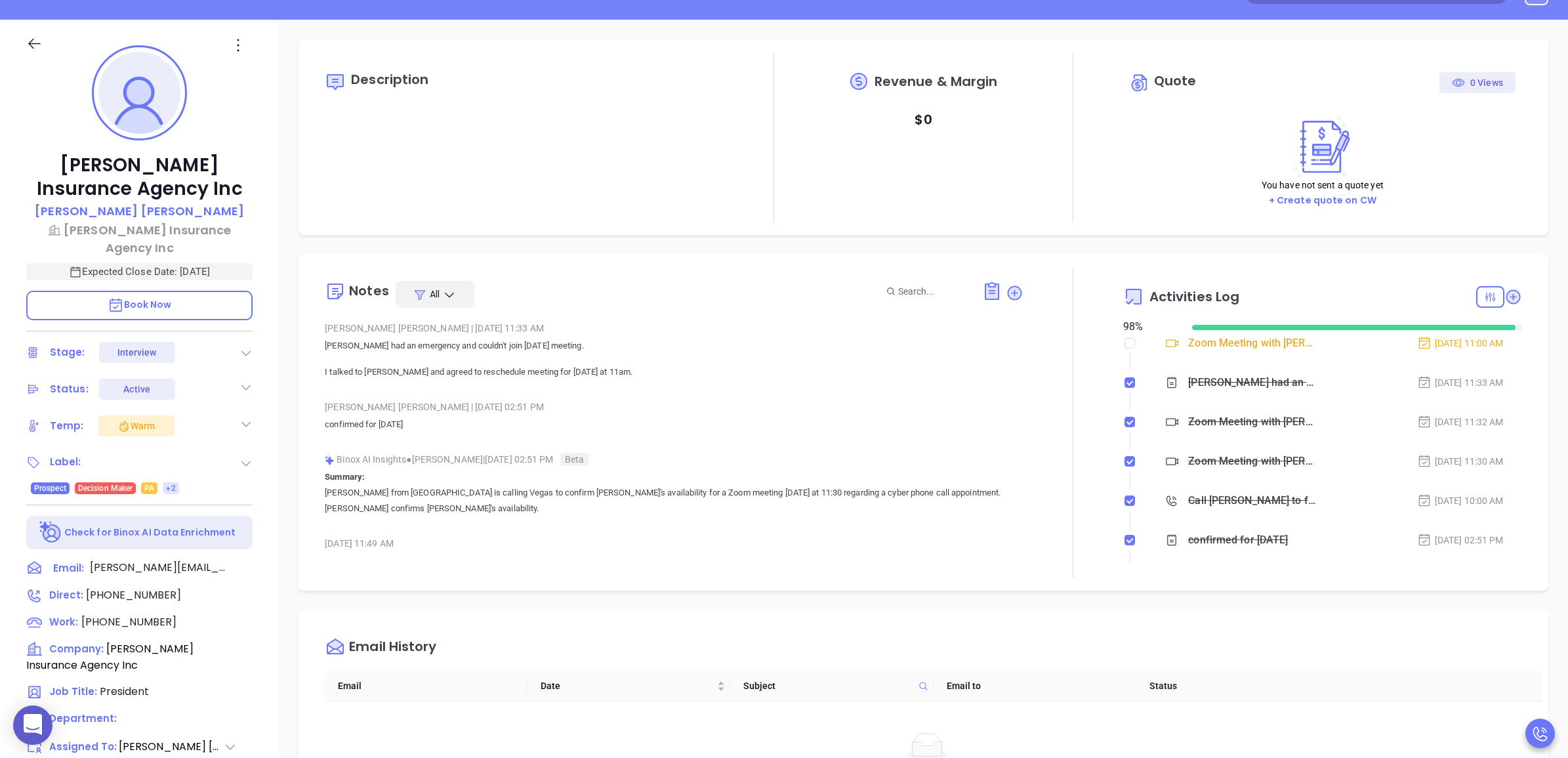
scroll to position [0, 0]
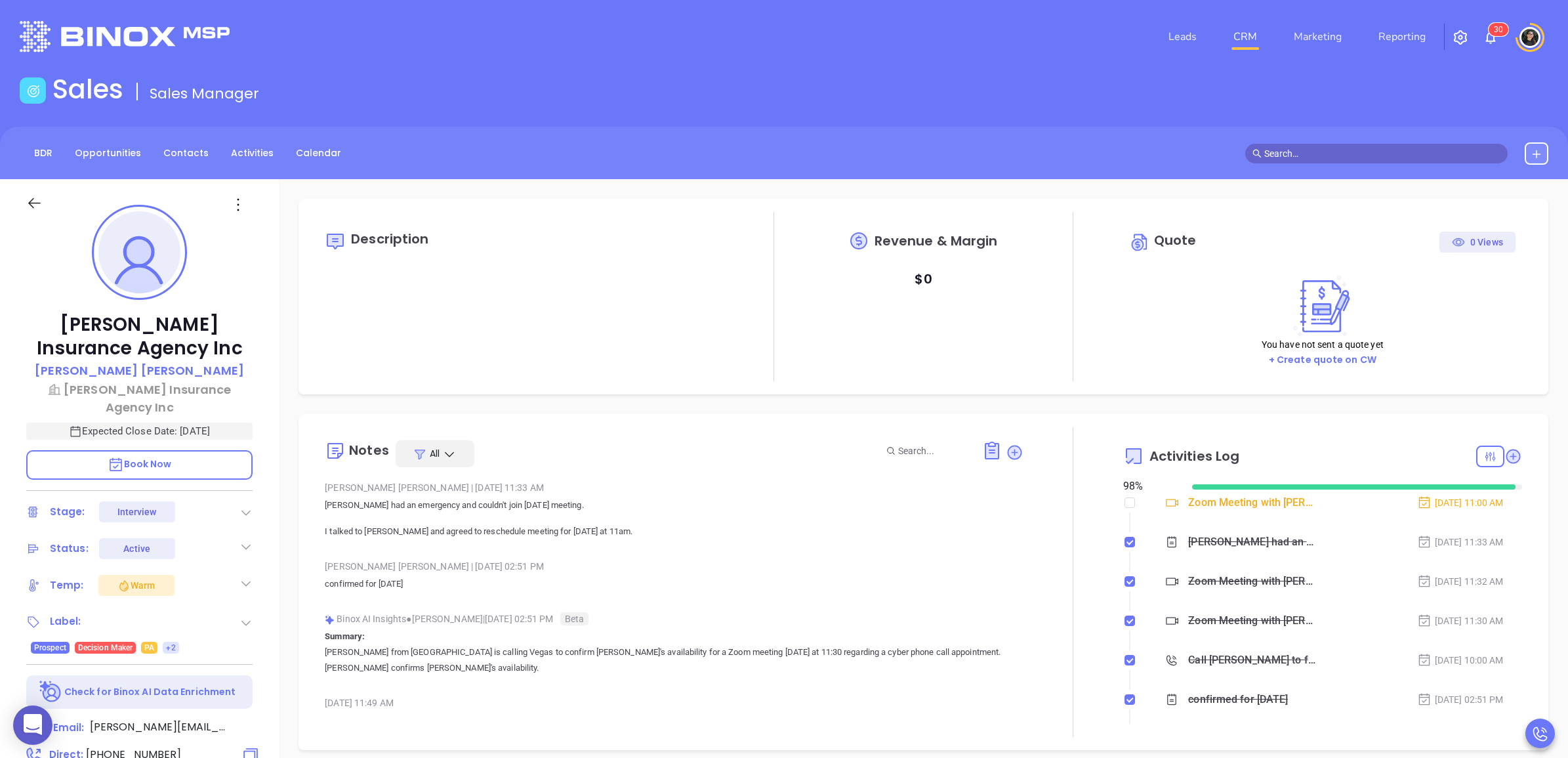
click at [238, 747] on div at bounding box center [243, 755] width 19 height 17
click at [249, 746] on icon at bounding box center [250, 755] width 19 height 19
click at [240, 719] on div at bounding box center [243, 727] width 19 height 17
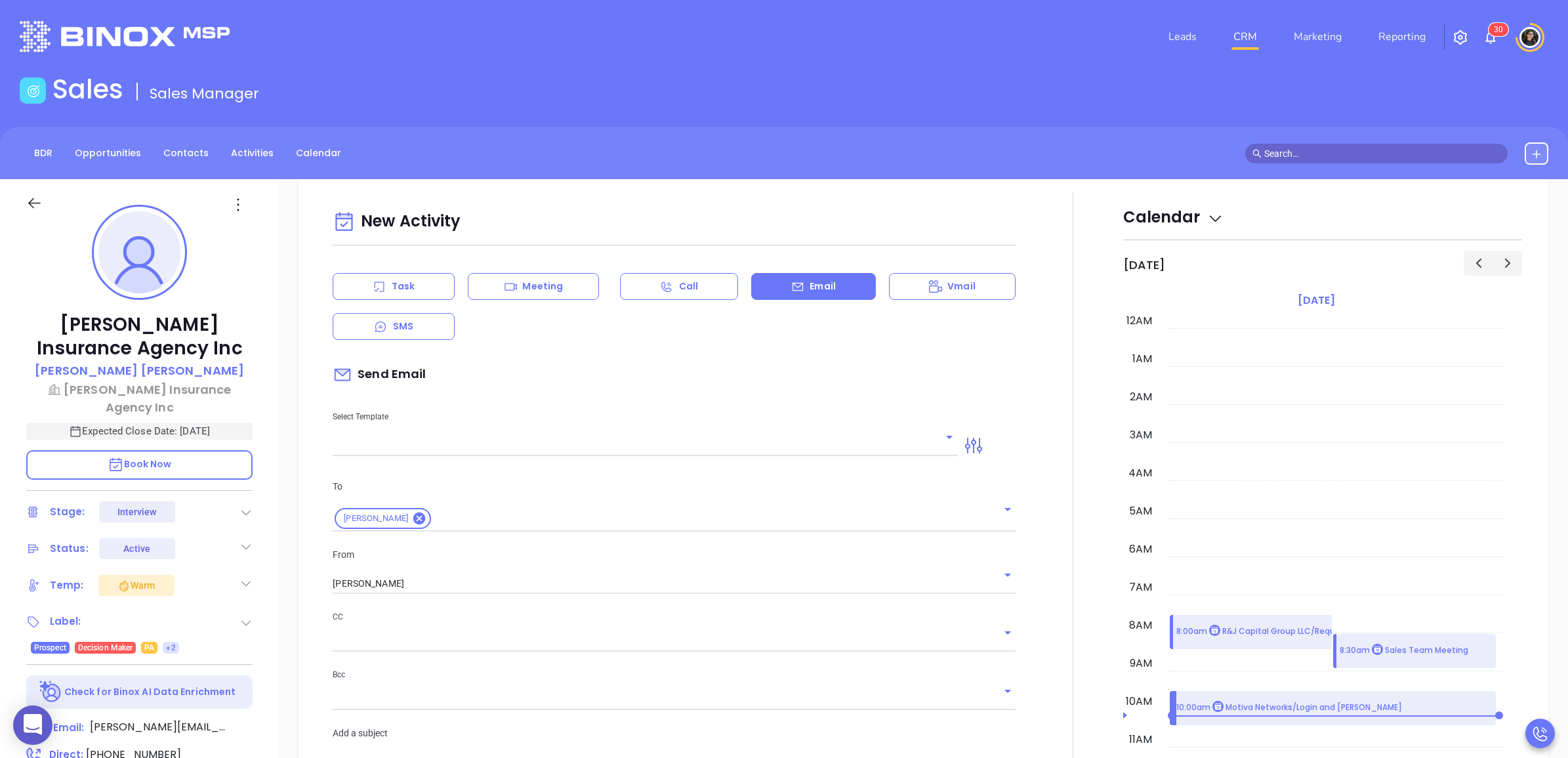
scroll to position [178, 0]
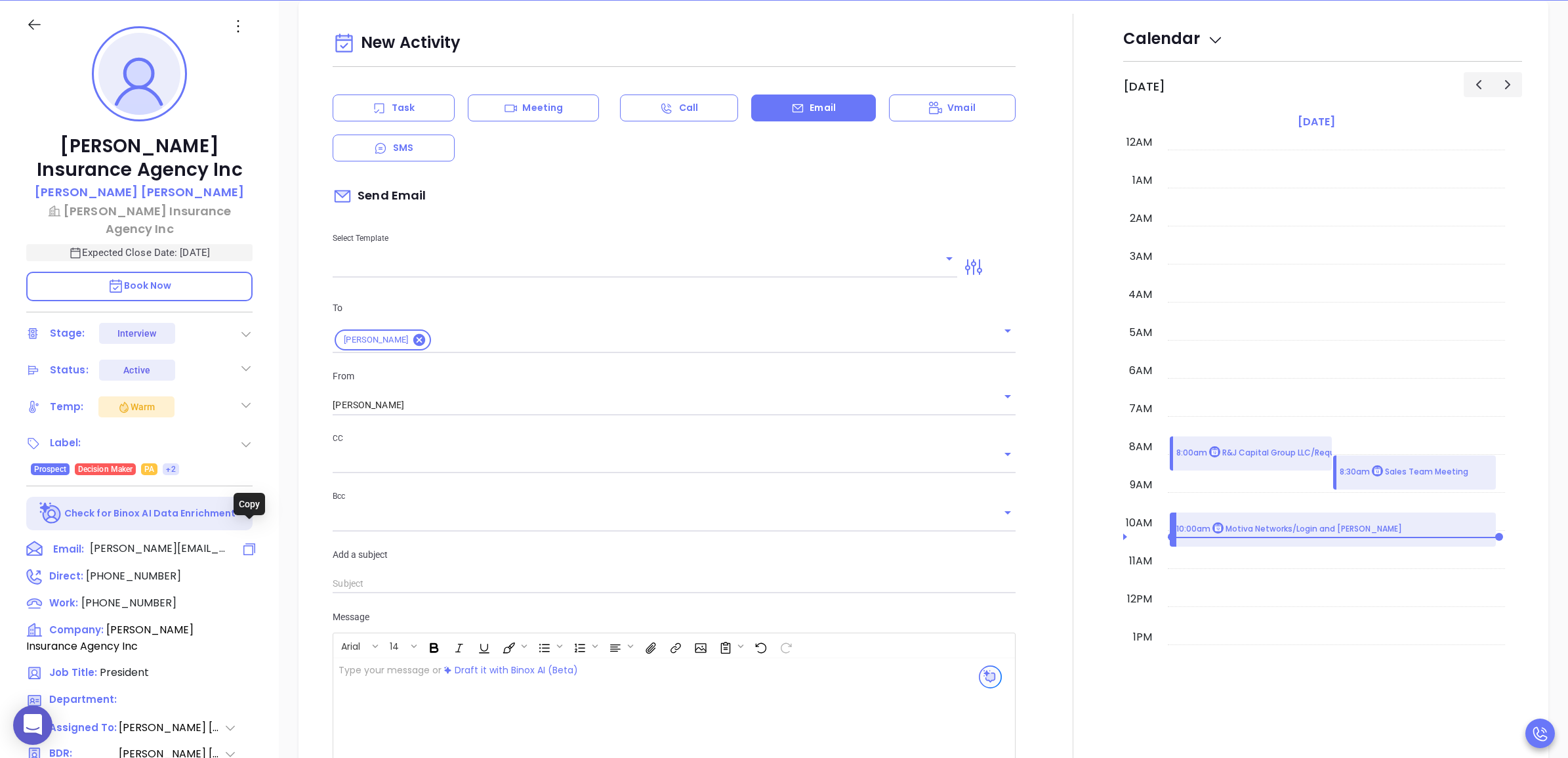
click at [256, 541] on icon at bounding box center [249, 549] width 16 height 16
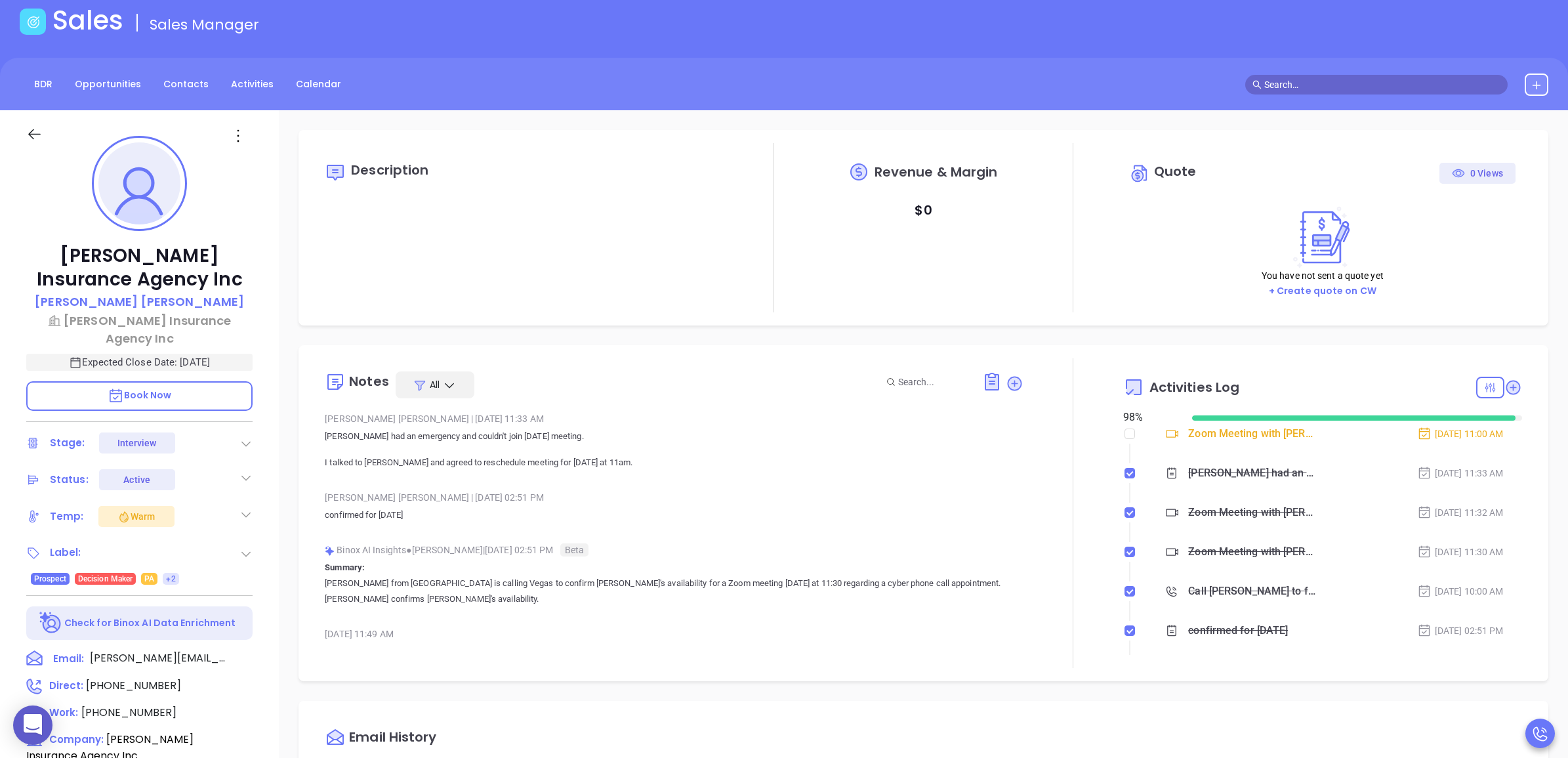
scroll to position [0, 0]
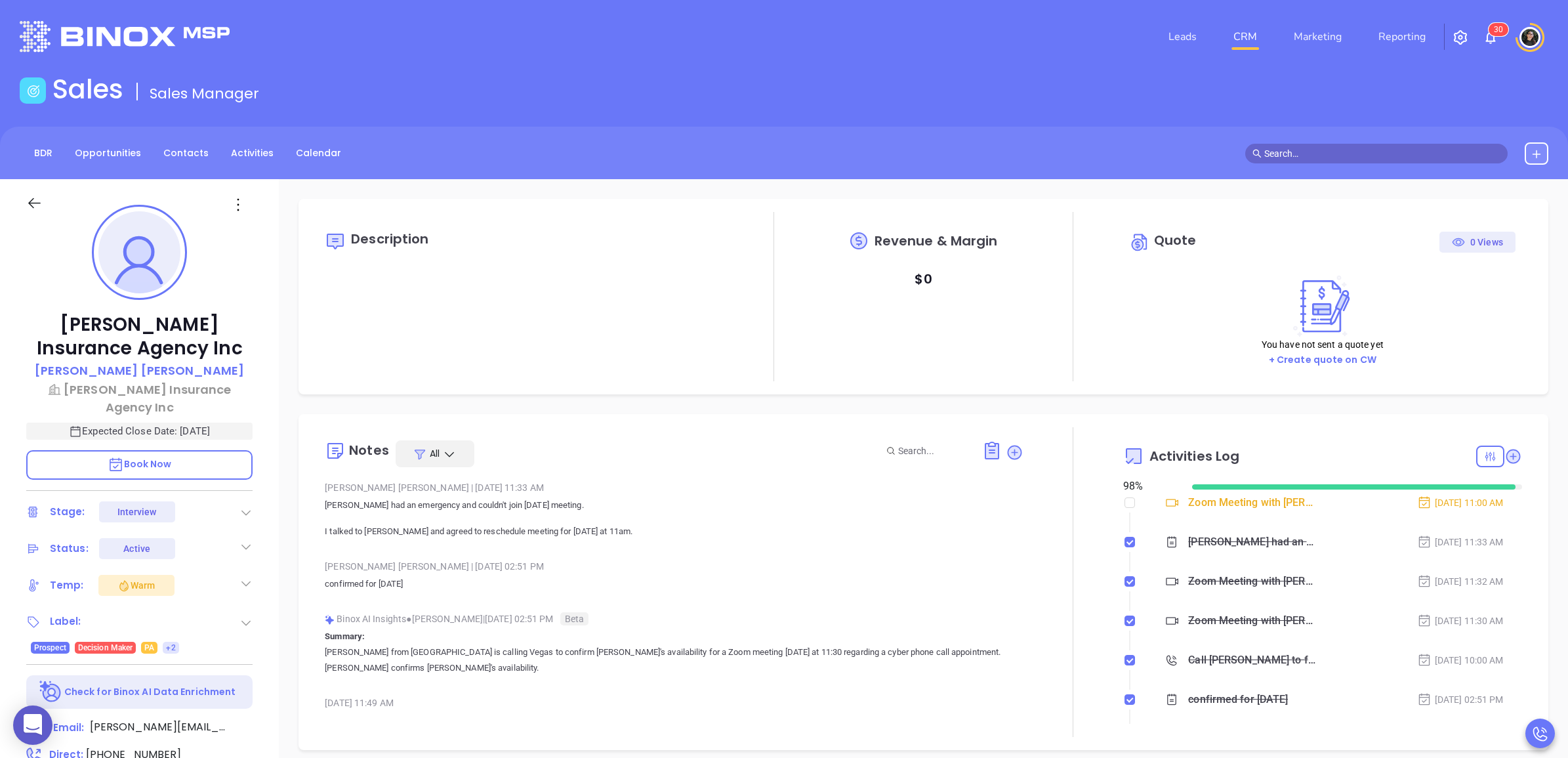
click at [1244, 34] on link "CRM" at bounding box center [1245, 37] width 34 height 26
